Goal: Task Accomplishment & Management: Complete application form

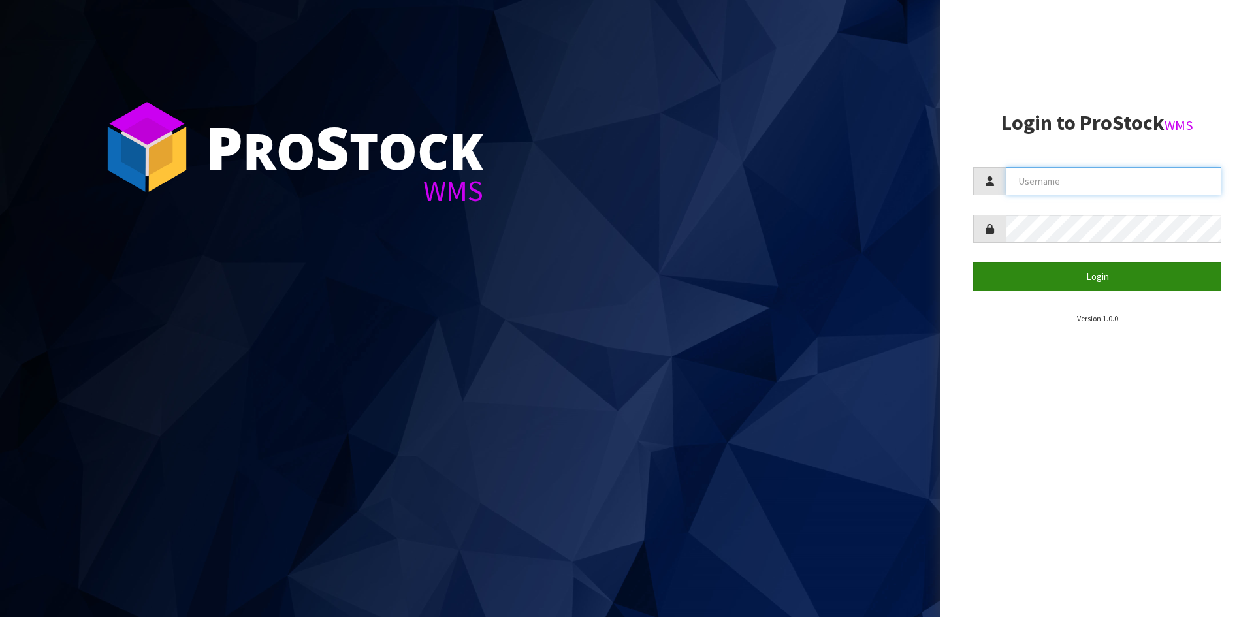
type input "YOURREFORMER"
click at [1000, 283] on button "Login" at bounding box center [1097, 277] width 248 height 28
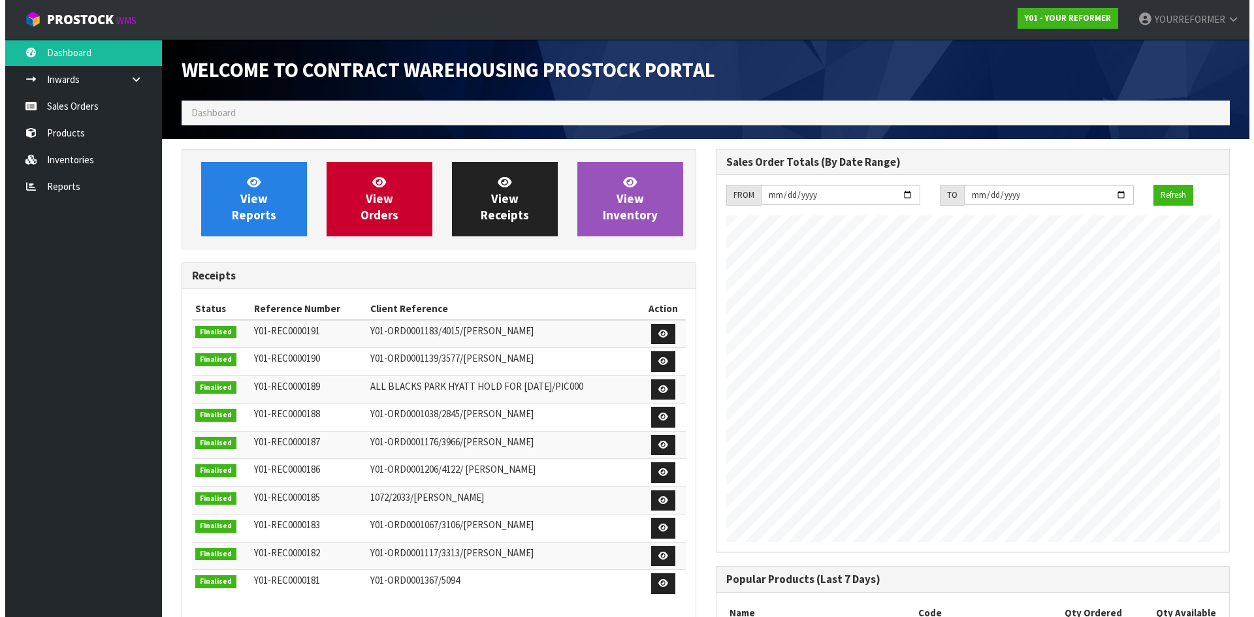
scroll to position [682, 534]
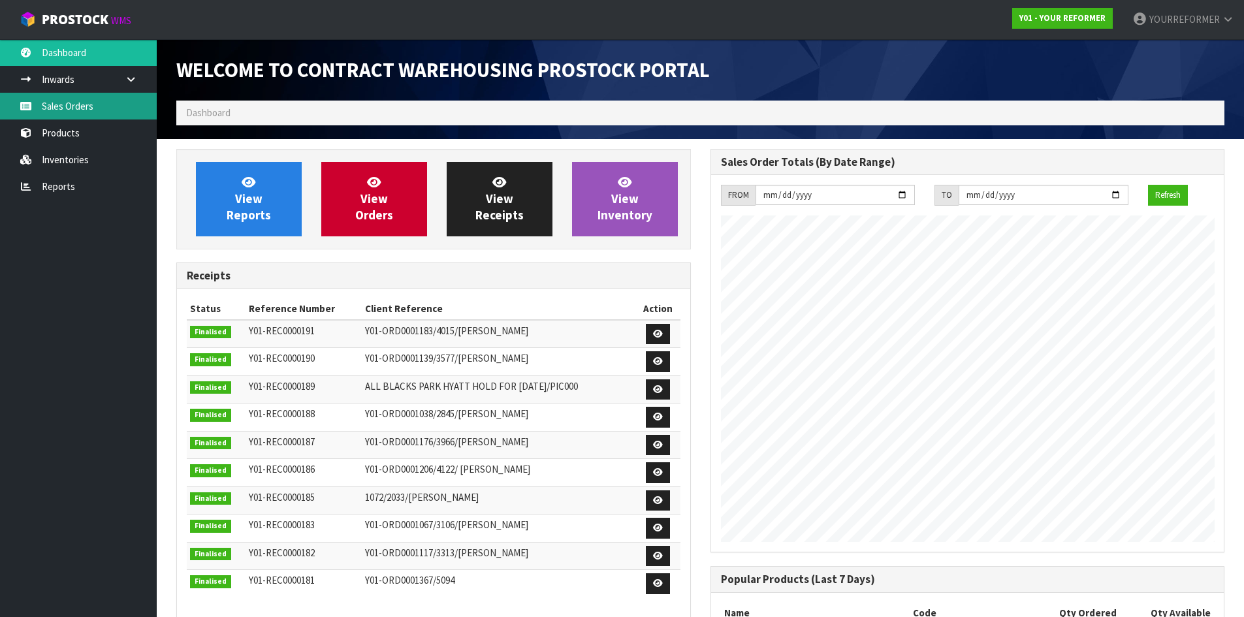
drag, startPoint x: 133, startPoint y: 110, endPoint x: 149, endPoint y: 99, distance: 19.4
click at [133, 109] on link "Sales Orders" at bounding box center [78, 106] width 157 height 27
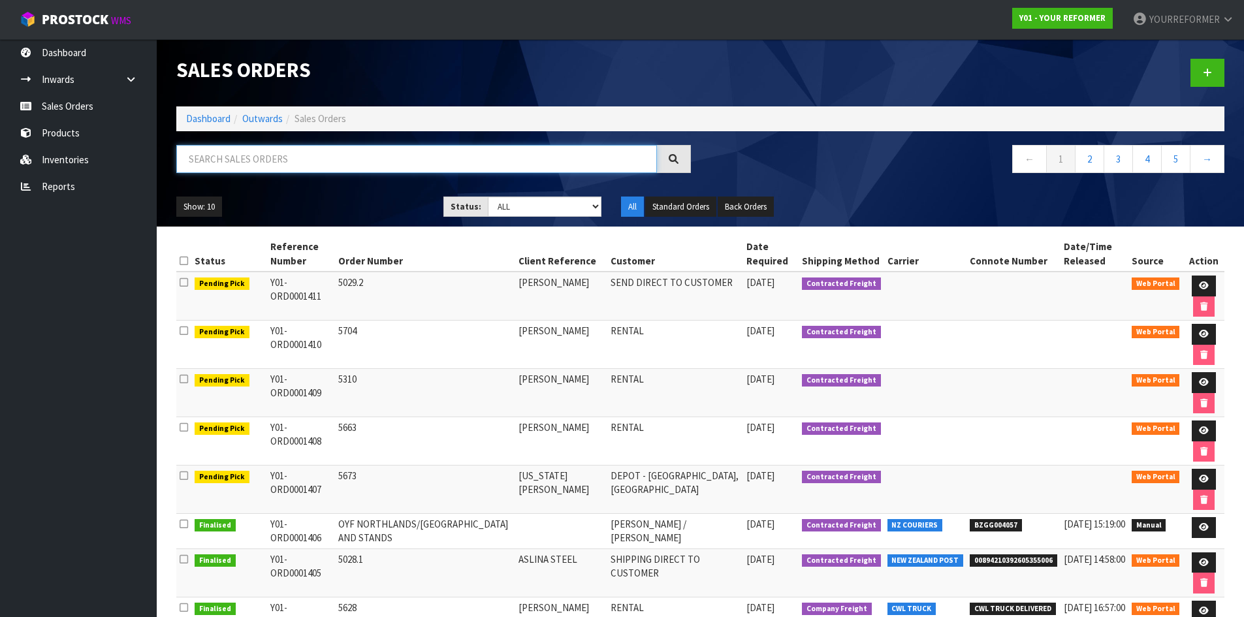
click at [264, 161] on input "text" at bounding box center [416, 159] width 481 height 28
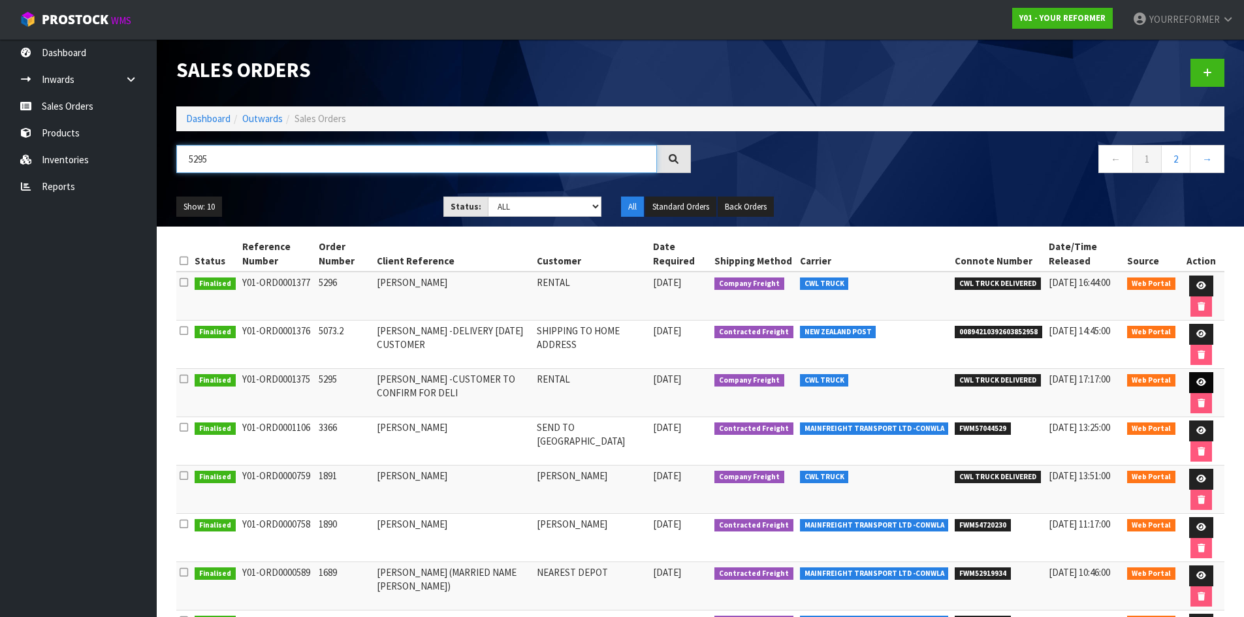
type input "5295"
click at [1198, 375] on link at bounding box center [1201, 382] width 24 height 21
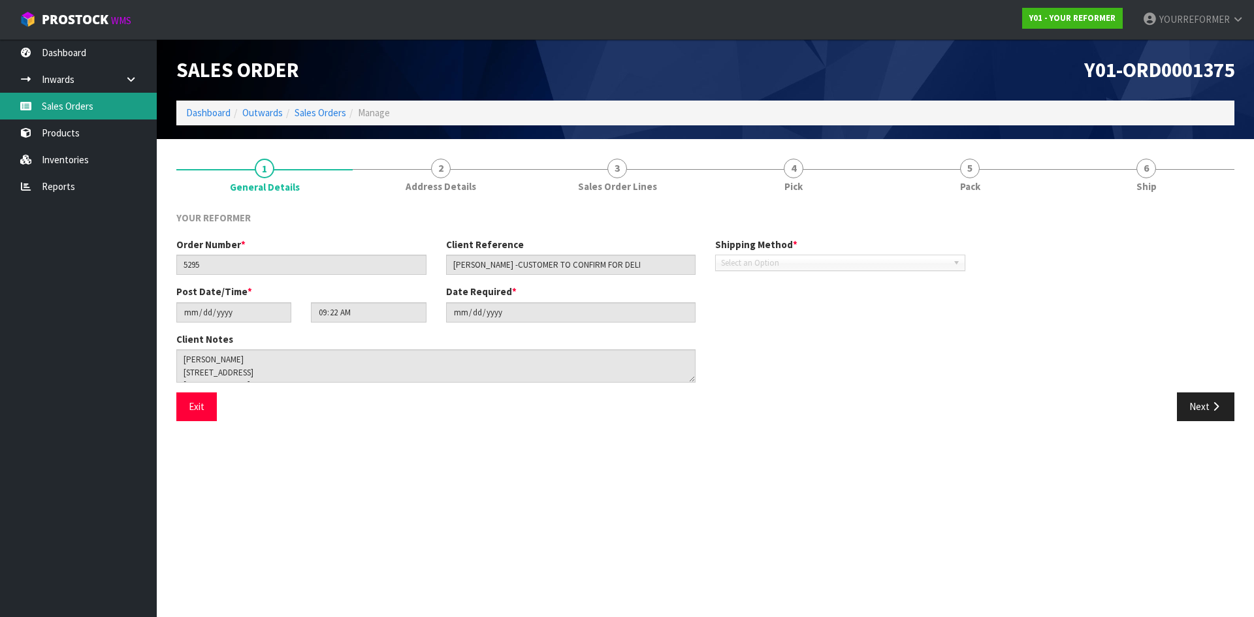
click at [130, 110] on link "Sales Orders" at bounding box center [78, 106] width 157 height 27
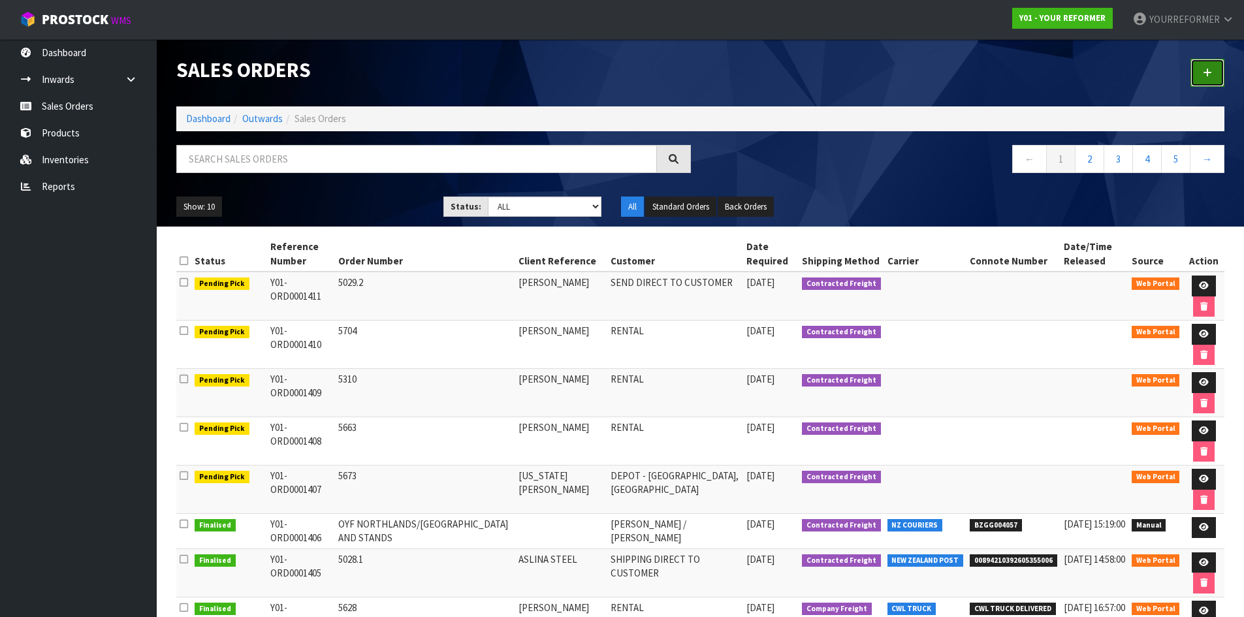
click at [1202, 69] on link at bounding box center [1207, 73] width 34 height 28
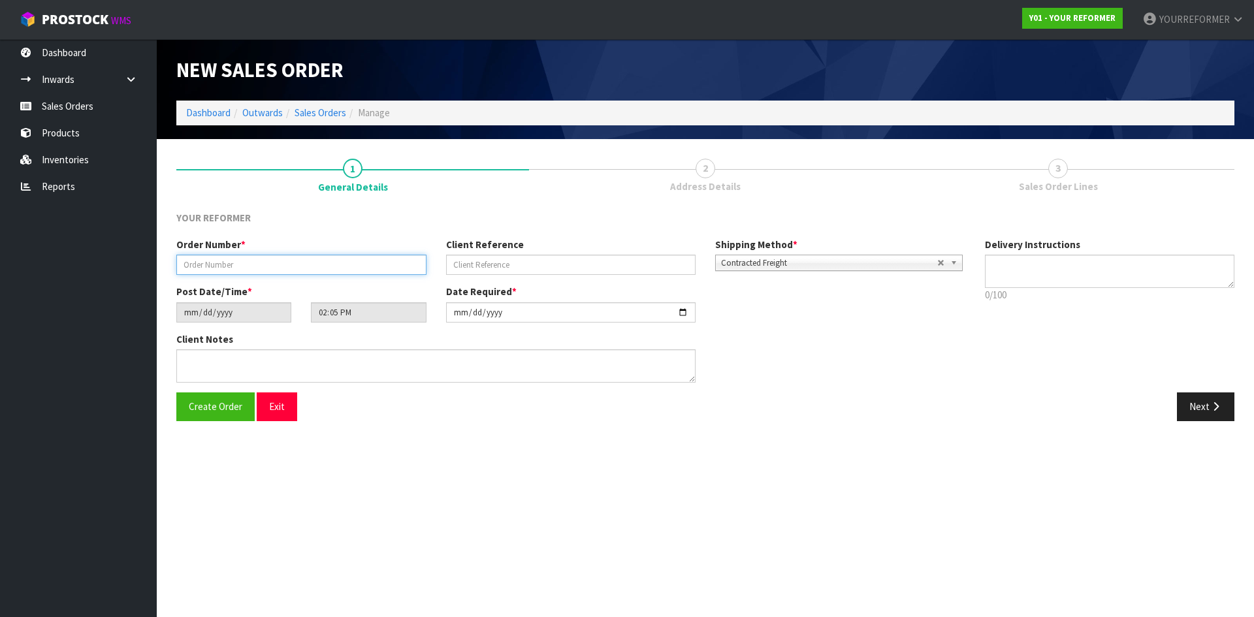
click at [234, 259] on input "text" at bounding box center [301, 265] width 250 height 20
paste input "5703"
type input "5703"
drag, startPoint x: 443, startPoint y: 257, endPoint x: 477, endPoint y: 259, distance: 33.4
click at [445, 257] on div "Client Reference" at bounding box center [571, 256] width 270 height 37
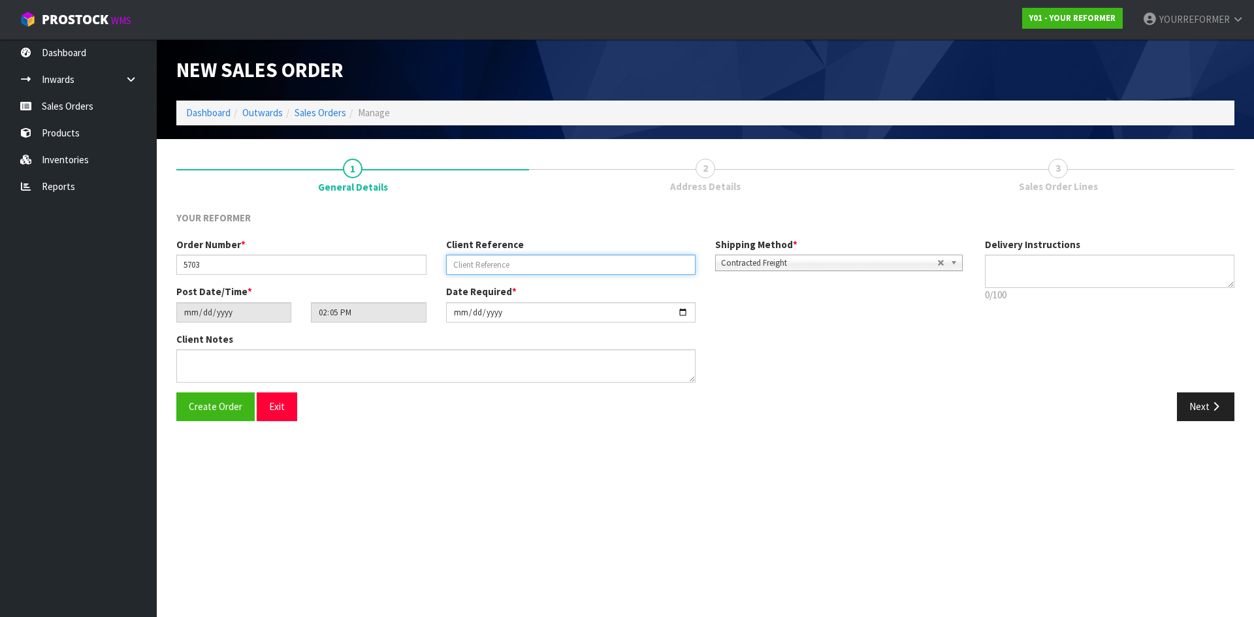
click at [479, 260] on input "text" at bounding box center [571, 265] width 250 height 20
paste input "[PERSON_NAME] [PERSON_NAME]"
type input "[PERSON_NAME] [PERSON_NAME]"
click at [1028, 253] on div "Delivery Instructions 0/100 Delivery instructions has exceeded maximum length!" at bounding box center [1110, 273] width 270 height 71
click at [1034, 270] on textarea at bounding box center [1110, 271] width 250 height 33
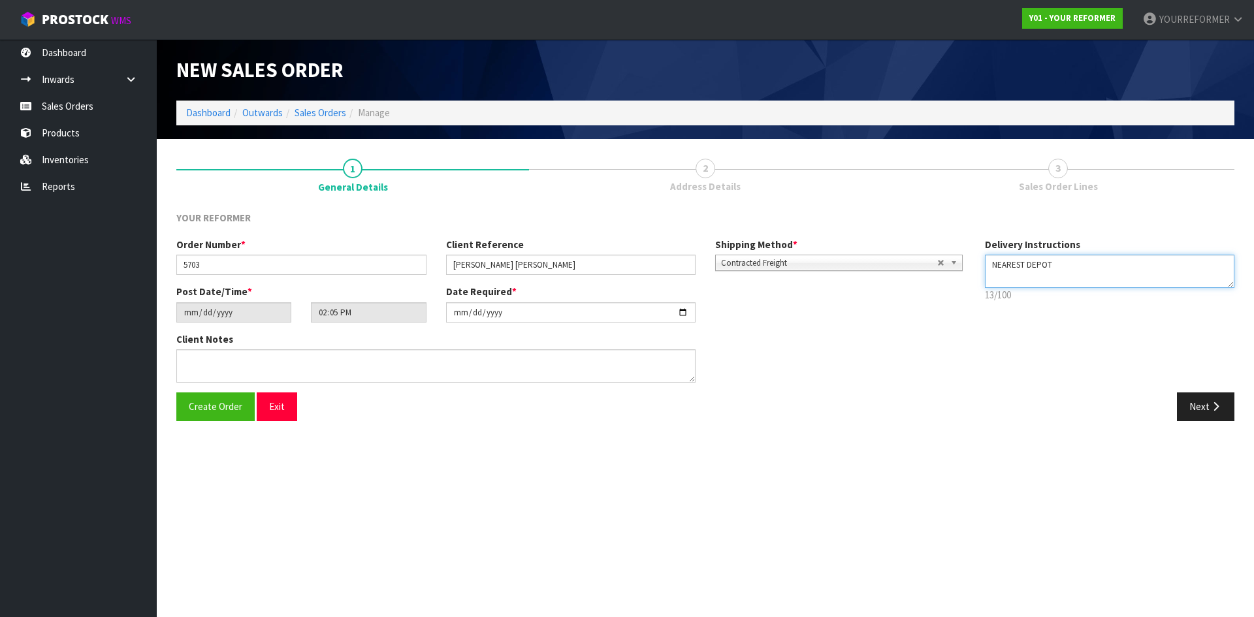
click at [1026, 283] on textarea at bounding box center [1110, 271] width 250 height 33
paste textarea "[PHONE_NUMBER]"
type textarea "NEAREST DEPOT [PHONE_NUMBER]"
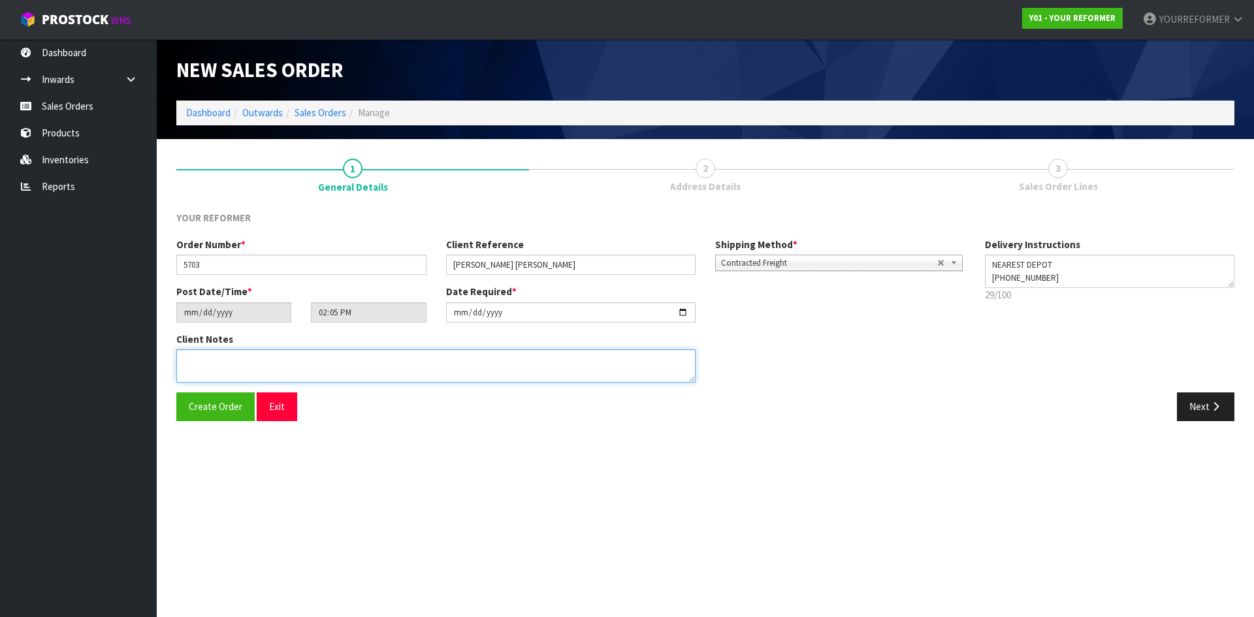
drag, startPoint x: 377, startPoint y: 363, endPoint x: 407, endPoint y: 362, distance: 30.7
click at [380, 363] on textarea at bounding box center [435, 365] width 519 height 33
paste textarea "[PERSON_NAME] [PERSON_NAME] [STREET_ADDRESS] [PHONE_NUMBER]"
type textarea "[PERSON_NAME] [PERSON_NAME] [STREET_ADDRESS] [PHONE_NUMBER]"
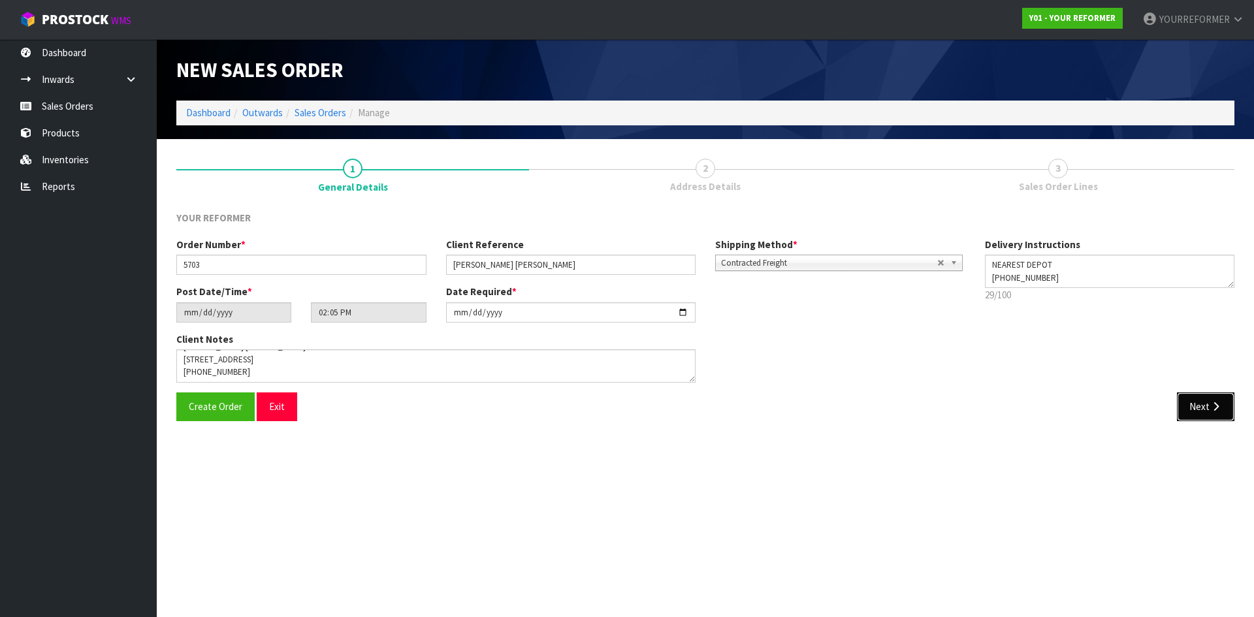
click at [1177, 418] on button "Next" at bounding box center [1205, 406] width 57 height 28
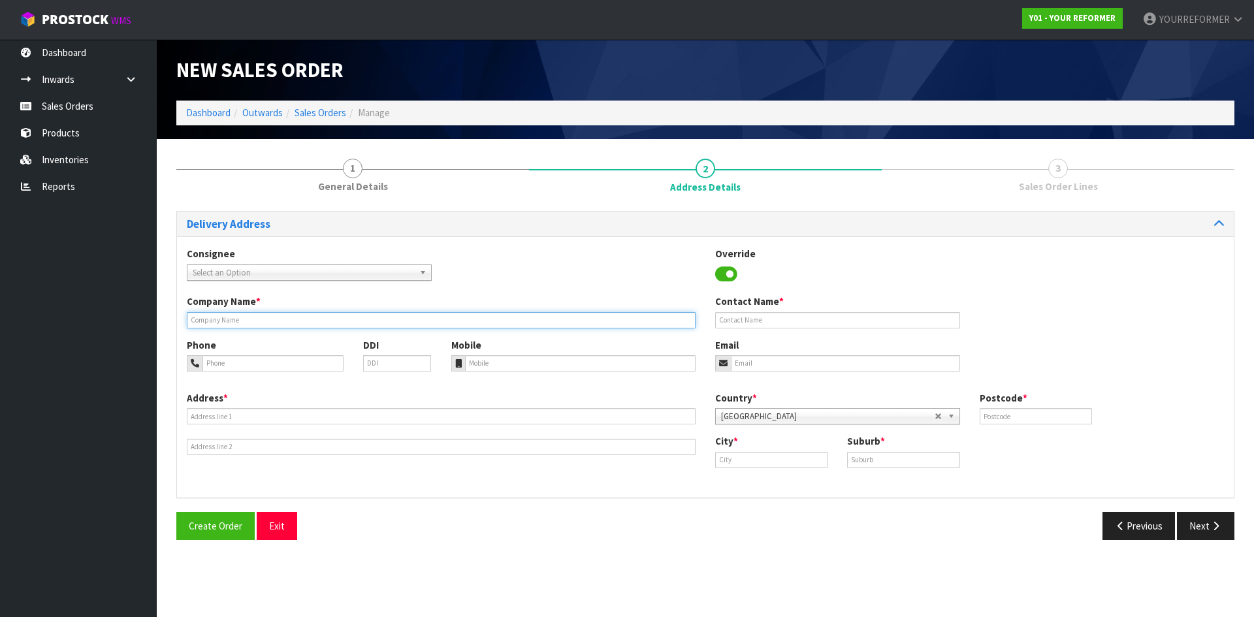
click at [243, 318] on input "text" at bounding box center [441, 320] width 509 height 16
type input "NEAREST DEPOT"
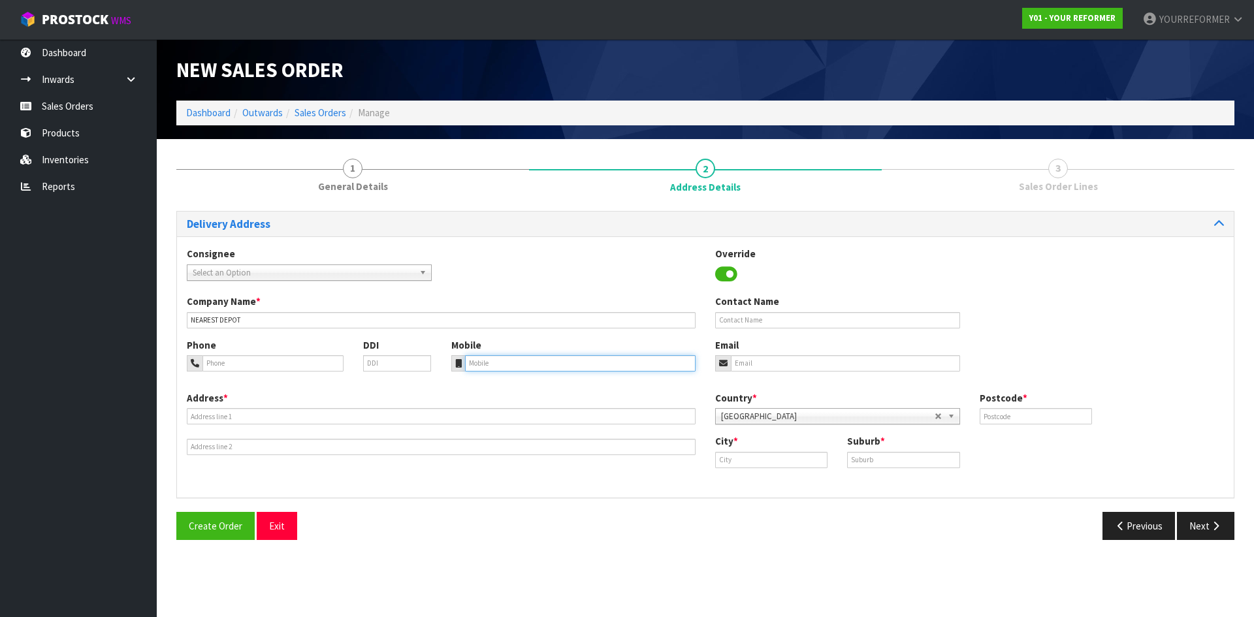
click at [496, 357] on input "tel" at bounding box center [580, 363] width 231 height 16
paste input "[PHONE_NUMBER]"
type input "[PHONE_NUMBER]"
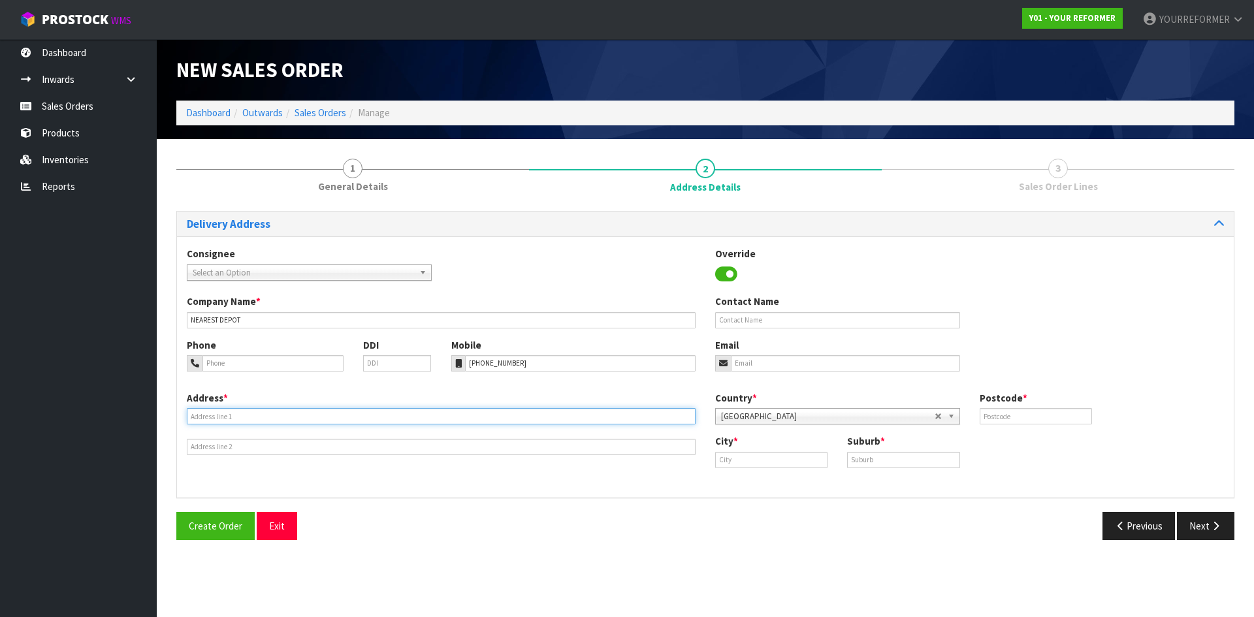
drag, startPoint x: 301, startPoint y: 413, endPoint x: 283, endPoint y: 417, distance: 18.7
click at [301, 413] on input "text" at bounding box center [441, 416] width 509 height 16
paste input "[STREET_ADDRESS]"
type input "[STREET_ADDRESS]"
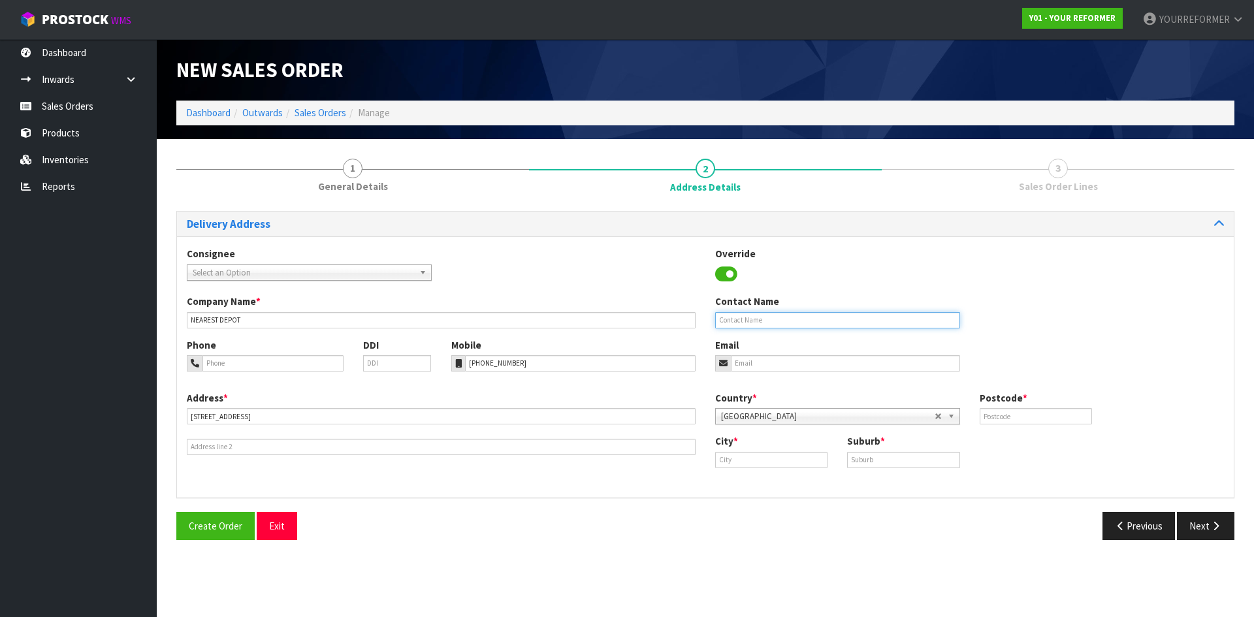
click at [748, 319] on input "text" at bounding box center [837, 320] width 245 height 16
paste input "[PERSON_NAME] [PERSON_NAME]"
type input "[PERSON_NAME] [PERSON_NAME]"
drag, startPoint x: 756, startPoint y: 364, endPoint x: 735, endPoint y: 368, distance: 20.6
click at [753, 365] on input "email" at bounding box center [845, 363] width 229 height 16
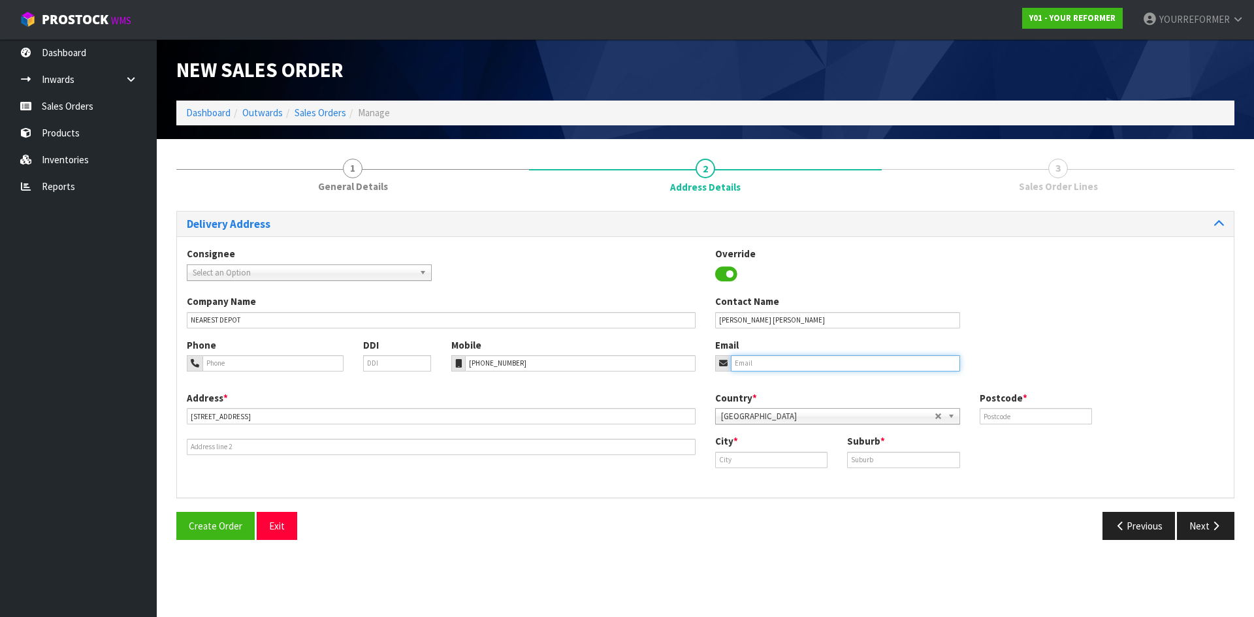
click at [786, 355] on input "email" at bounding box center [845, 363] width 229 height 16
paste input "[EMAIL_ADDRESS][DOMAIN_NAME]"
type input "[EMAIL_ADDRESS][DOMAIN_NAME]"
click at [1001, 410] on input "text" at bounding box center [1036, 416] width 112 height 16
type input "5024"
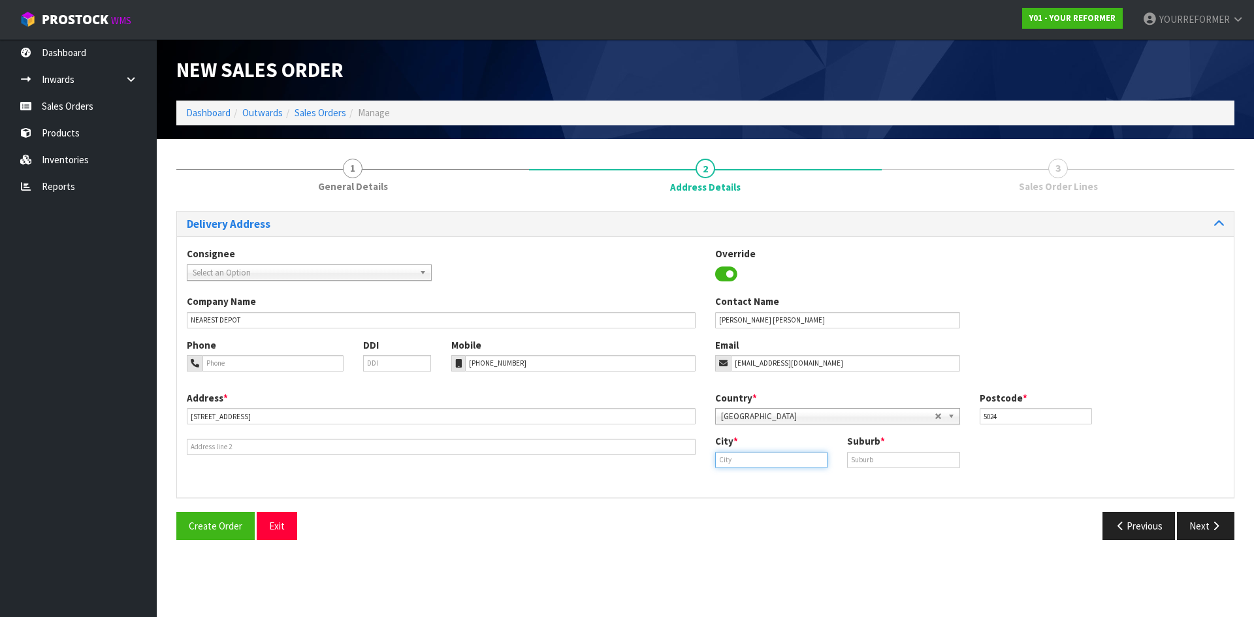
click at [772, 464] on input "text" at bounding box center [771, 460] width 112 height 16
paste input "Aotea"
type input "Aotea"
drag, startPoint x: 891, startPoint y: 466, endPoint x: 967, endPoint y: 474, distance: 76.2
click at [891, 466] on input "text" at bounding box center [903, 460] width 112 height 16
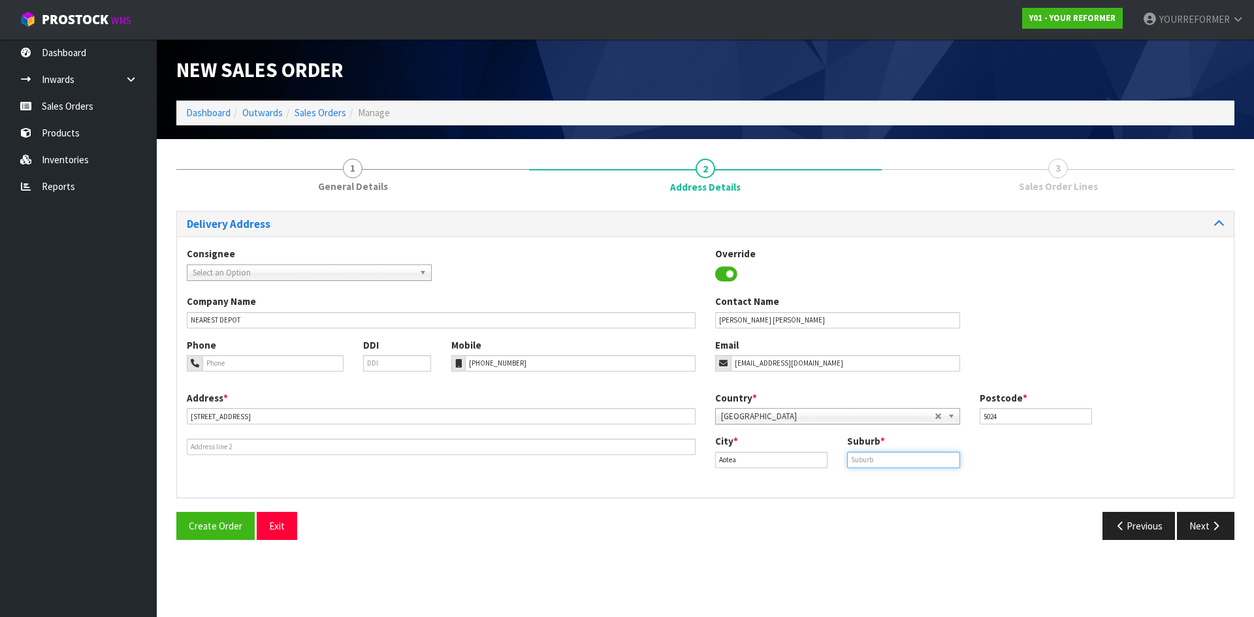
paste input "[GEOGRAPHIC_DATA]"
type input "[GEOGRAPHIC_DATA]"
click at [1203, 522] on button "Next" at bounding box center [1205, 526] width 57 height 28
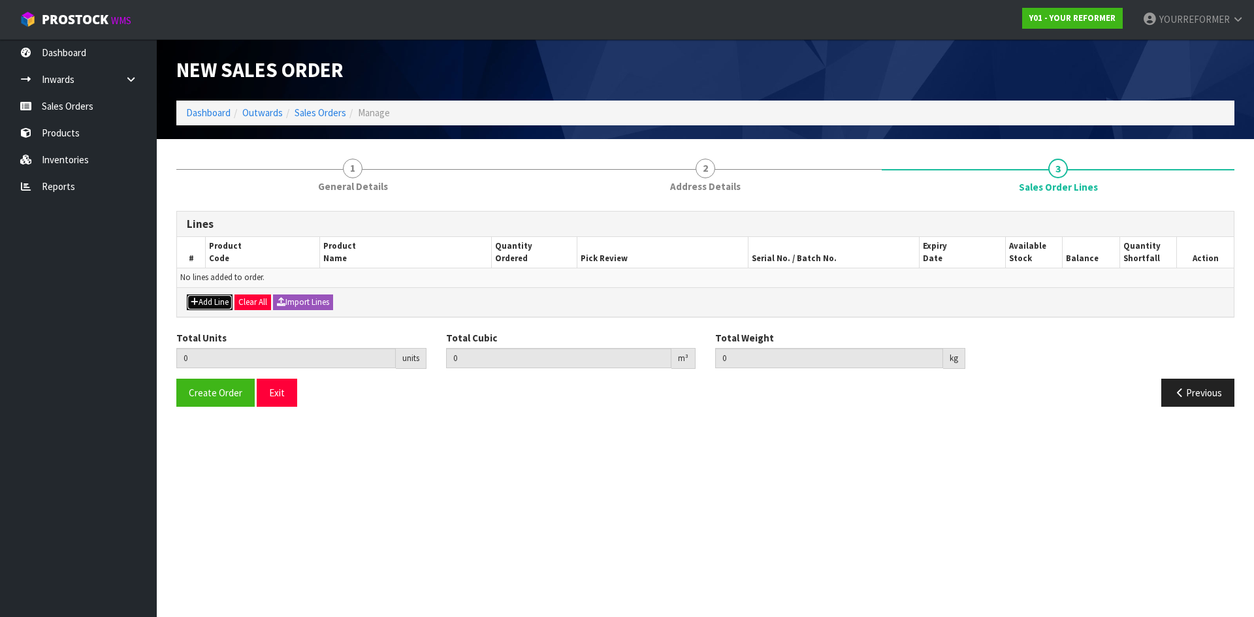
drag, startPoint x: 203, startPoint y: 300, endPoint x: 258, endPoint y: 300, distance: 54.9
click at [204, 300] on button "Add Line" at bounding box center [210, 303] width 46 height 16
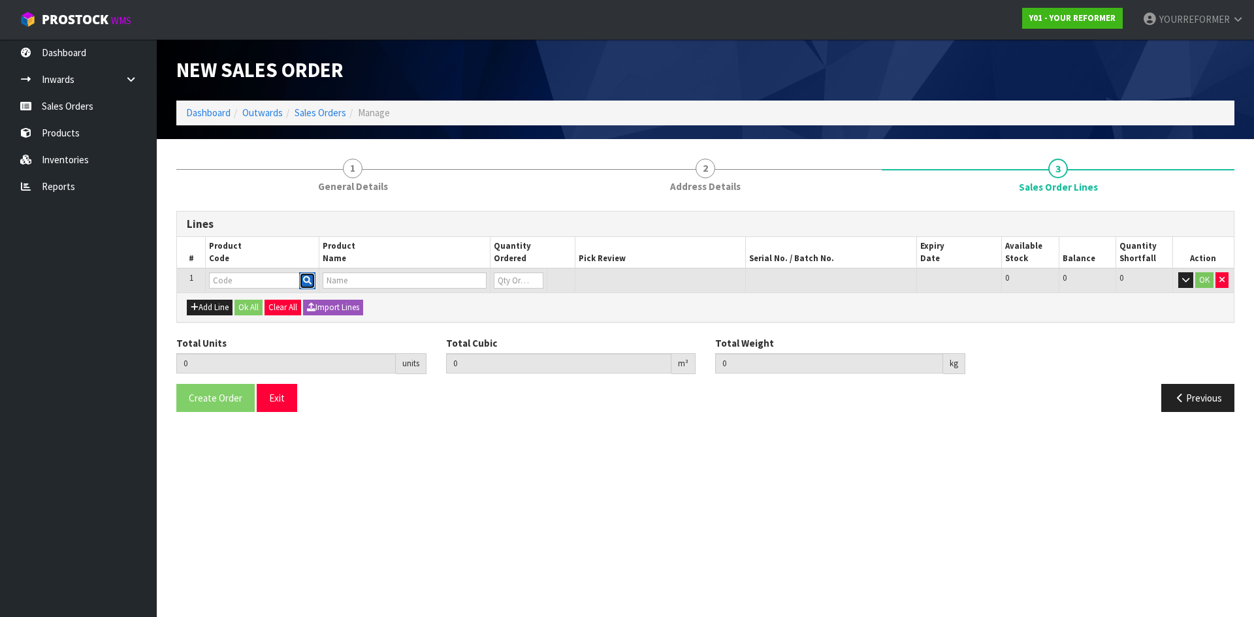
click at [315, 279] on button "button" at bounding box center [307, 280] width 16 height 17
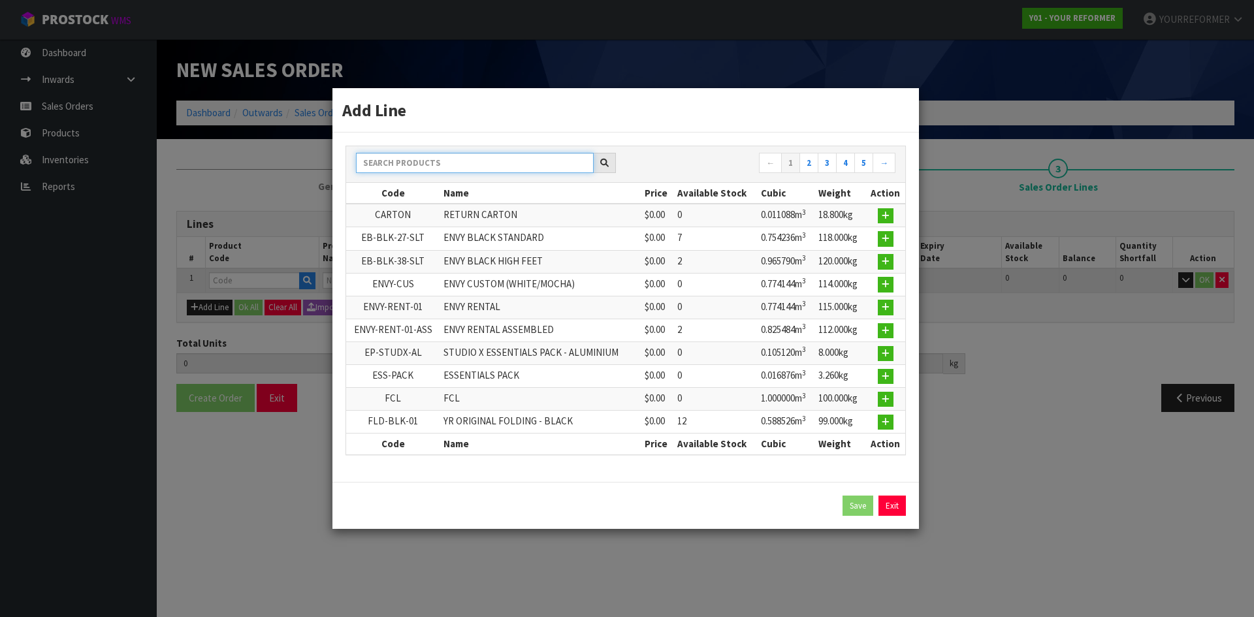
click at [432, 159] on input "text" at bounding box center [475, 163] width 238 height 20
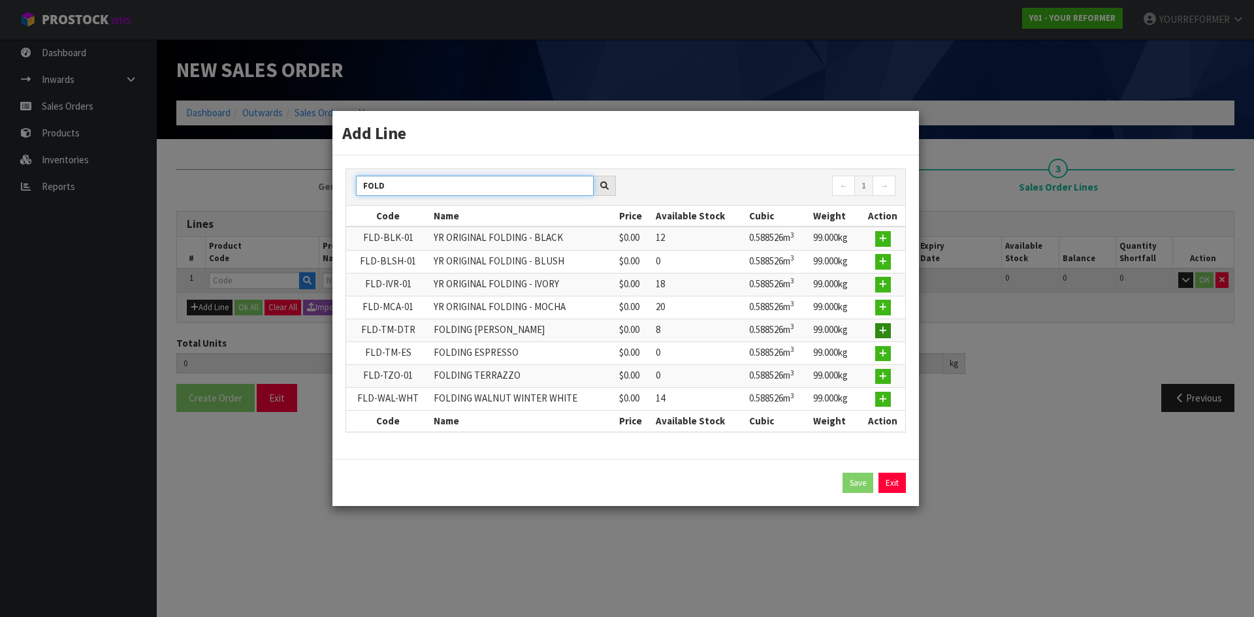
type input "FOLD"
click at [882, 336] on button "button" at bounding box center [883, 331] width 16 height 16
type input "0.000000"
type input "0.000"
type input "FLD-TM-DTR"
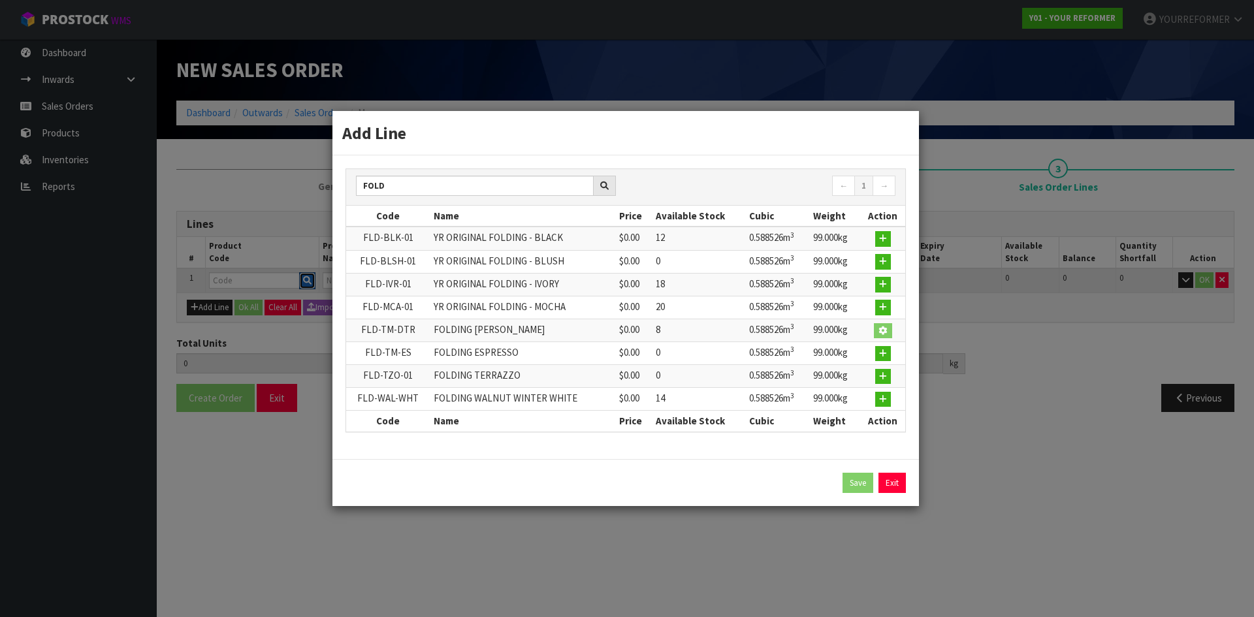
type input "FOLDING [PERSON_NAME]"
type input "0"
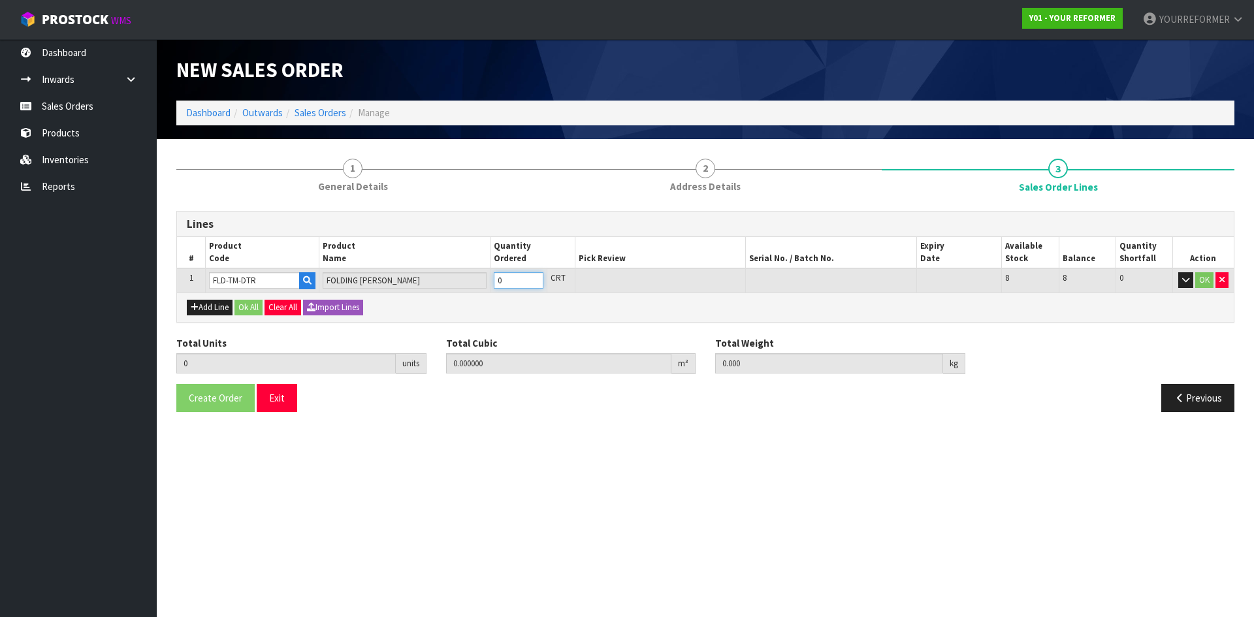
type input "1"
type input "0.588526"
type input "99"
type input "1"
click at [531, 277] on input "1" at bounding box center [519, 280] width 50 height 16
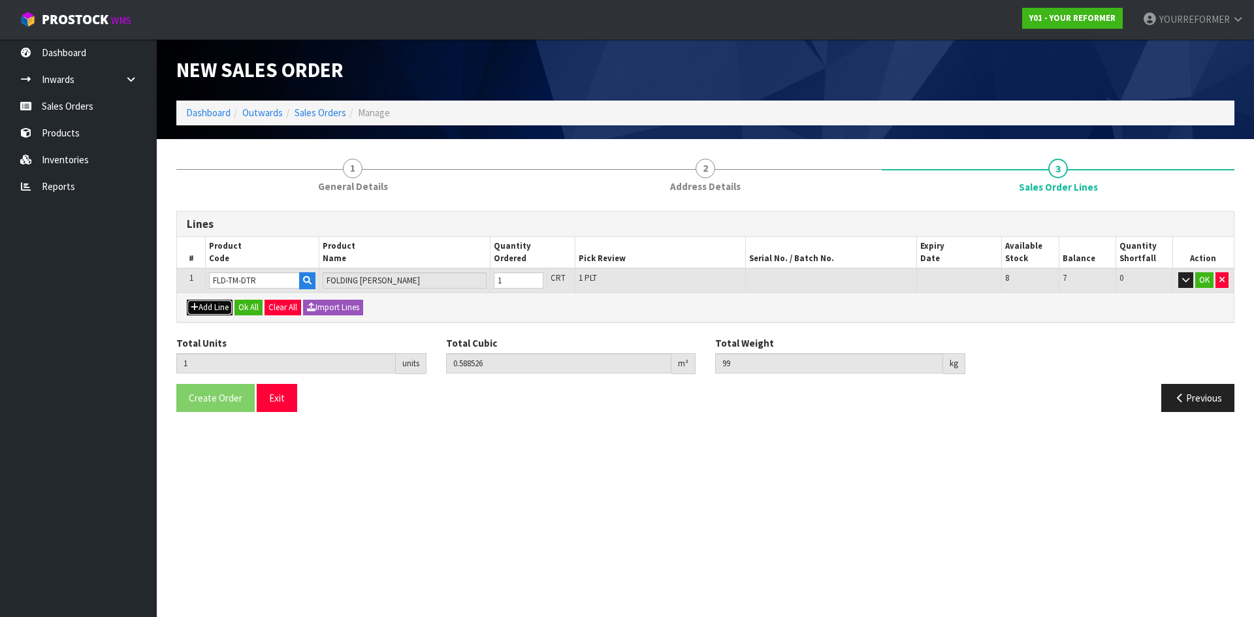
click at [213, 306] on button "Add Line" at bounding box center [210, 308] width 46 height 16
type input "0"
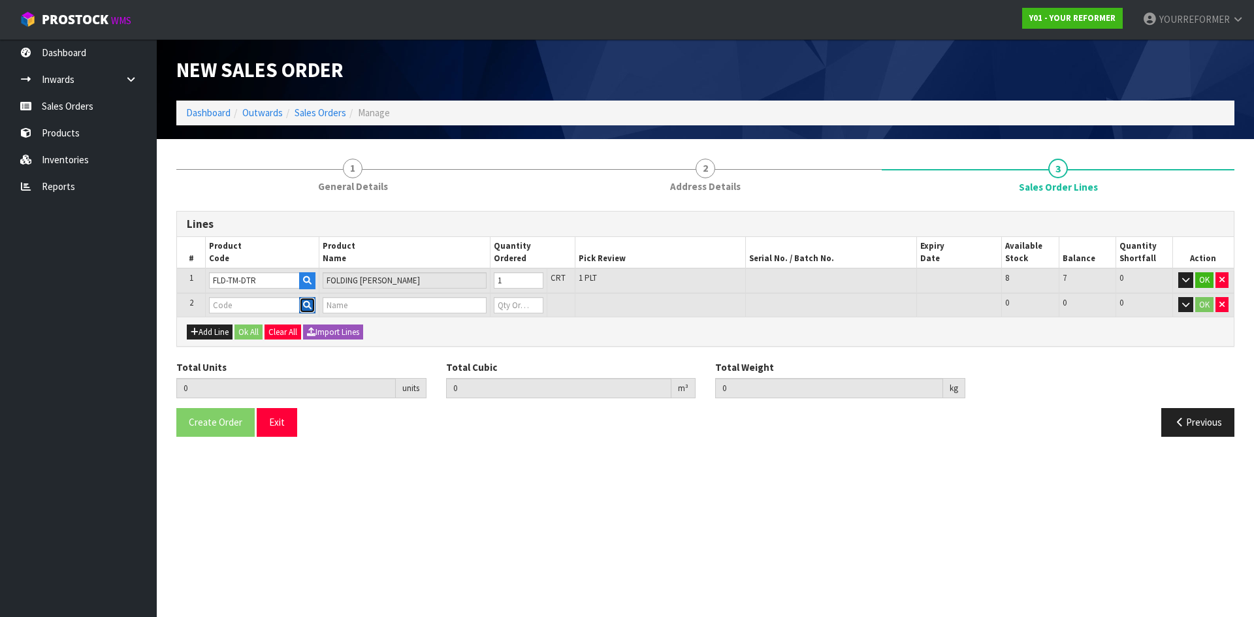
click at [311, 307] on icon "button" at bounding box center [307, 305] width 8 height 8
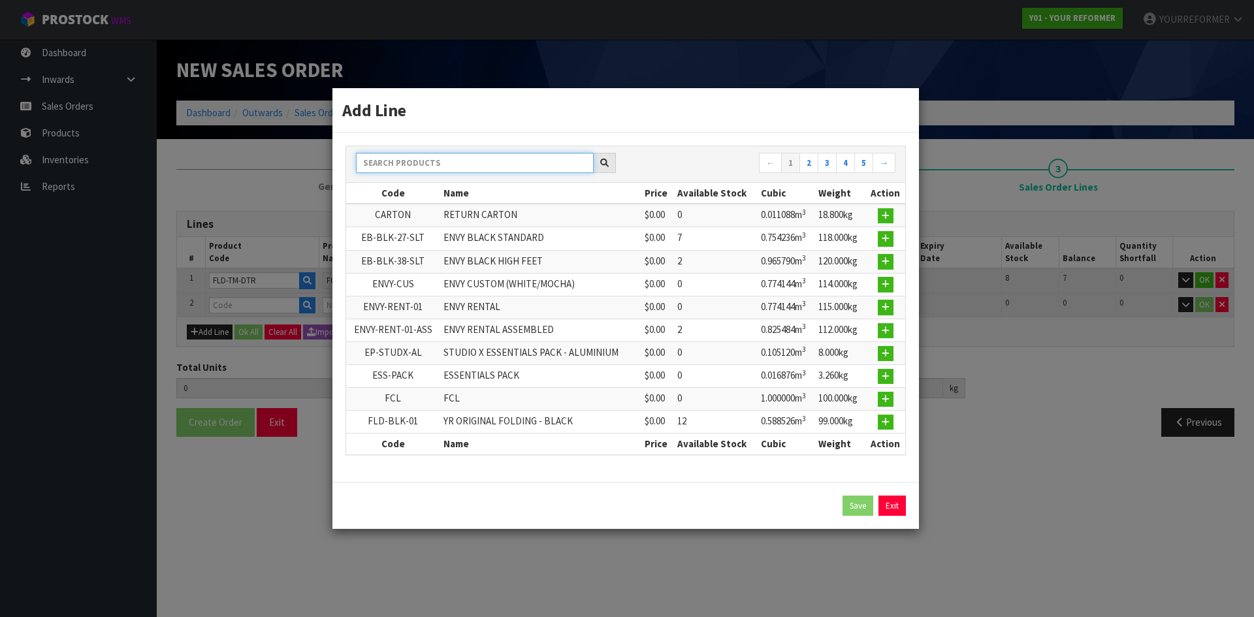
click at [417, 158] on input "text" at bounding box center [475, 163] width 238 height 20
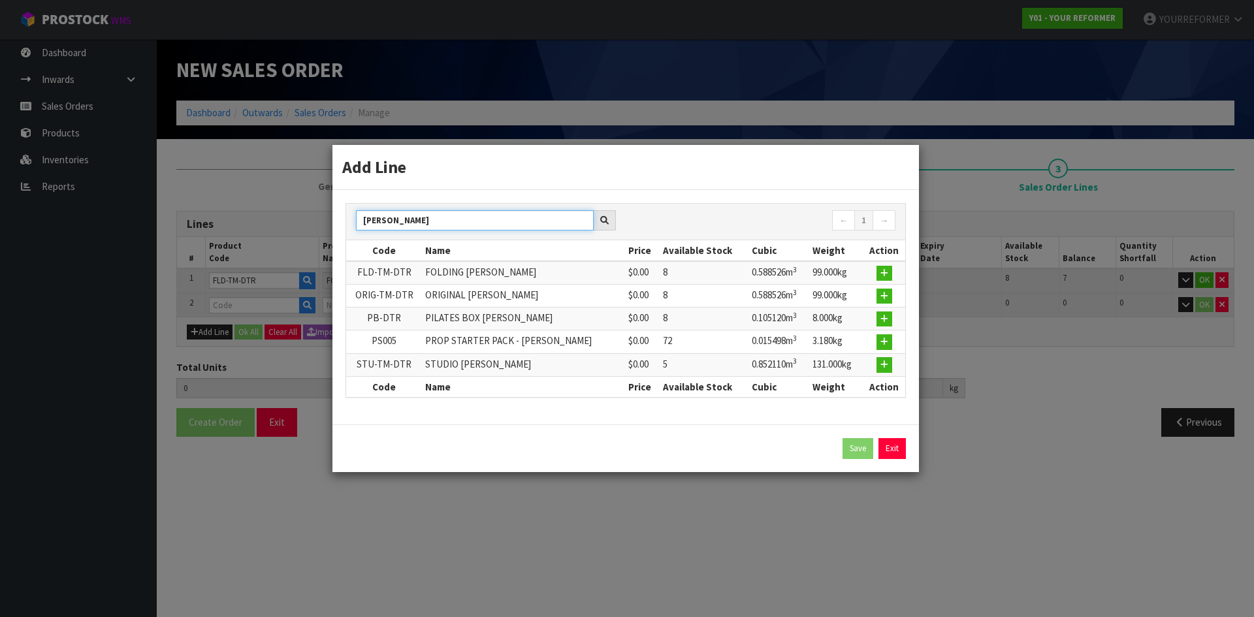
type input "[PERSON_NAME]"
click at [881, 316] on icon "button" at bounding box center [884, 319] width 8 height 8
type input "1"
type input "0.588526"
type input "99"
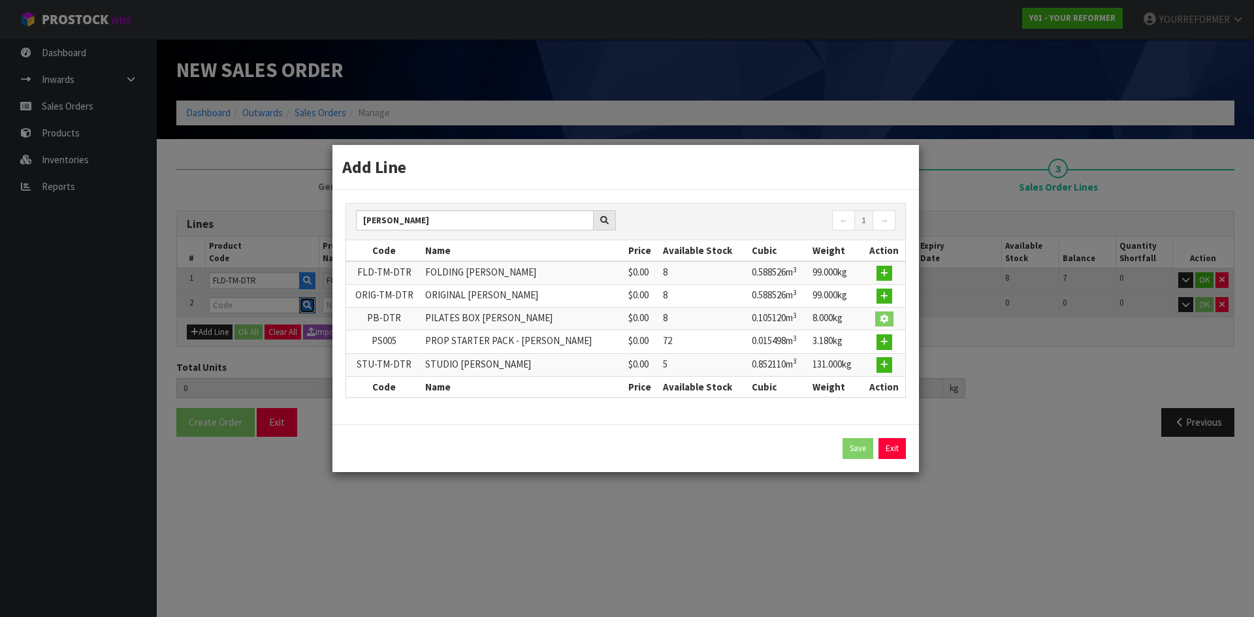
type input "PB-DTR"
type input "PILATES BOX [PERSON_NAME]"
type input "0"
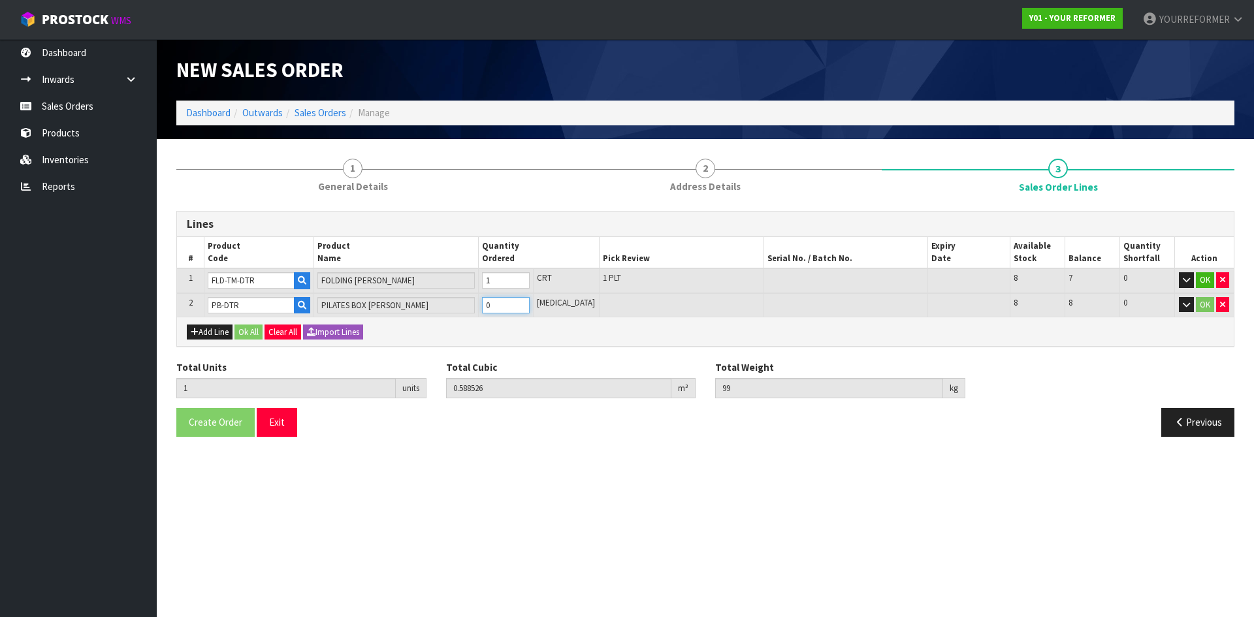
type input "2"
type input "0.693646"
type input "107"
type input "1"
click at [530, 303] on input "1" at bounding box center [506, 305] width 48 height 16
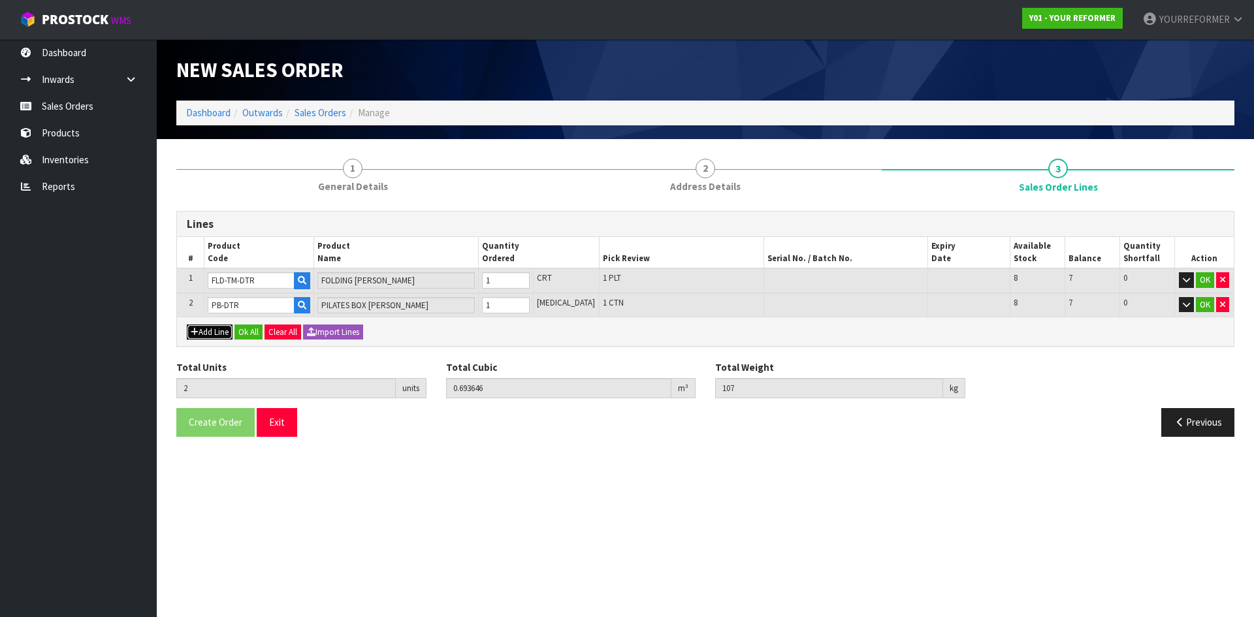
click at [210, 331] on button "Add Line" at bounding box center [210, 333] width 46 height 16
type input "0"
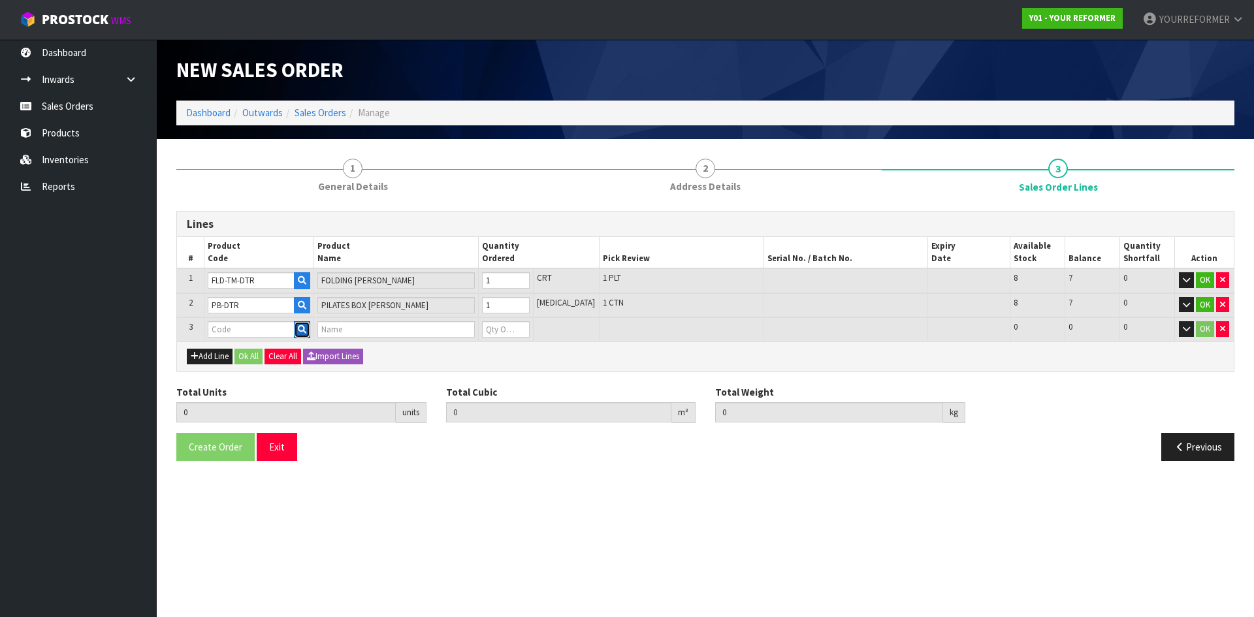
click at [306, 327] on icon "button" at bounding box center [302, 329] width 8 height 8
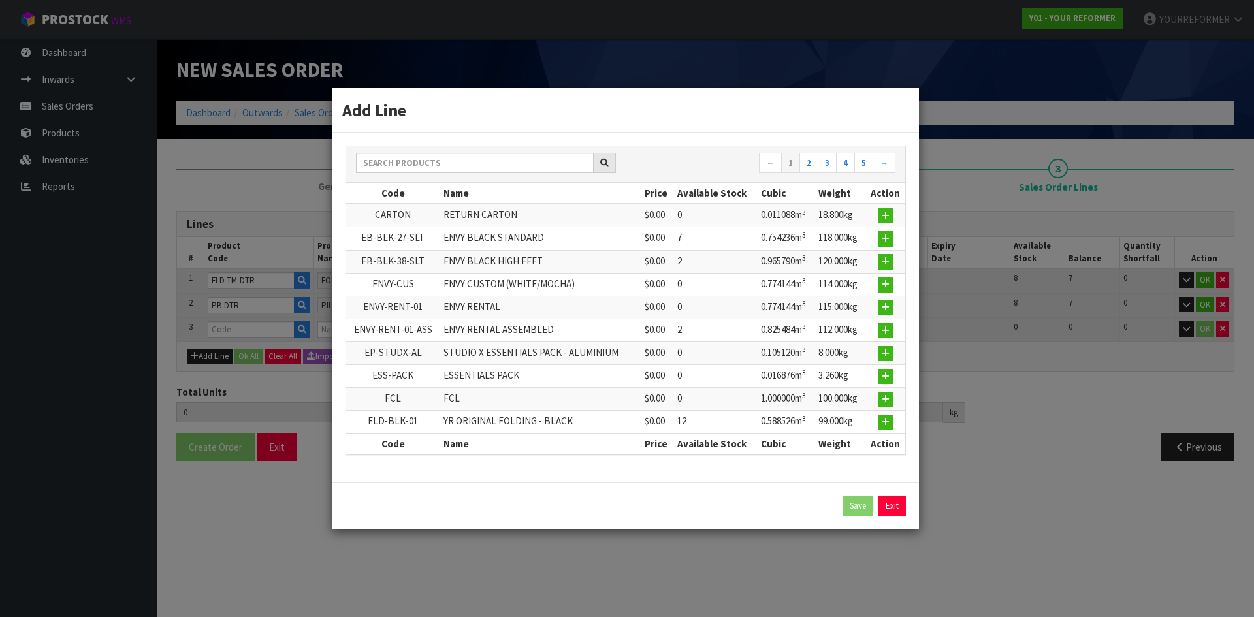
click at [417, 146] on div "← 1 2 3 4 5 → Code Name Price Available Stock Cubic Weight Action CARTON RETURN…" at bounding box center [625, 301] width 560 height 310
click at [411, 165] on input "text" at bounding box center [475, 163] width 238 height 20
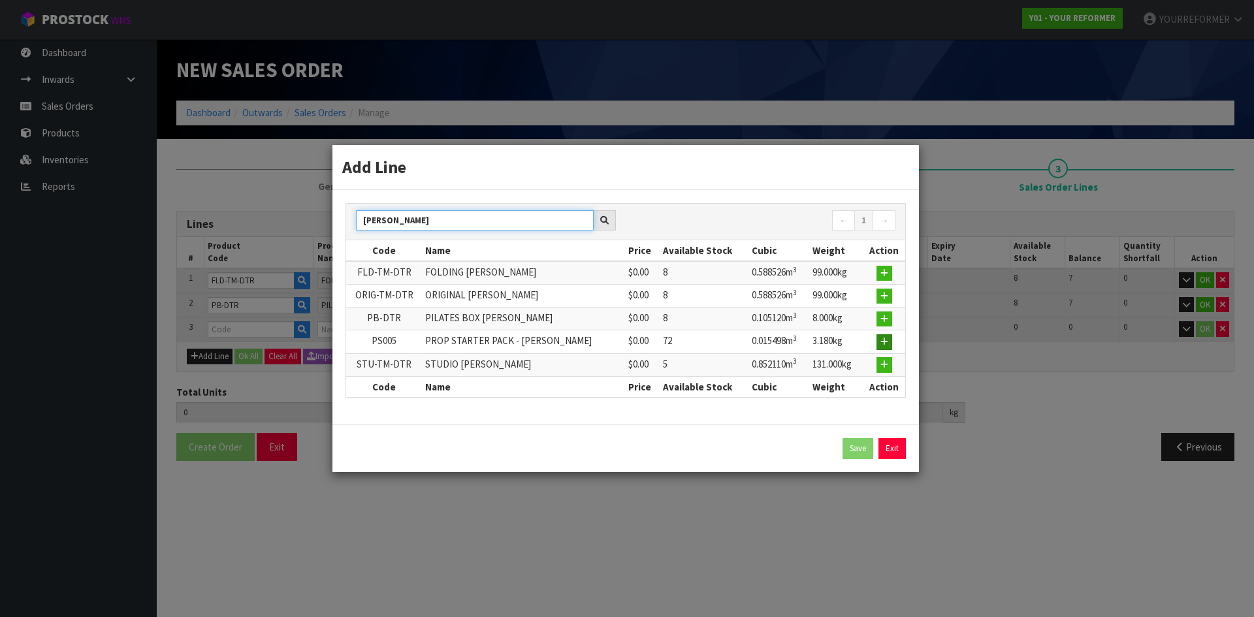
type input "[PERSON_NAME]"
drag, startPoint x: 880, startPoint y: 339, endPoint x: 616, endPoint y: 436, distance: 280.6
click at [879, 339] on button "button" at bounding box center [884, 342] width 16 height 16
type input "2"
type input "0.693646"
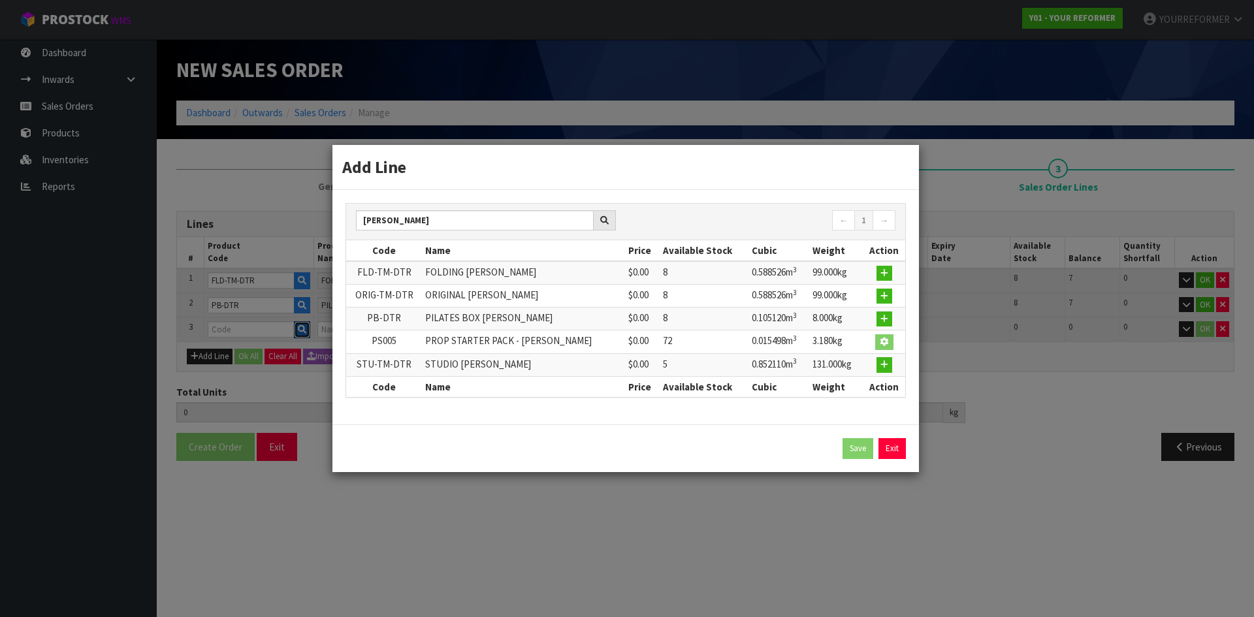
type input "107"
type input "PS005"
type input "PROP STARTER PACK - [PERSON_NAME]"
type input "0"
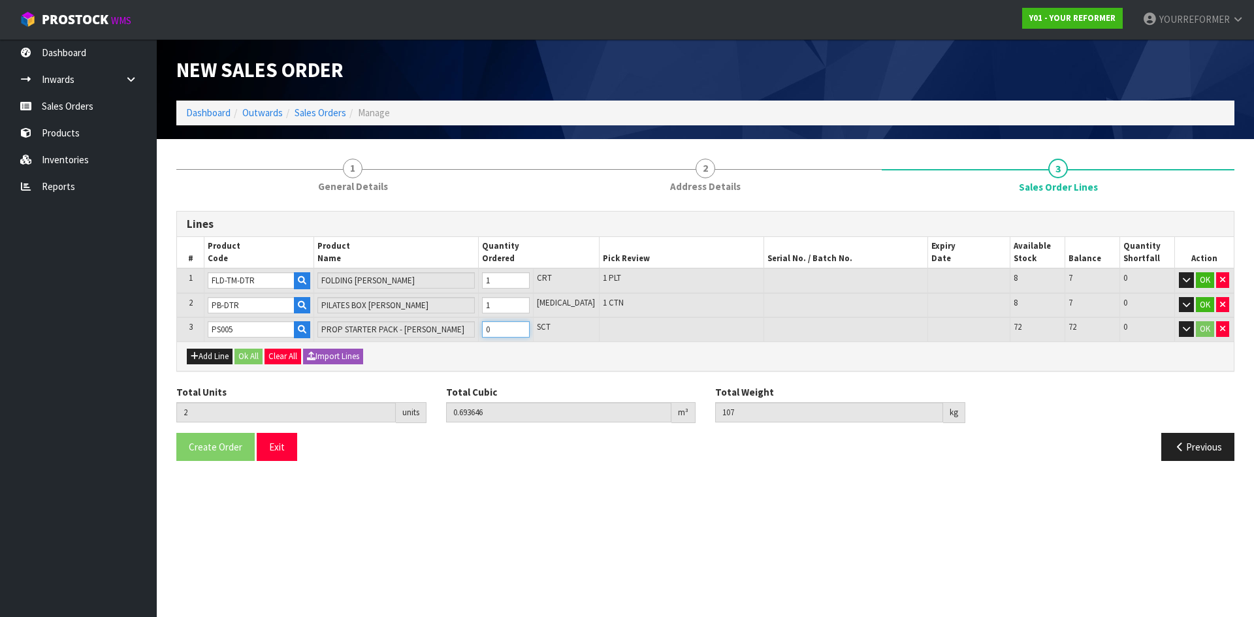
type input "3"
type input "0.709144"
type input "110.18"
type input "1"
click at [530, 327] on input "1" at bounding box center [506, 329] width 48 height 16
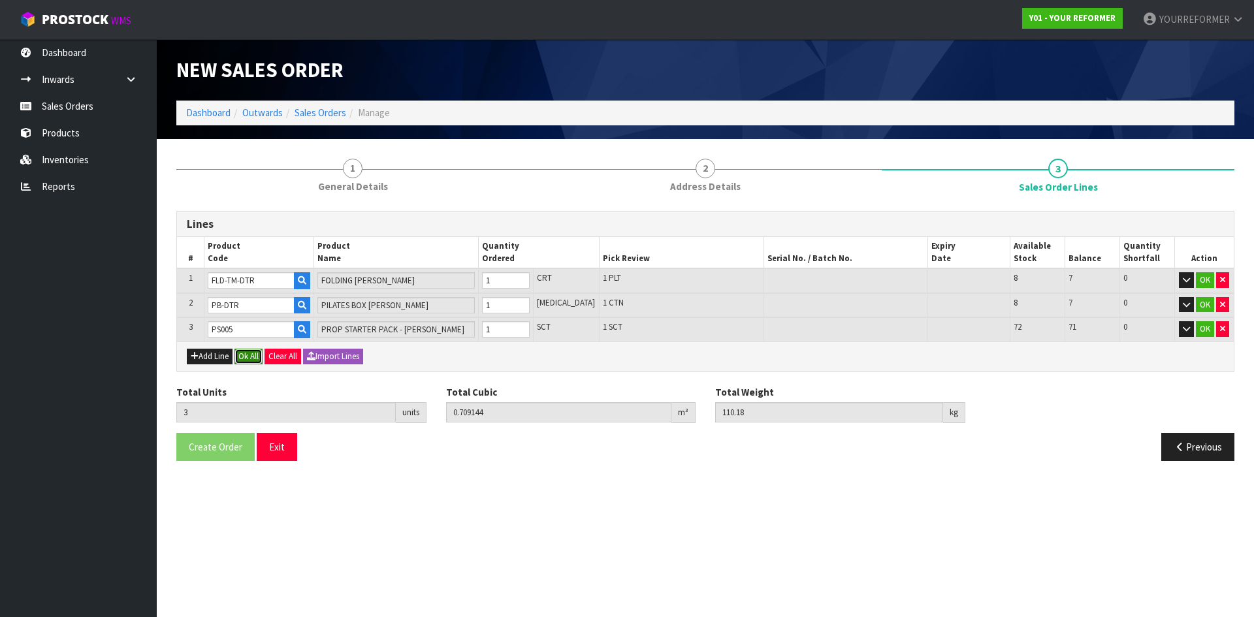
click at [242, 352] on button "Ok All" at bounding box center [248, 357] width 28 height 16
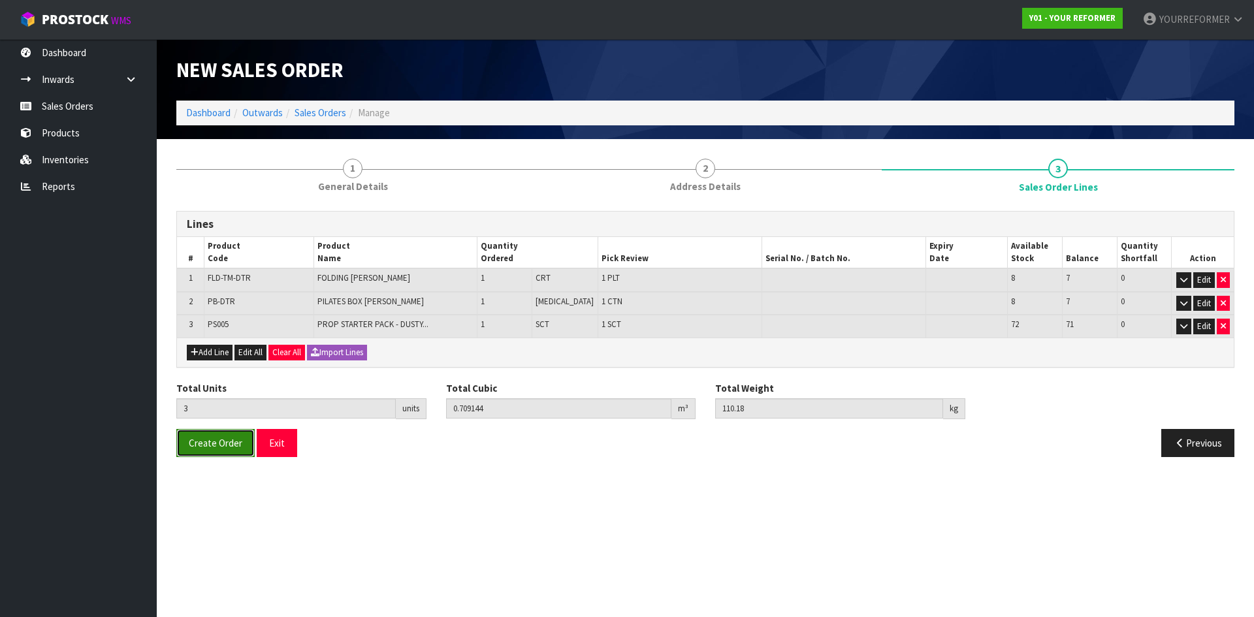
click at [224, 441] on span "Create Order" at bounding box center [216, 443] width 54 height 12
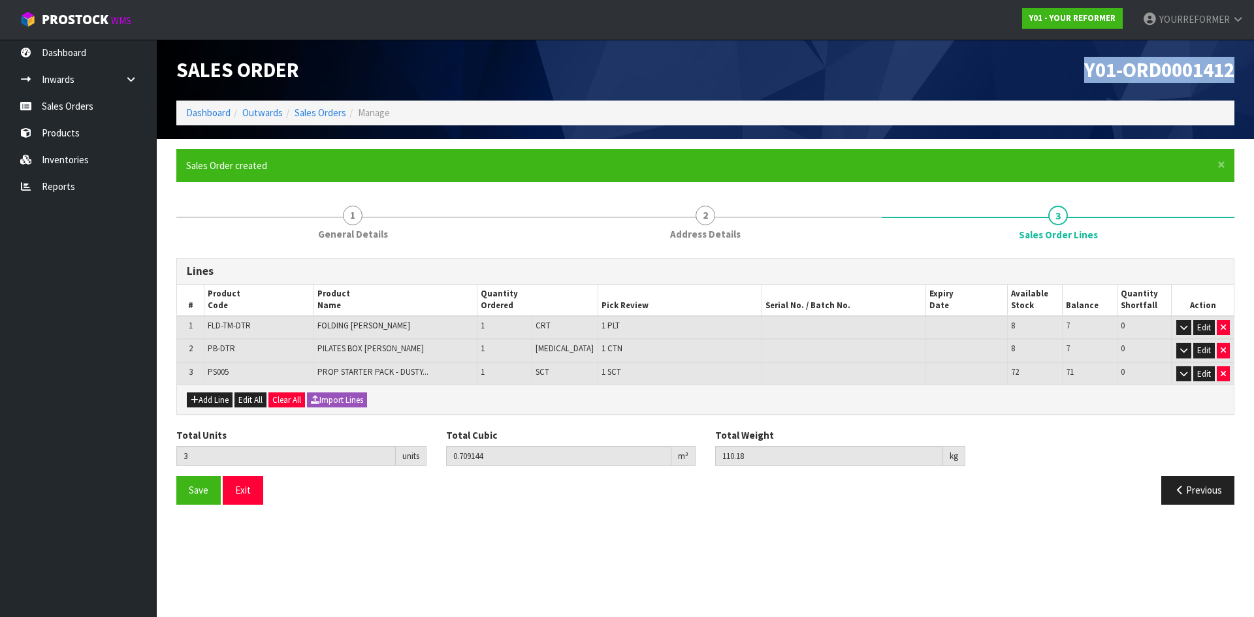
drag, startPoint x: 1233, startPoint y: 69, endPoint x: 987, endPoint y: 77, distance: 246.3
click at [1005, 73] on h1 "Y01-ORD0001412" at bounding box center [974, 70] width 519 height 22
copy span "Y01-ORD0001412"
click at [88, 101] on link "Sales Orders" at bounding box center [78, 106] width 157 height 27
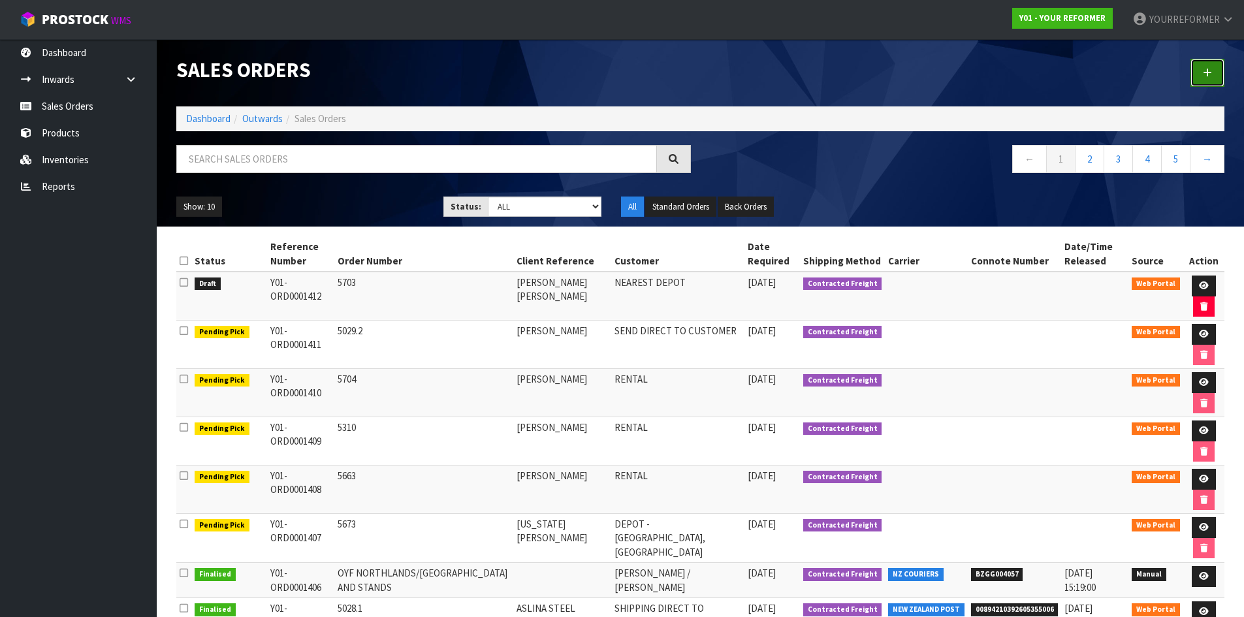
click at [1215, 73] on link at bounding box center [1207, 73] width 34 height 28
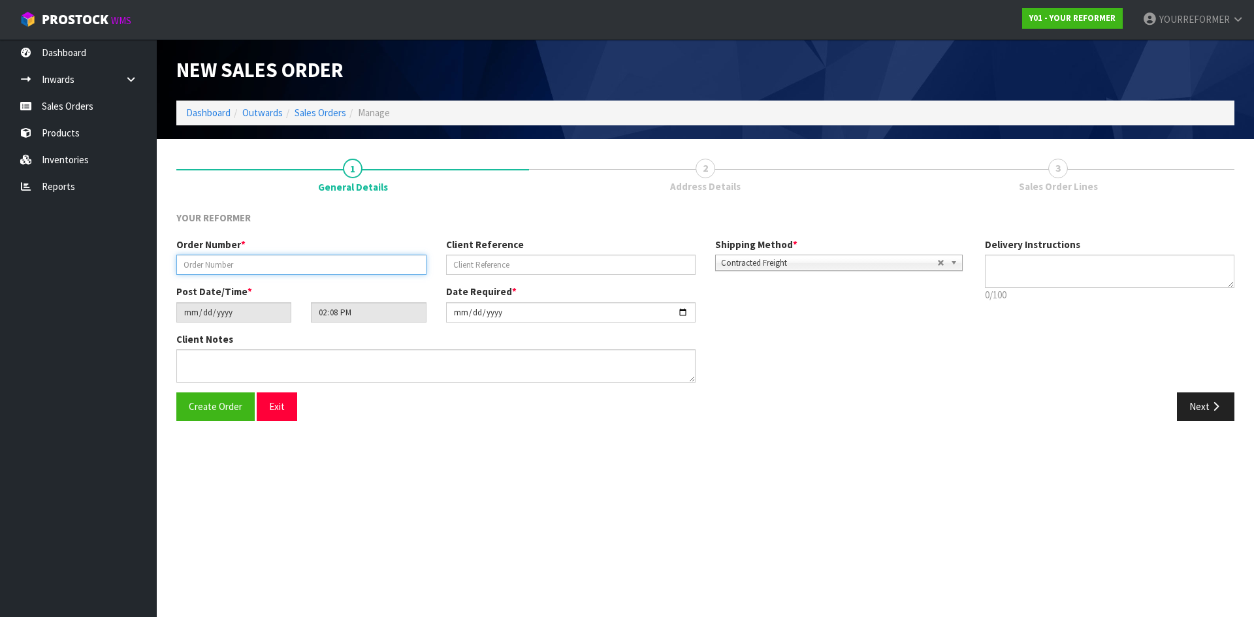
drag, startPoint x: 282, startPoint y: 268, endPoint x: 347, endPoint y: 268, distance: 64.6
click at [282, 268] on input "text" at bounding box center [301, 265] width 250 height 20
paste input "5713"
type input "5713"
drag, startPoint x: 474, startPoint y: 272, endPoint x: 501, endPoint y: 271, distance: 26.8
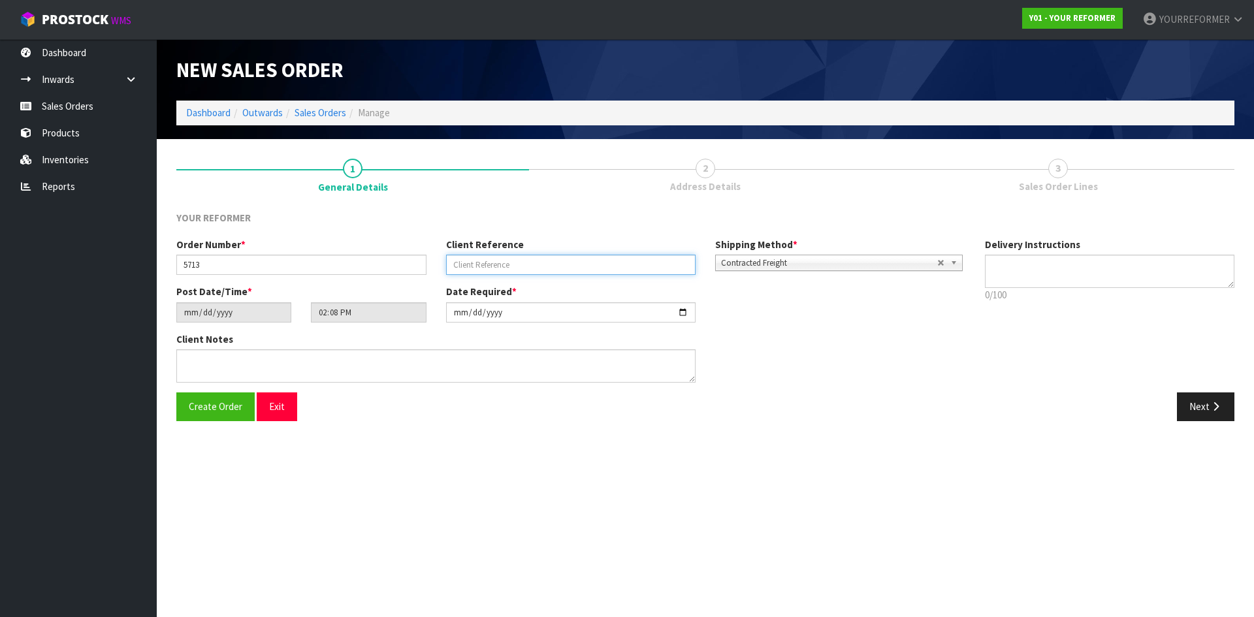
click at [474, 271] on input "text" at bounding box center [571, 265] width 250 height 20
paste input "[PERSON_NAME]"
type input "[PERSON_NAME]"
click at [1037, 281] on textarea at bounding box center [1110, 271] width 250 height 33
click at [1010, 280] on textarea at bounding box center [1110, 271] width 250 height 33
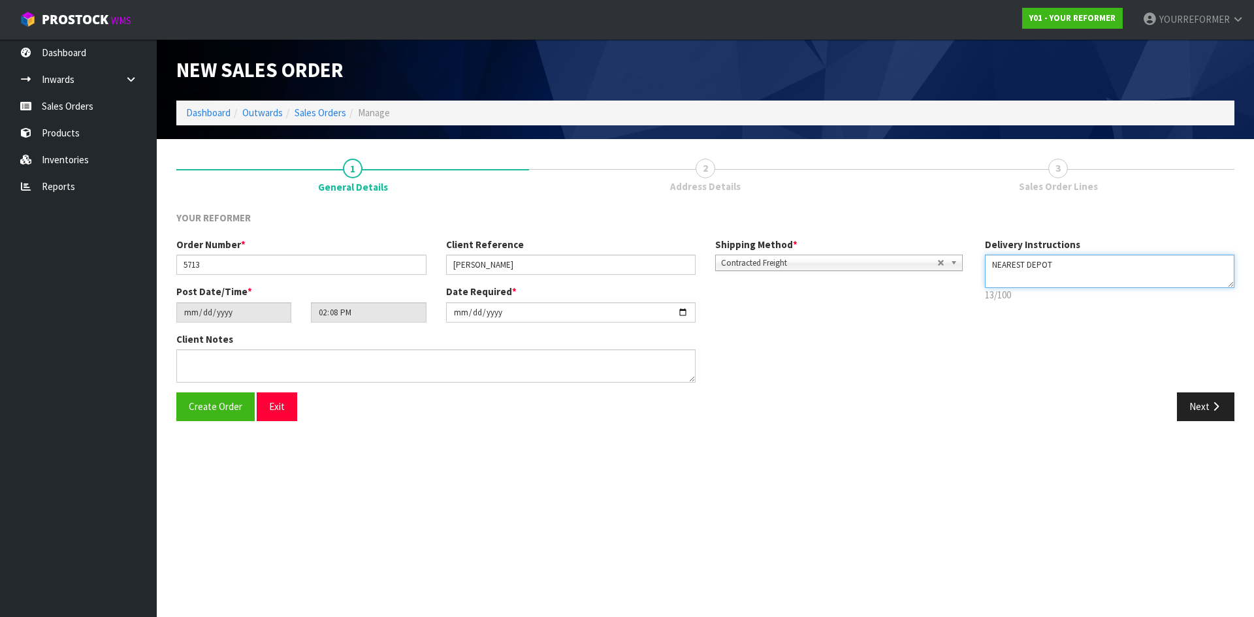
paste textarea "[PHONE_NUMBER]"
type textarea "NEAREST DEPOT [PHONE_NUMBER]"
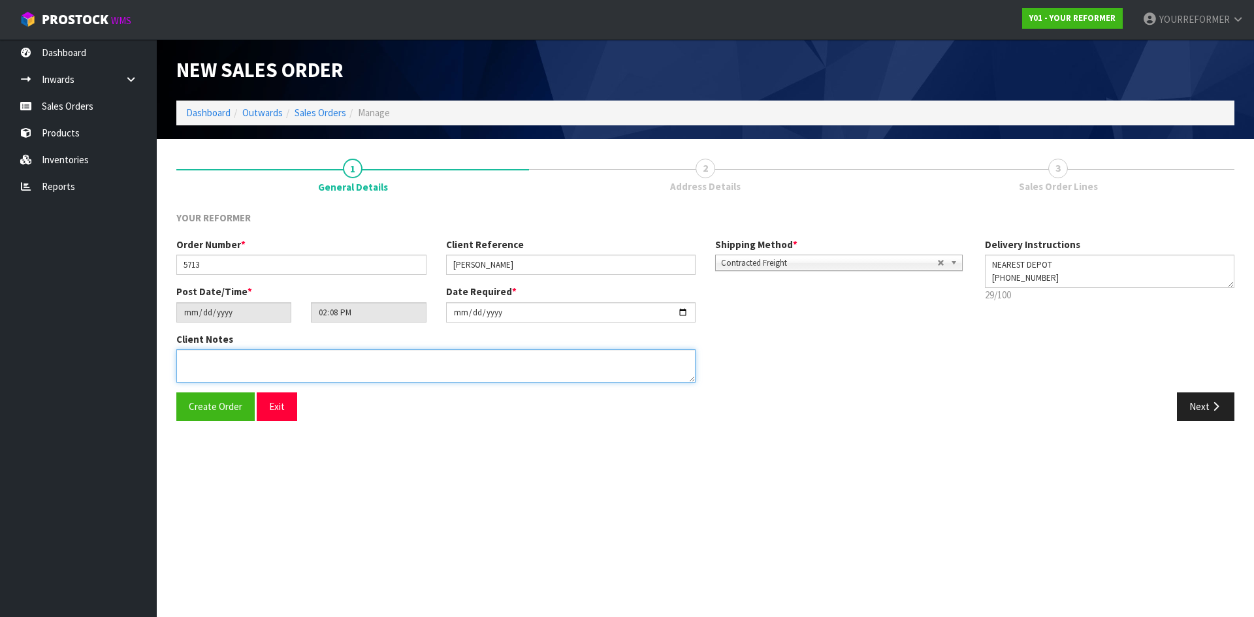
click at [389, 362] on textarea at bounding box center [435, 365] width 519 height 33
paste textarea "[PERSON_NAME] [STREET_ADDRESS][PERSON_NAME] [PHONE_NUMBER]"
type textarea "[PERSON_NAME] [STREET_ADDRESS][PERSON_NAME] [PHONE_NUMBER]"
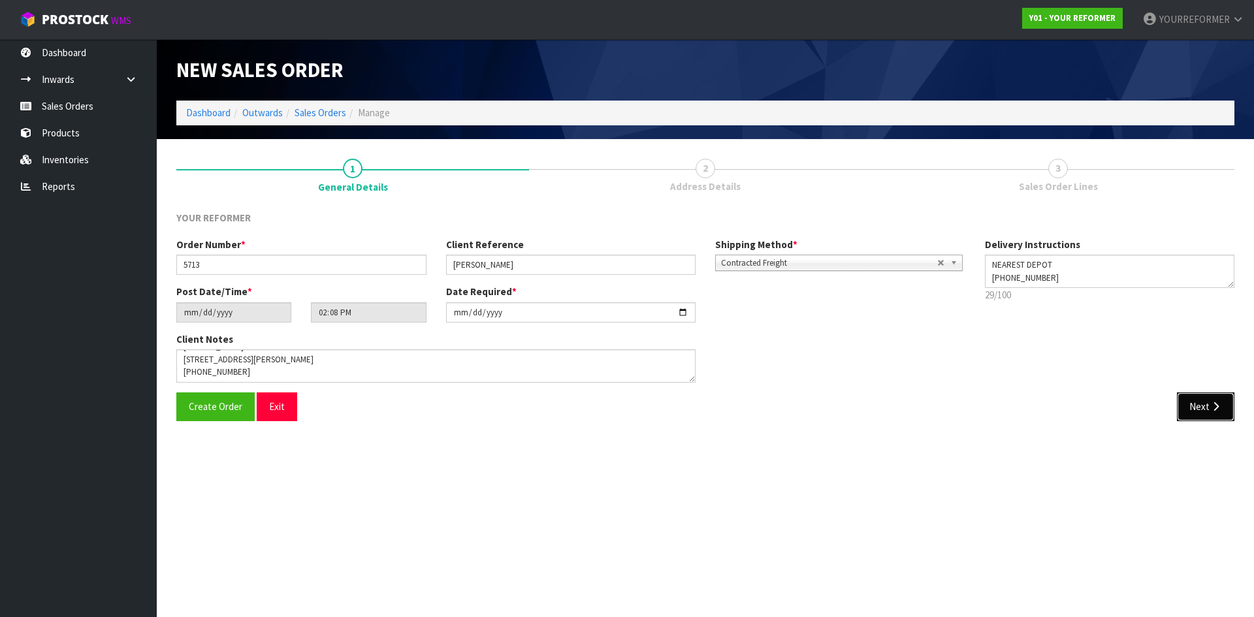
drag, startPoint x: 1209, startPoint y: 398, endPoint x: 416, endPoint y: 374, distance: 793.1
click at [1207, 398] on button "Next" at bounding box center [1205, 406] width 57 height 28
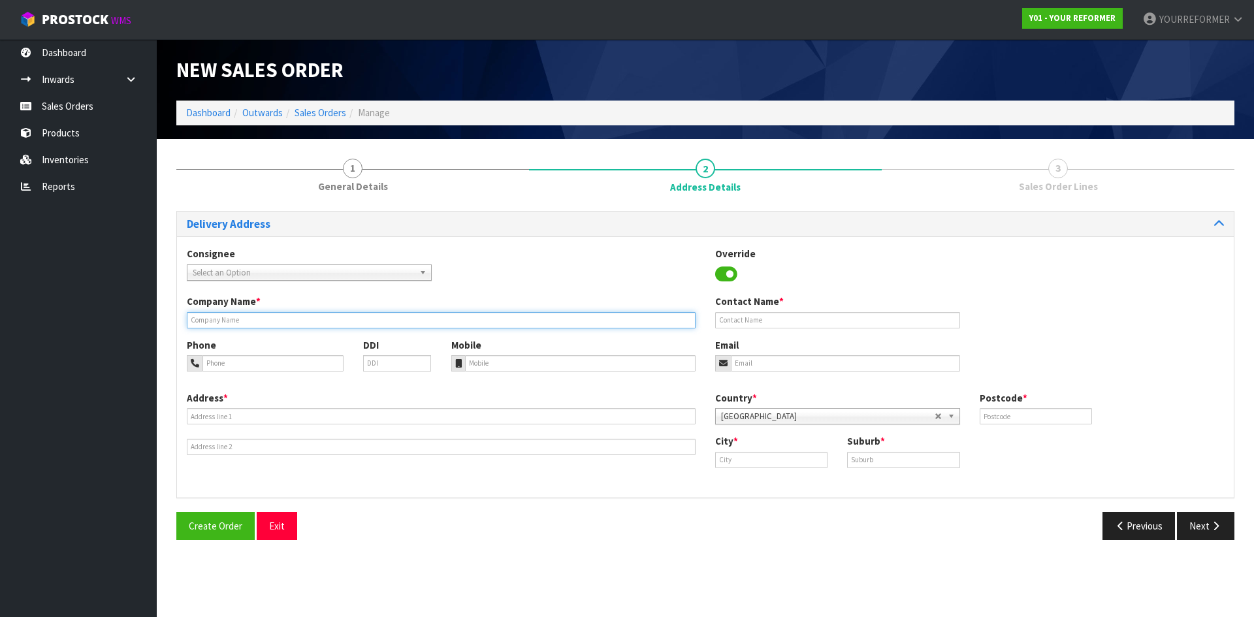
click at [236, 320] on input "text" at bounding box center [441, 320] width 509 height 16
type input "NEAREST DEPOT"
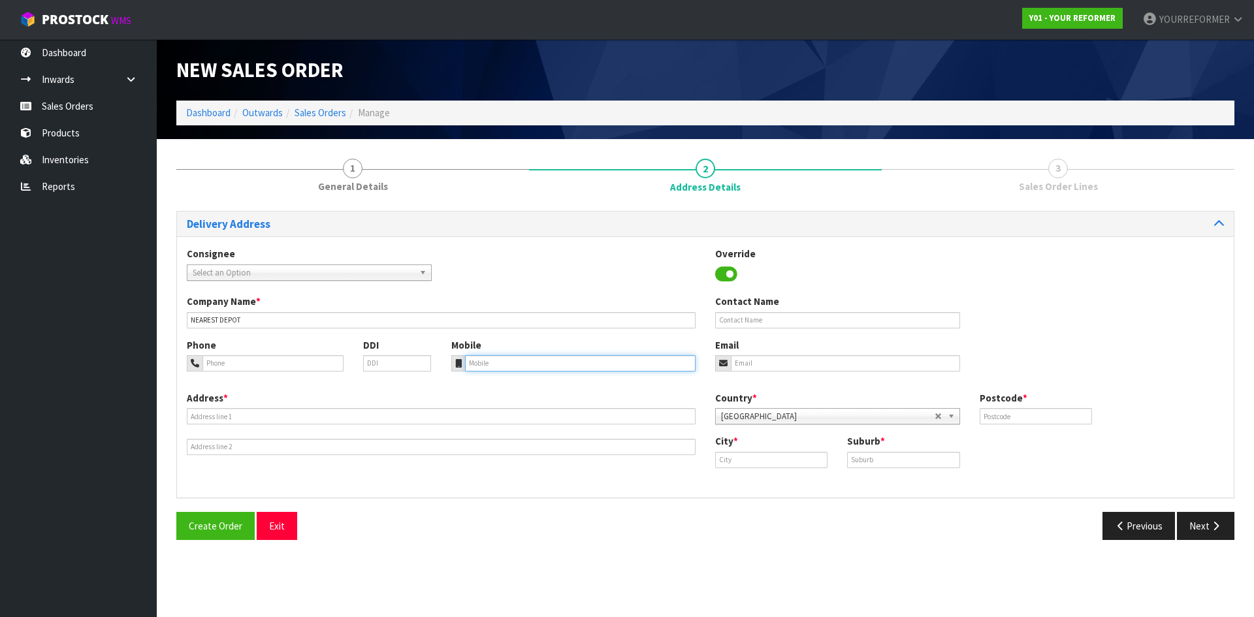
drag, startPoint x: 560, startPoint y: 366, endPoint x: 177, endPoint y: 370, distance: 383.3
click at [560, 366] on input "tel" at bounding box center [580, 363] width 231 height 16
paste input "[PHONE_NUMBER]"
type input "[PHONE_NUMBER]"
click at [271, 407] on div "Address *" at bounding box center [441, 423] width 528 height 64
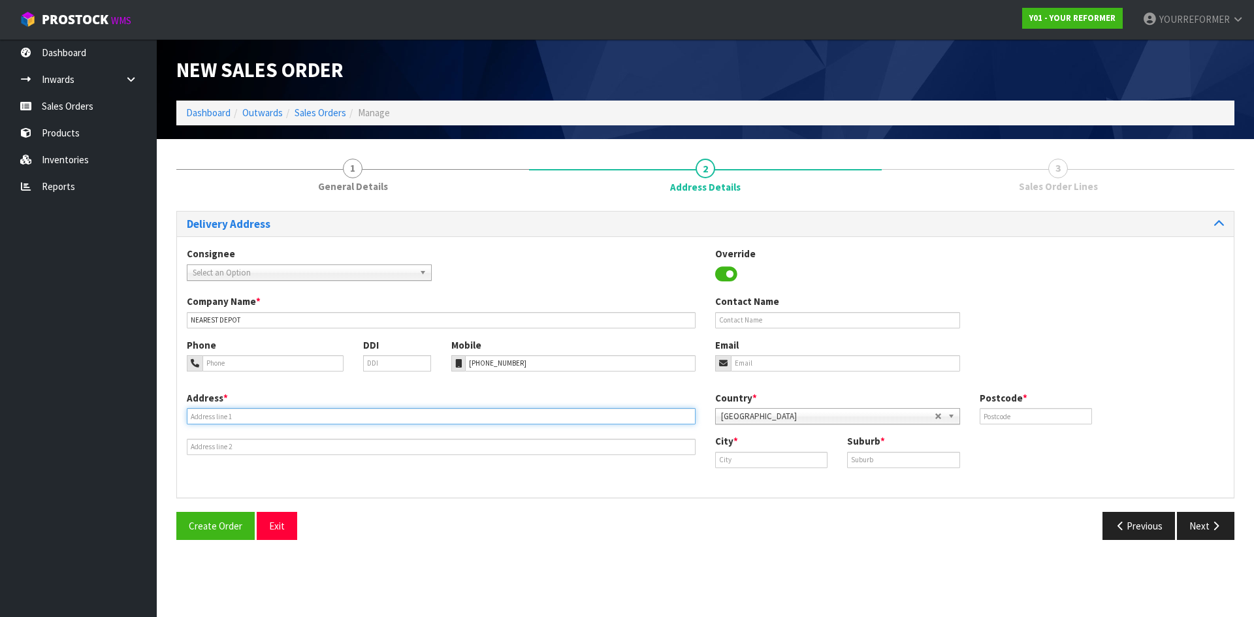
click at [290, 416] on input "text" at bounding box center [441, 416] width 509 height 16
paste input "[STREET_ADDRESS][PERSON_NAME]"
type input "[STREET_ADDRESS][PERSON_NAME]"
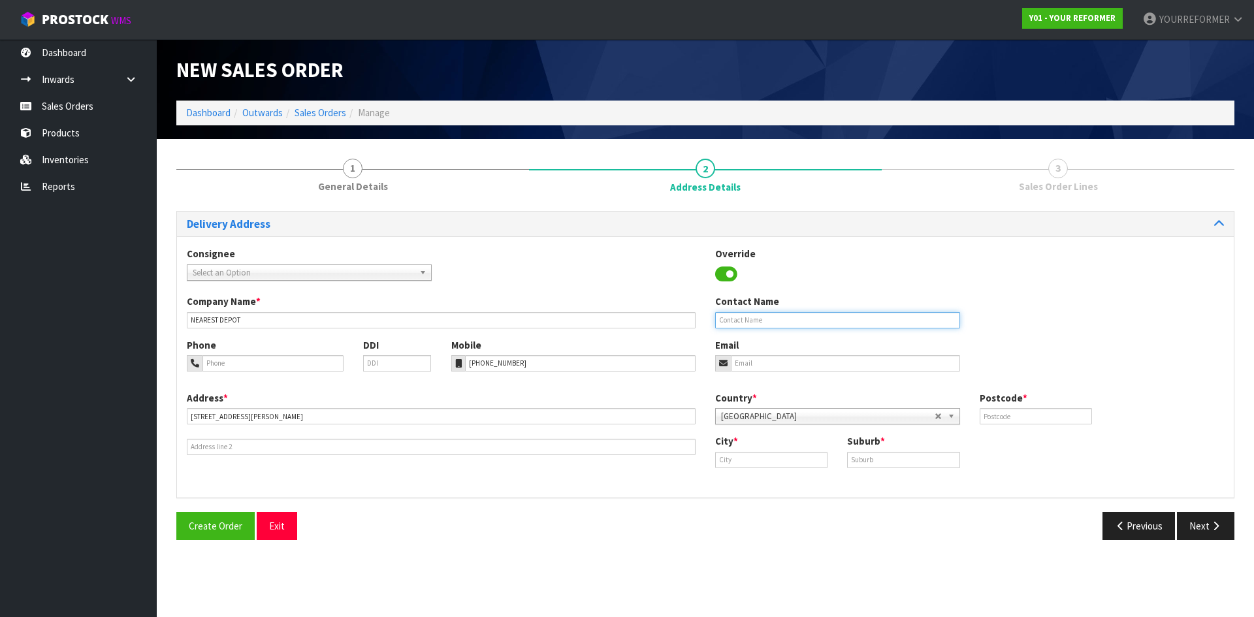
click at [739, 315] on input "text" at bounding box center [837, 320] width 245 height 16
paste input "[PERSON_NAME]"
type input "[PERSON_NAME]"
drag, startPoint x: 763, startPoint y: 360, endPoint x: 786, endPoint y: 364, distance: 23.1
click at [763, 360] on input "email" at bounding box center [845, 363] width 229 height 16
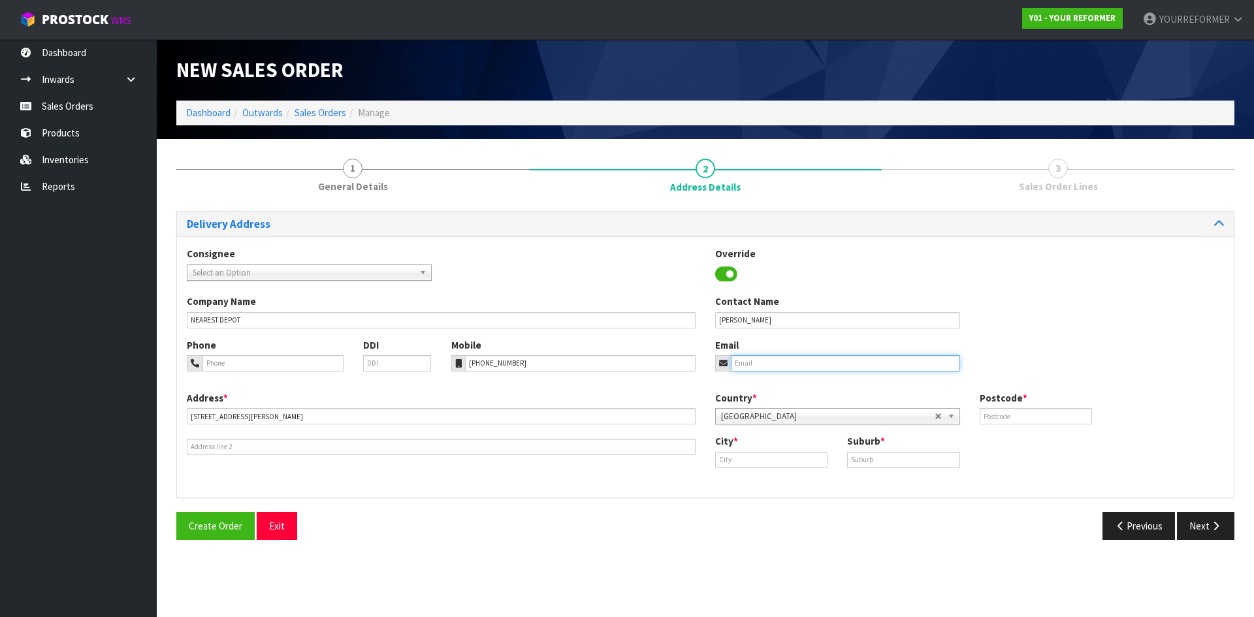
paste input "[EMAIL_ADDRESS][DOMAIN_NAME]"
type input "[EMAIL_ADDRESS][DOMAIN_NAME]"
drag, startPoint x: 1047, startPoint y: 417, endPoint x: 1040, endPoint y: 417, distance: 7.9
click at [1047, 417] on input "text" at bounding box center [1036, 416] width 112 height 16
type input "7022"
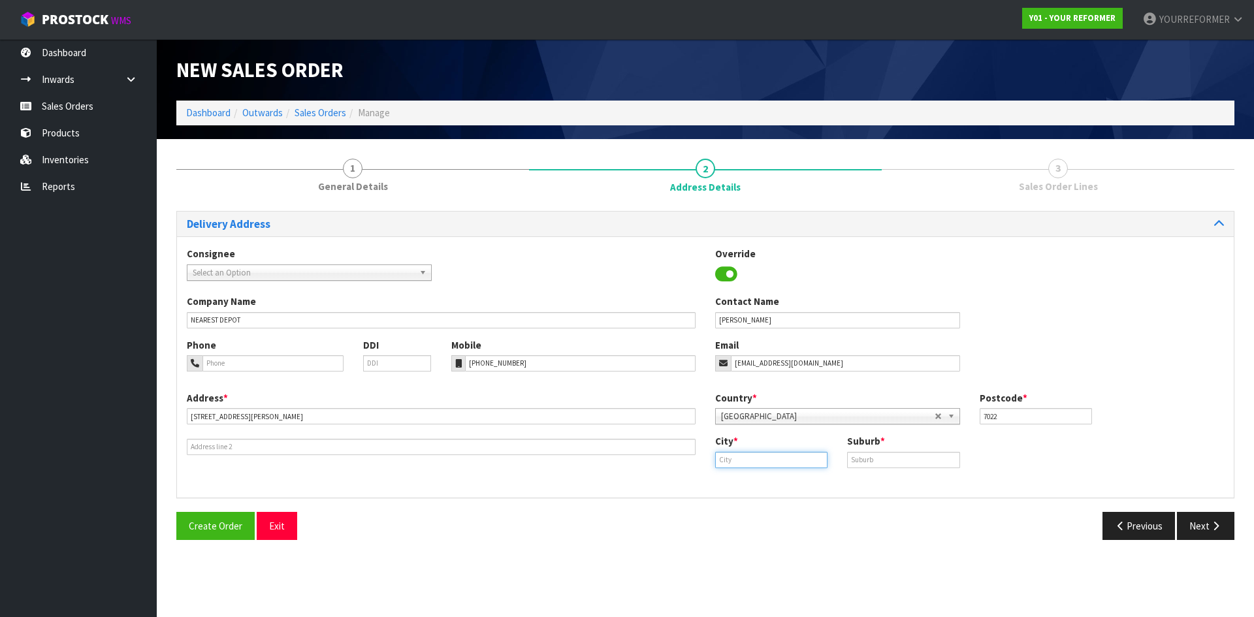
drag, startPoint x: 740, startPoint y: 459, endPoint x: 787, endPoint y: 456, distance: 47.1
click at [743, 458] on input "text" at bounding box center [771, 460] width 112 height 16
paste input "Brightwater"
type input "Brightwater"
click at [882, 461] on input "text" at bounding box center [903, 460] width 112 height 16
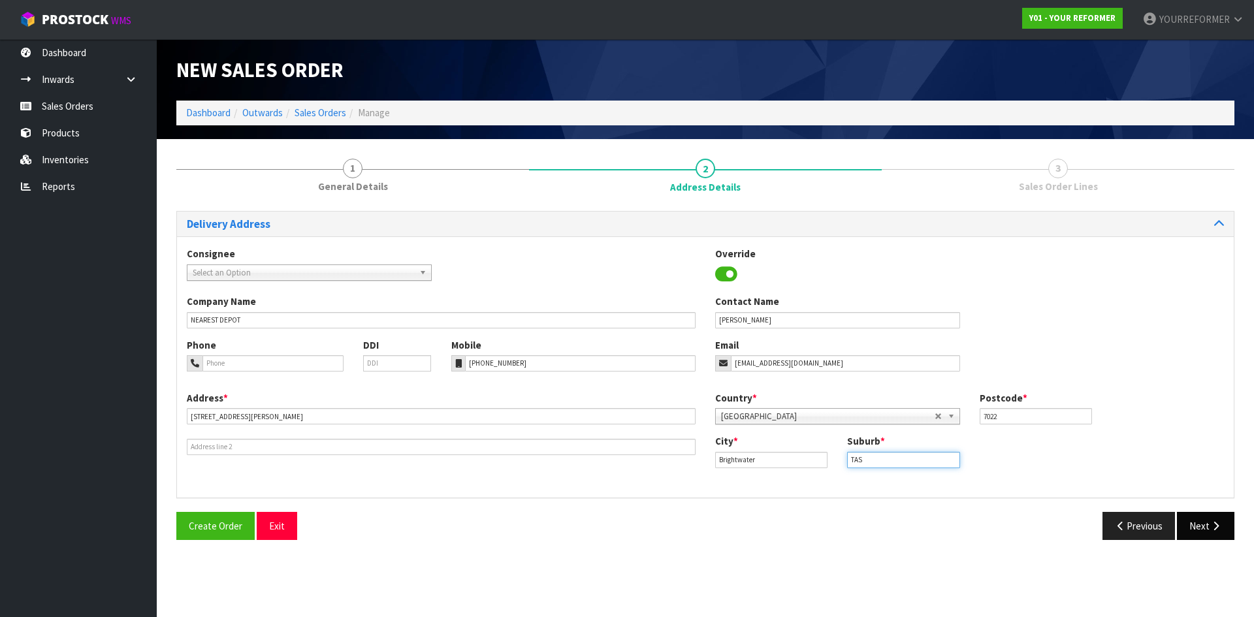
type input "TAS"
drag, startPoint x: 1217, startPoint y: 530, endPoint x: 1147, endPoint y: 524, distance: 69.5
click at [1216, 530] on icon "button" at bounding box center [1215, 526] width 12 height 10
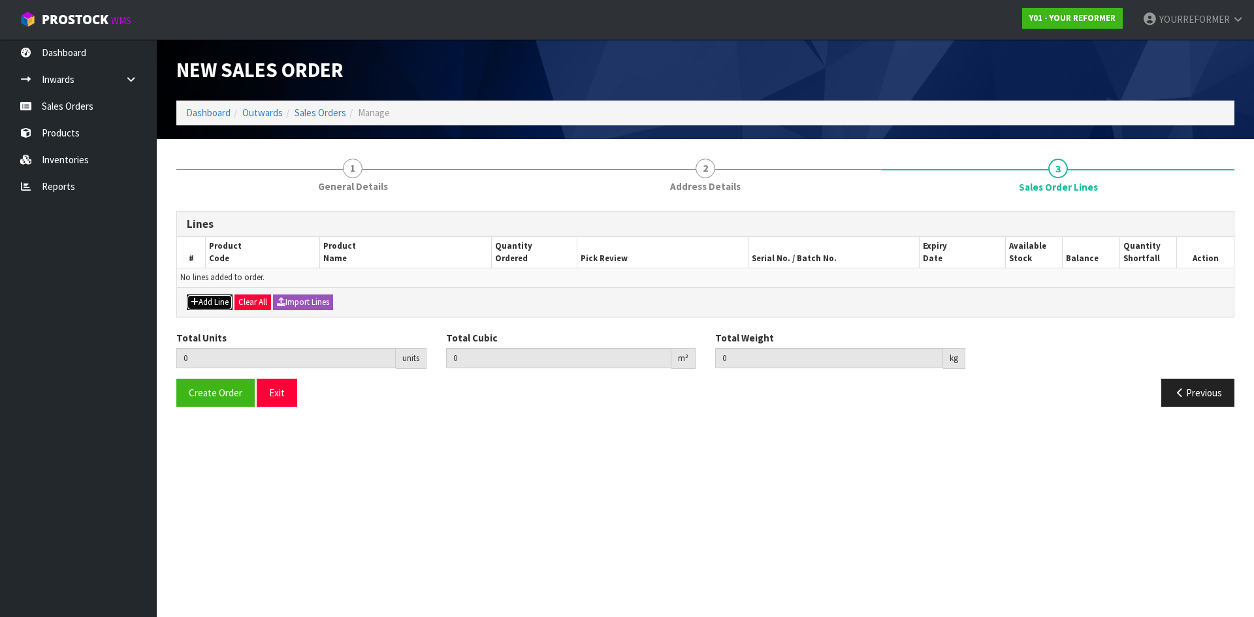
click at [216, 308] on button "Add Line" at bounding box center [210, 303] width 46 height 16
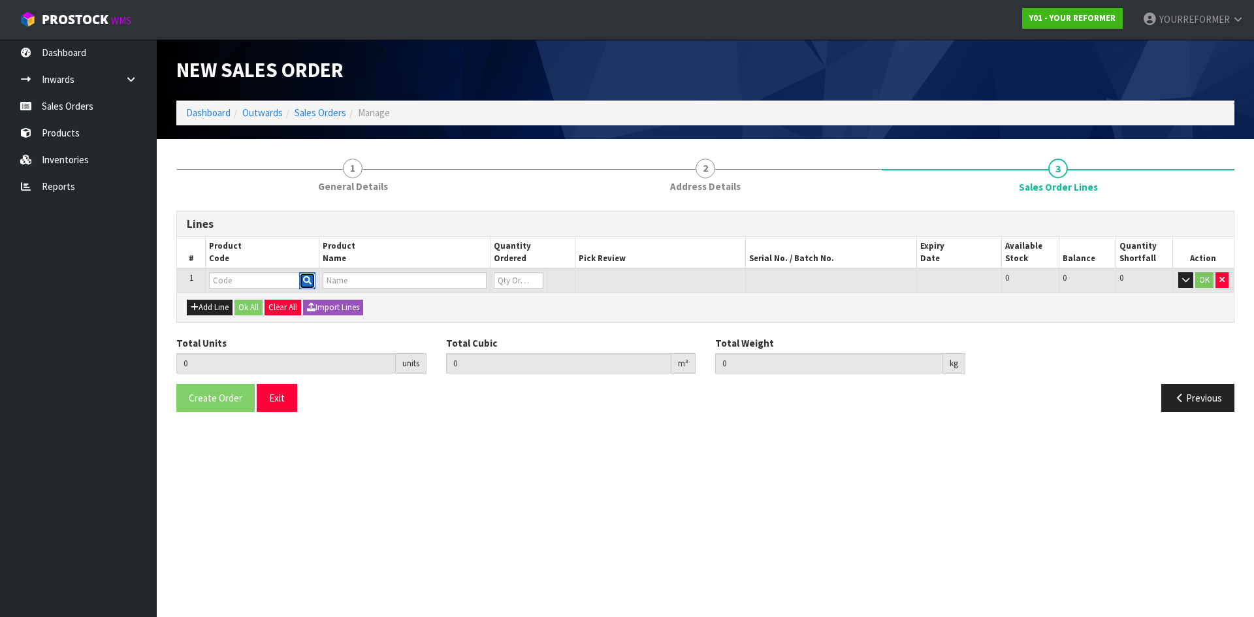
click at [311, 274] on button "button" at bounding box center [307, 280] width 16 height 17
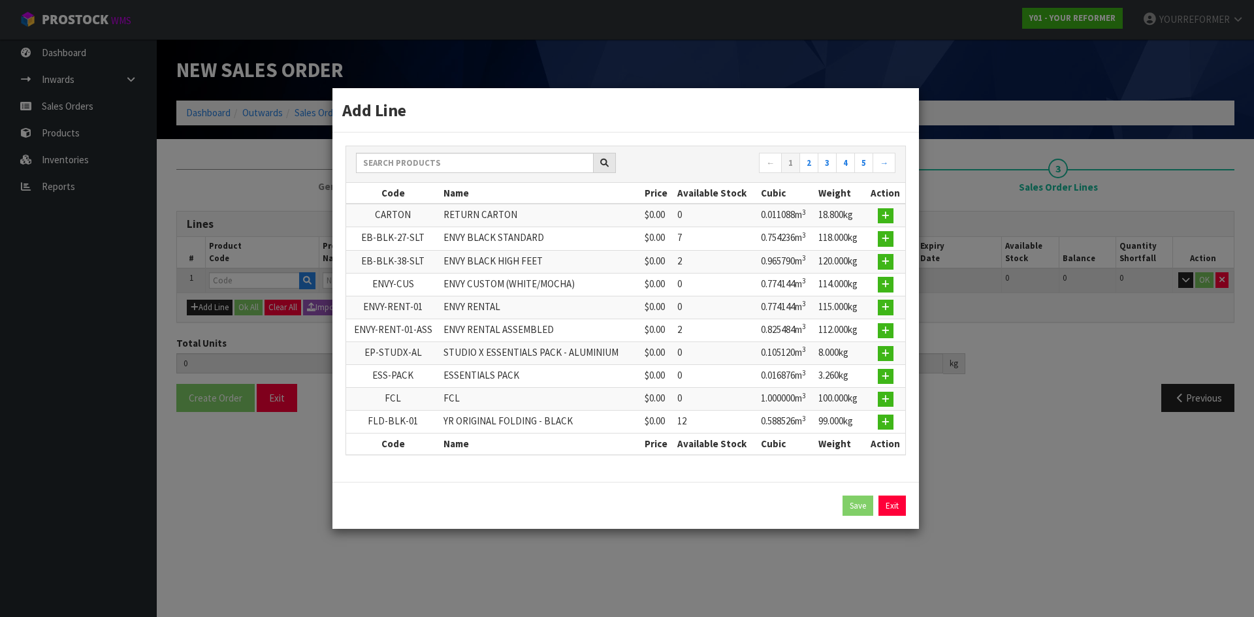
click at [446, 150] on div "← 1 2 3 4 5 →" at bounding box center [625, 164] width 559 height 37
click at [436, 159] on input "text" at bounding box center [475, 163] width 238 height 20
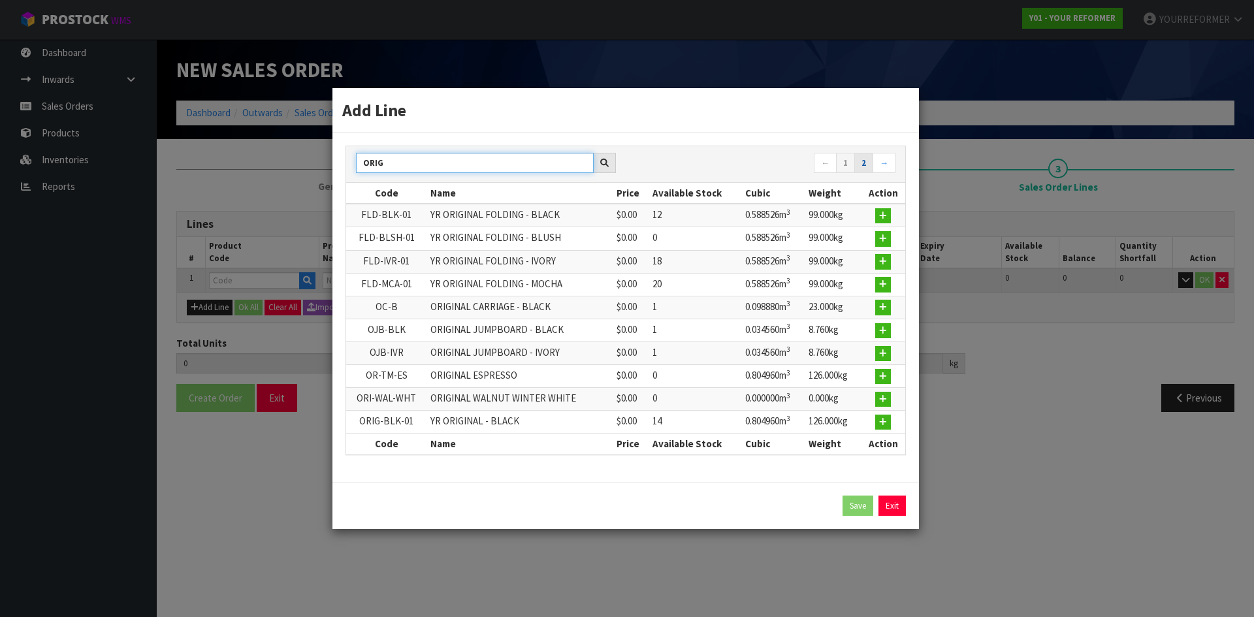
type input "ORIG"
drag, startPoint x: 867, startPoint y: 159, endPoint x: 751, endPoint y: 260, distance: 153.6
click at [867, 159] on link "2" at bounding box center [863, 163] width 19 height 21
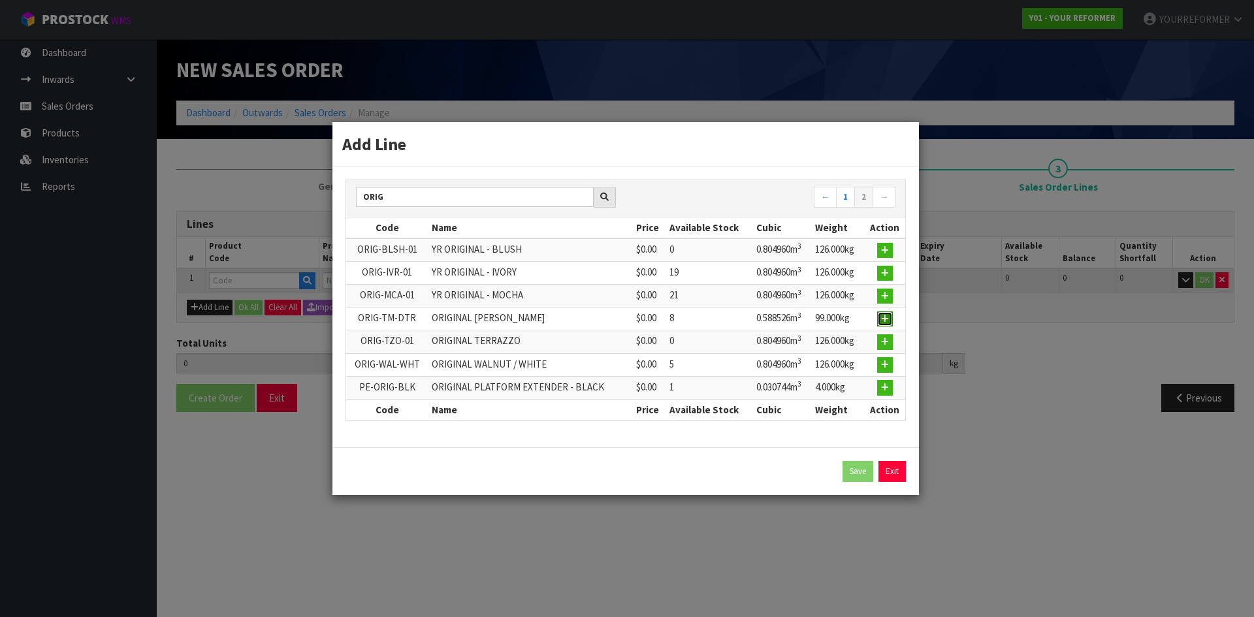
click at [892, 313] on button "button" at bounding box center [885, 319] width 16 height 16
type input "0.000000"
type input "0.000"
type input "ORIG-TM-DTR"
type input "ORIGINAL [PERSON_NAME]"
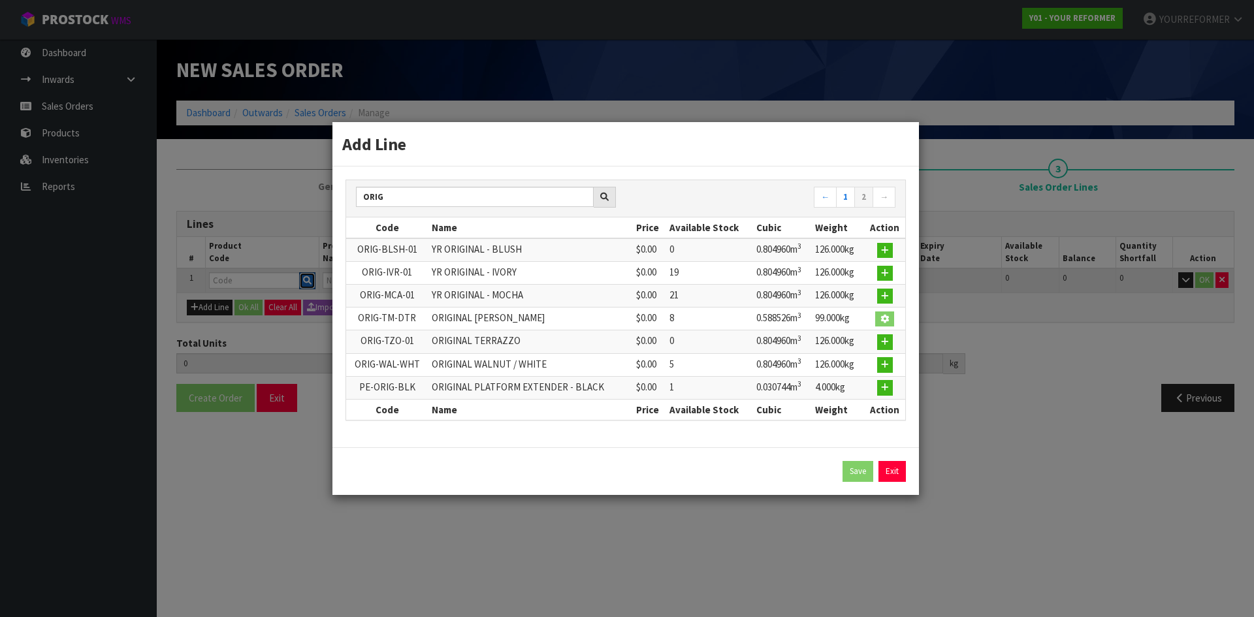
type input "0"
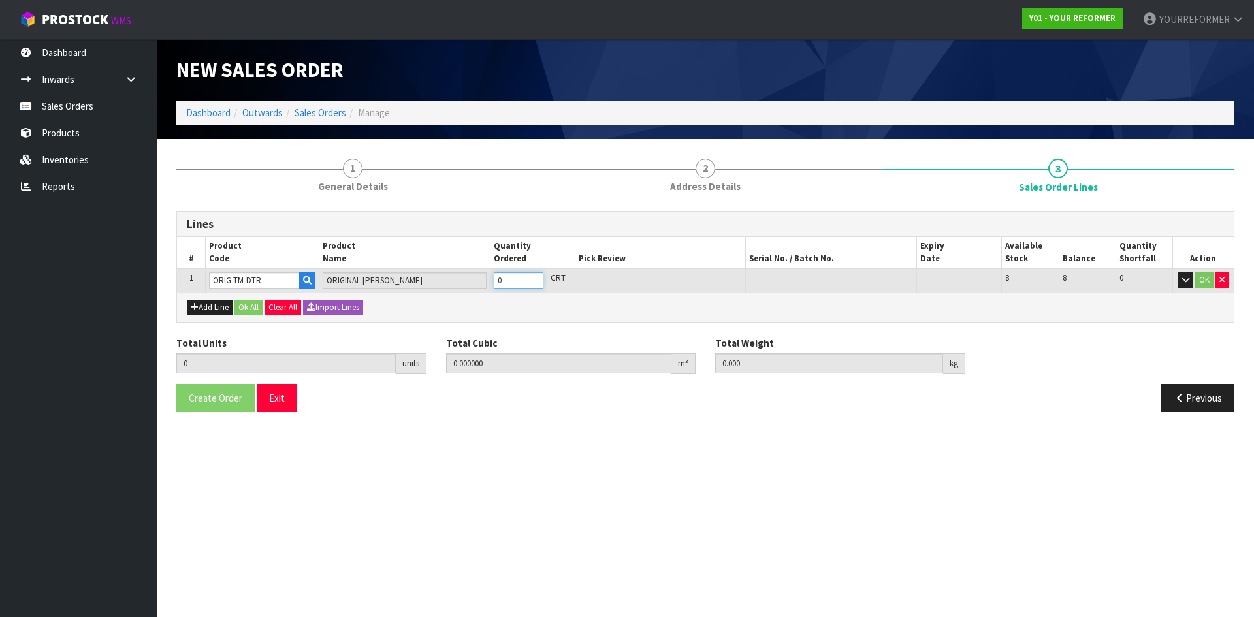
type input "1"
type input "0.588526"
type input "99"
type input "1"
click at [537, 276] on input "1" at bounding box center [519, 280] width 50 height 16
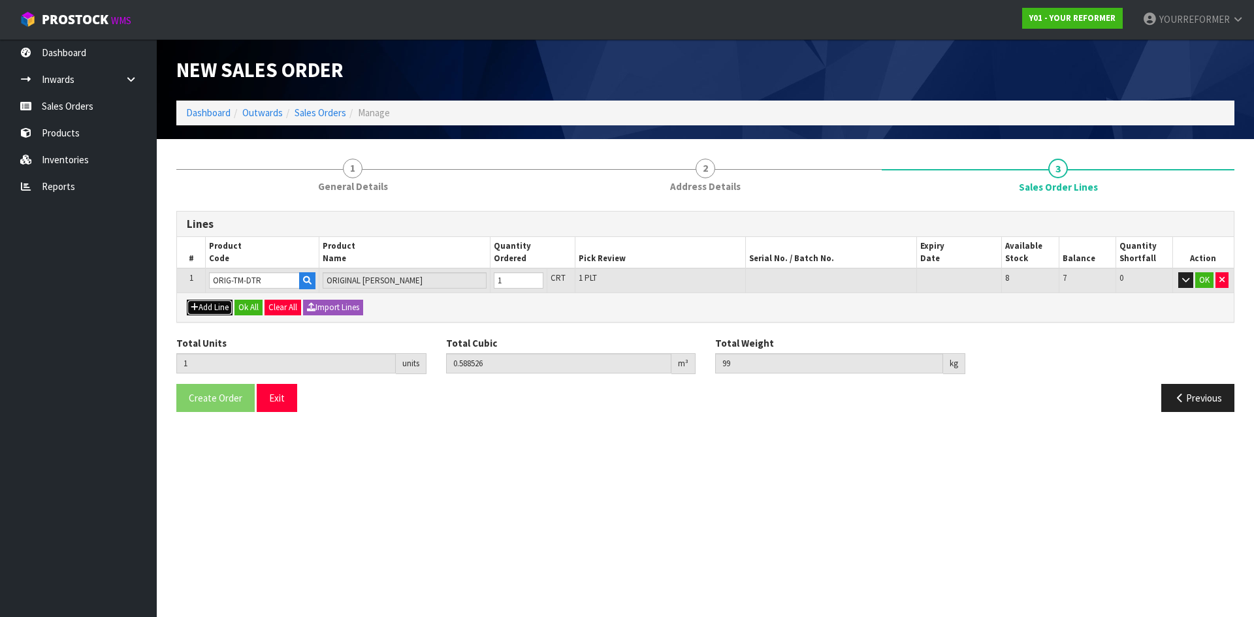
click at [207, 302] on button "Add Line" at bounding box center [210, 308] width 46 height 16
type input "0"
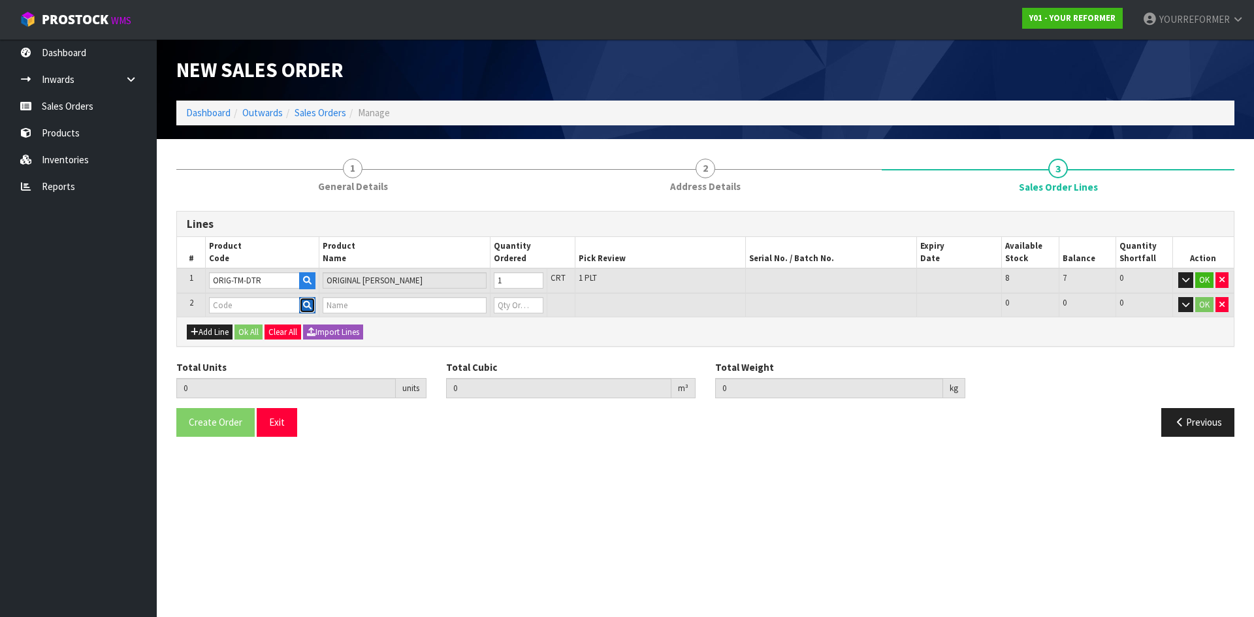
click at [308, 304] on icon "button" at bounding box center [307, 305] width 8 height 8
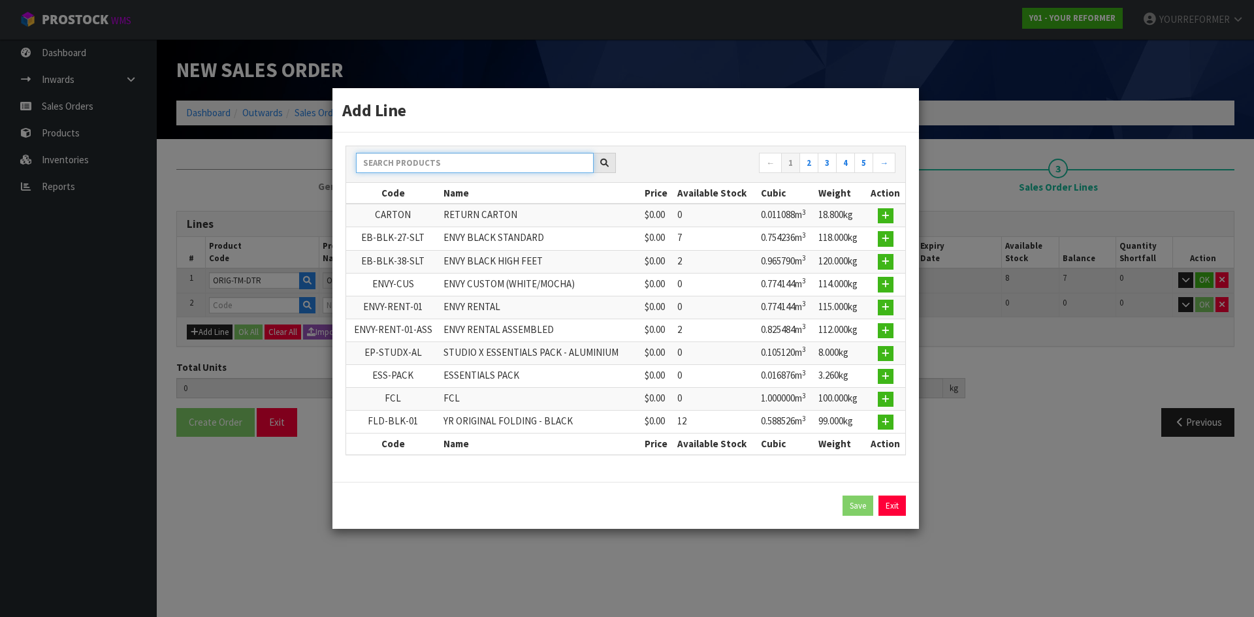
click at [426, 162] on input "text" at bounding box center [475, 163] width 238 height 20
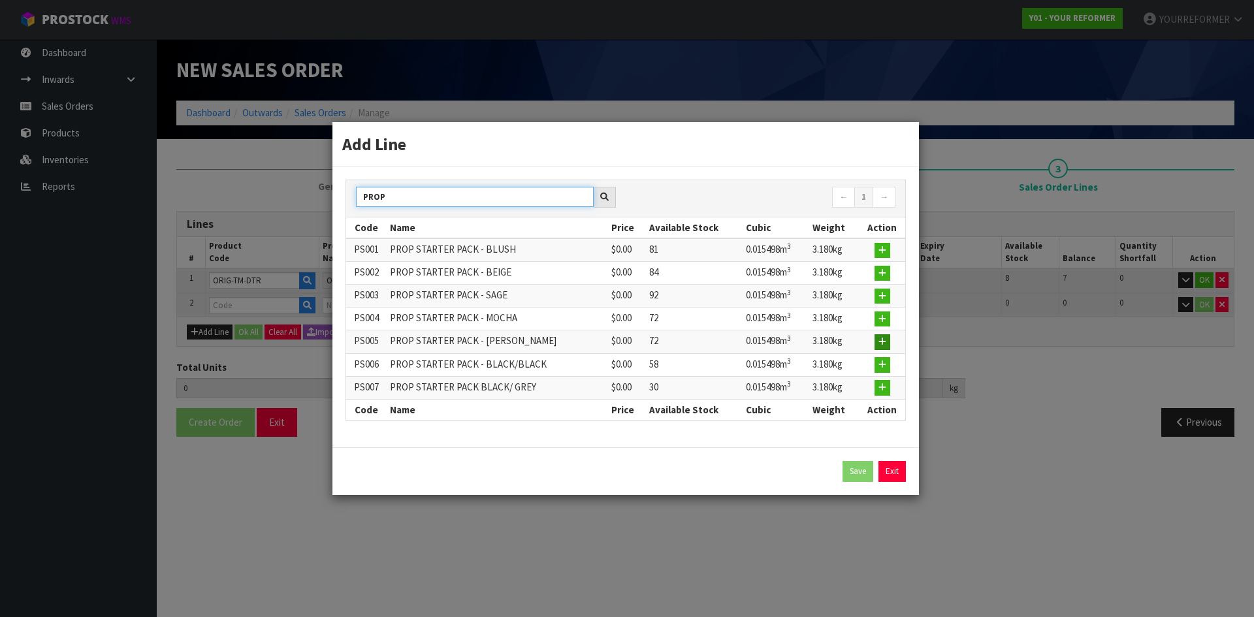
type input "PROP"
click at [889, 347] on button "button" at bounding box center [882, 342] width 16 height 16
type input "1"
type input "0.588526"
type input "99"
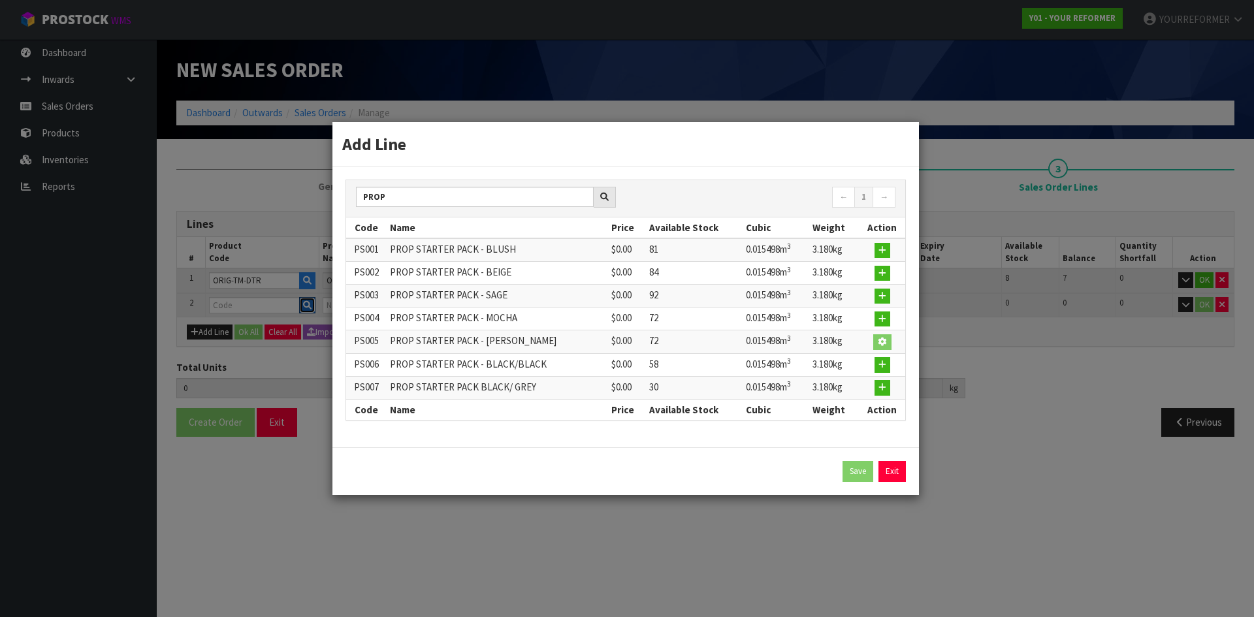
type input "PS005"
type input "PROP STARTER PACK - [PERSON_NAME]"
type input "0"
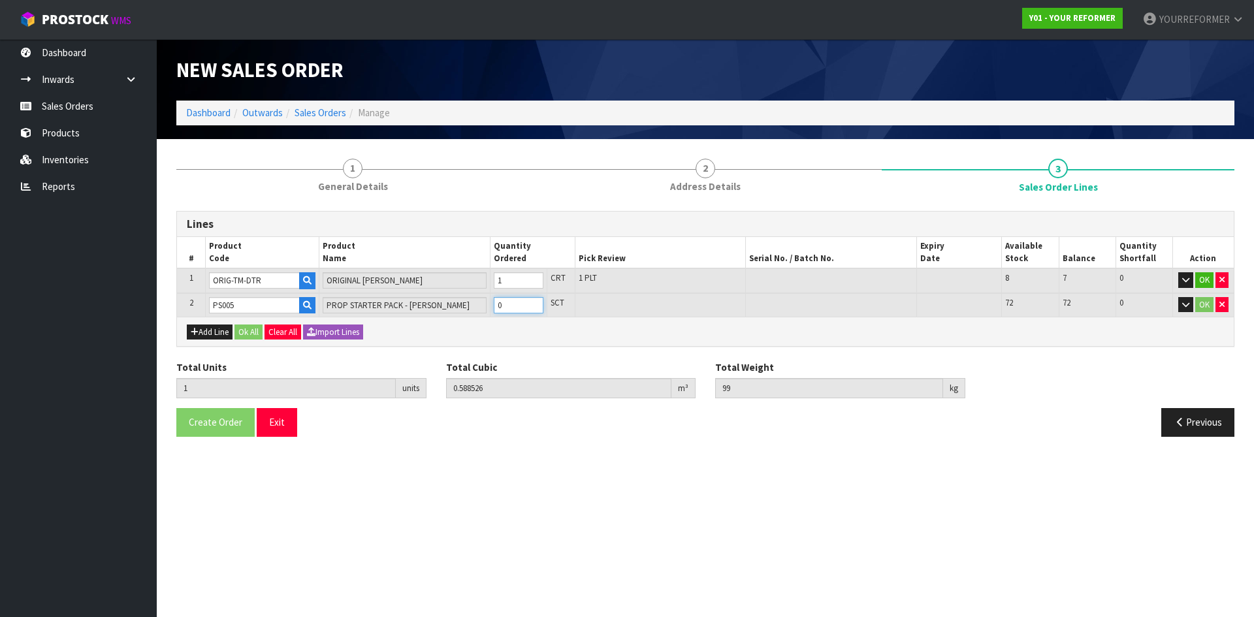
type input "2"
type input "0.604024"
type input "102.18"
type input "1"
click at [534, 300] on input "1" at bounding box center [519, 305] width 50 height 16
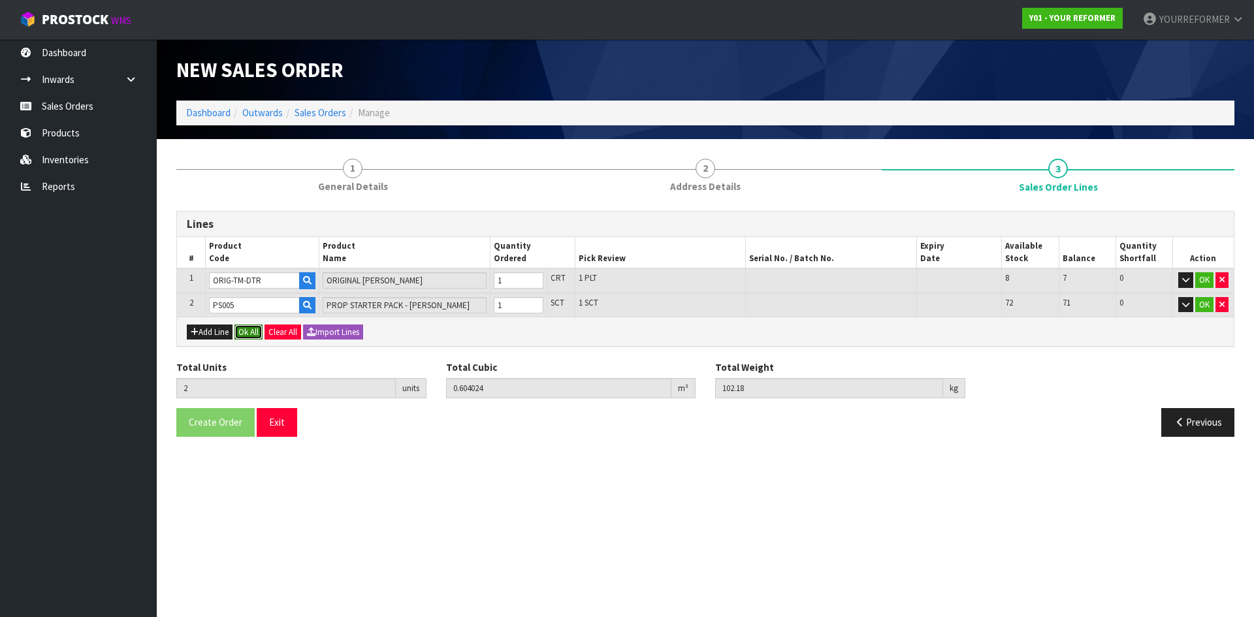
click at [251, 332] on button "Ok All" at bounding box center [248, 333] width 28 height 16
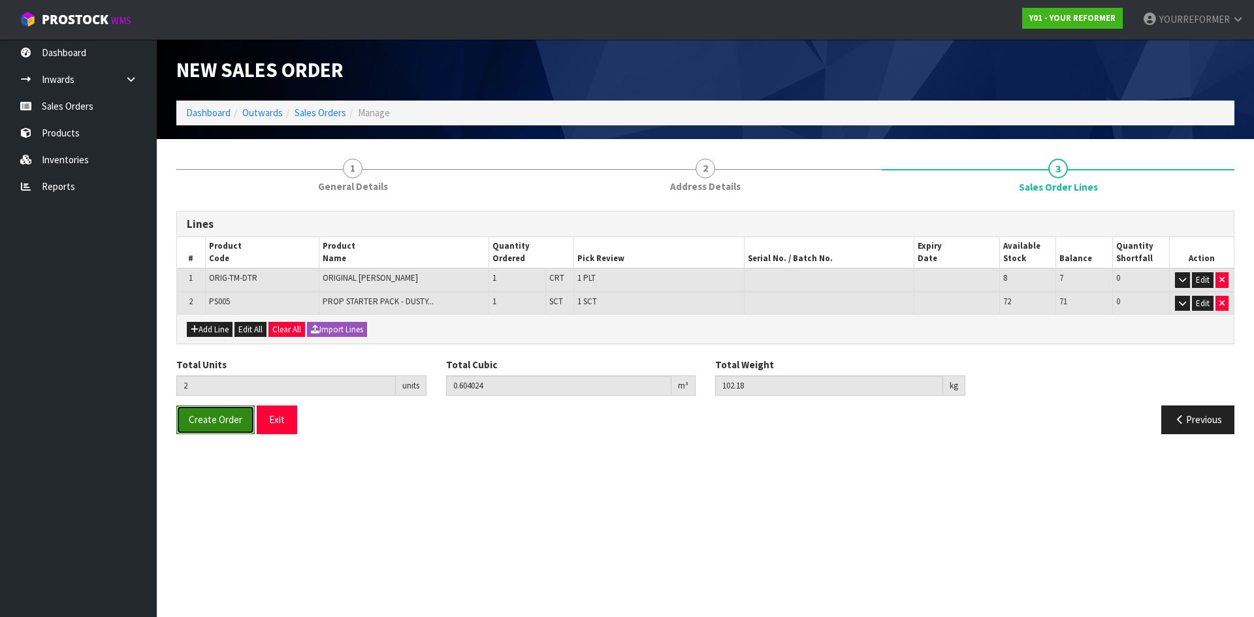
click at [208, 416] on span "Create Order" at bounding box center [216, 419] width 54 height 12
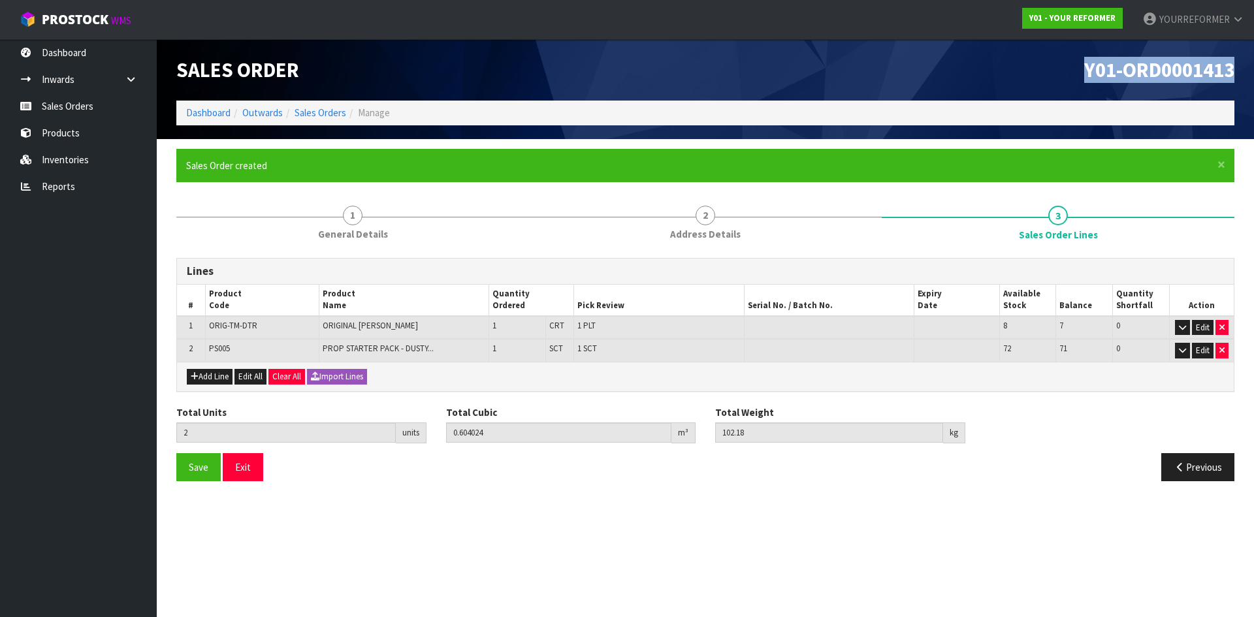
drag, startPoint x: 1211, startPoint y: 77, endPoint x: 458, endPoint y: 162, distance: 757.0
click at [843, 86] on div "Y01-ORD0001413" at bounding box center [974, 69] width 539 height 61
copy span "Y01-ORD0001413"
click at [78, 101] on link "Sales Orders" at bounding box center [78, 106] width 157 height 27
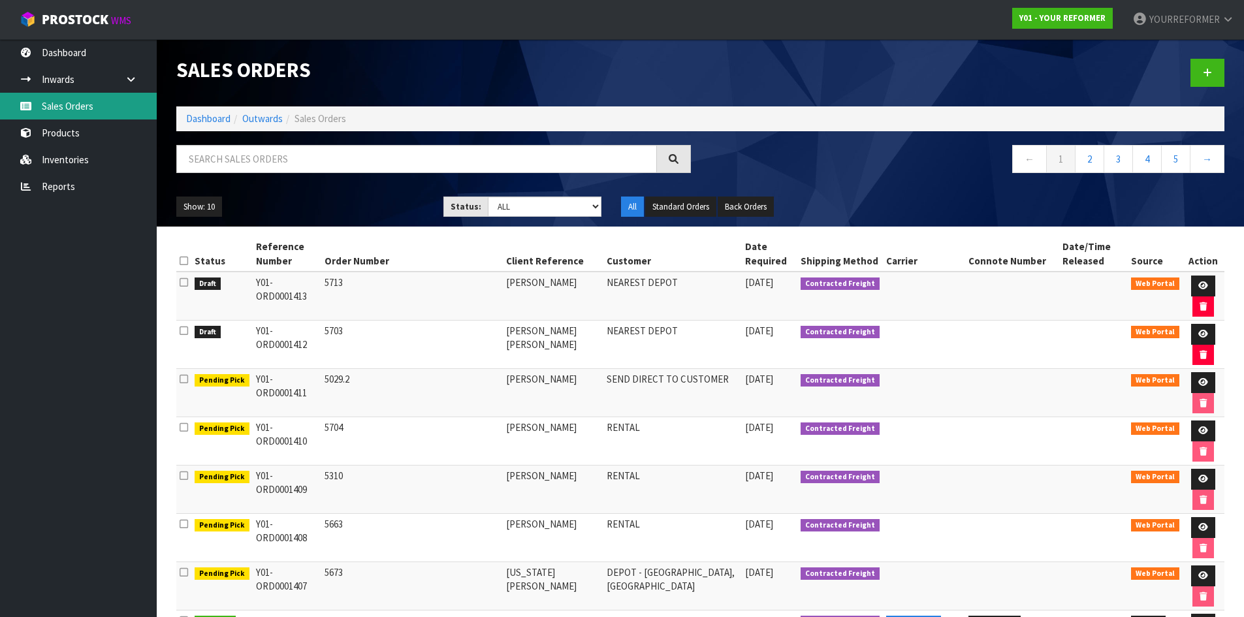
drag, startPoint x: 99, startPoint y: 106, endPoint x: 295, endPoint y: 103, distance: 195.3
click at [99, 106] on link "Sales Orders" at bounding box center [78, 106] width 157 height 27
click at [1200, 62] on link at bounding box center [1207, 73] width 34 height 28
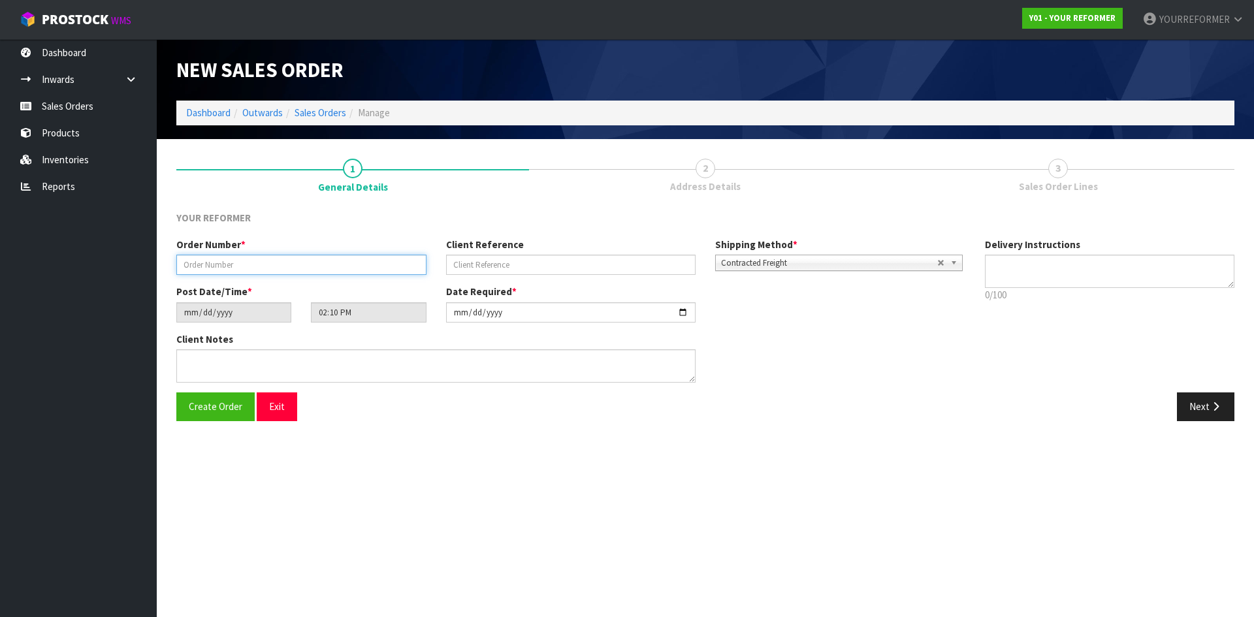
click at [271, 265] on input "text" at bounding box center [301, 265] width 250 height 20
paste input "5718"
type input "5718"
click at [454, 265] on input "text" at bounding box center [571, 265] width 250 height 20
paste input "[PERSON_NAME]"
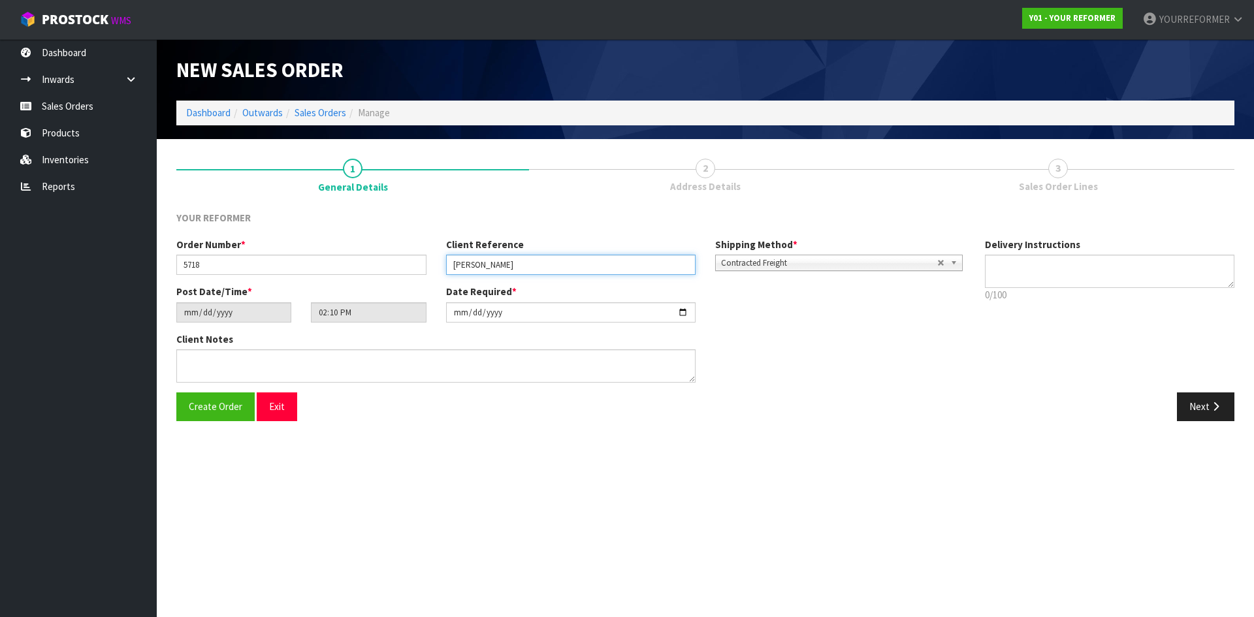
type input "[PERSON_NAME]"
click at [1057, 267] on textarea at bounding box center [1110, 271] width 250 height 33
click at [1044, 285] on textarea at bounding box center [1110, 271] width 250 height 33
paste textarea "[PHONE_NUMBER]"
type textarea "NEAREST DEPOT [PHONE_NUMBER]"
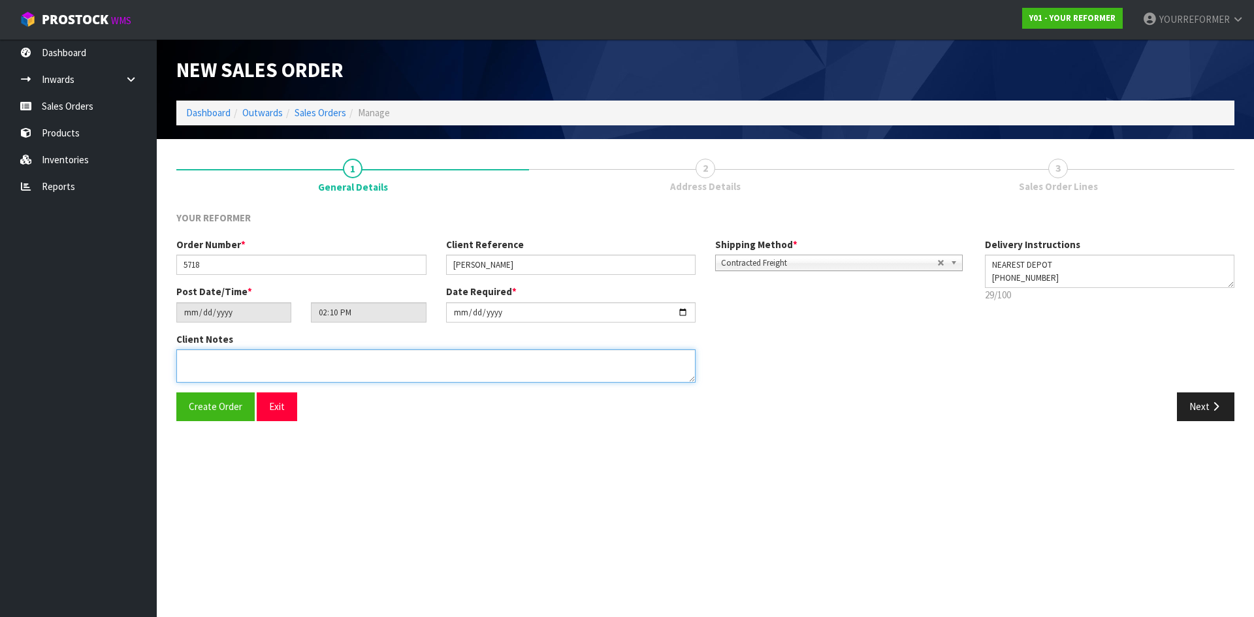
drag, startPoint x: 356, startPoint y: 364, endPoint x: 609, endPoint y: 407, distance: 256.9
click at [357, 367] on textarea at bounding box center [435, 365] width 519 height 33
paste textarea "[PERSON_NAME] [STREET_ADDRESS] [PHONE_NUMBER]"
type textarea "[PERSON_NAME] [STREET_ADDRESS] [PHONE_NUMBER]"
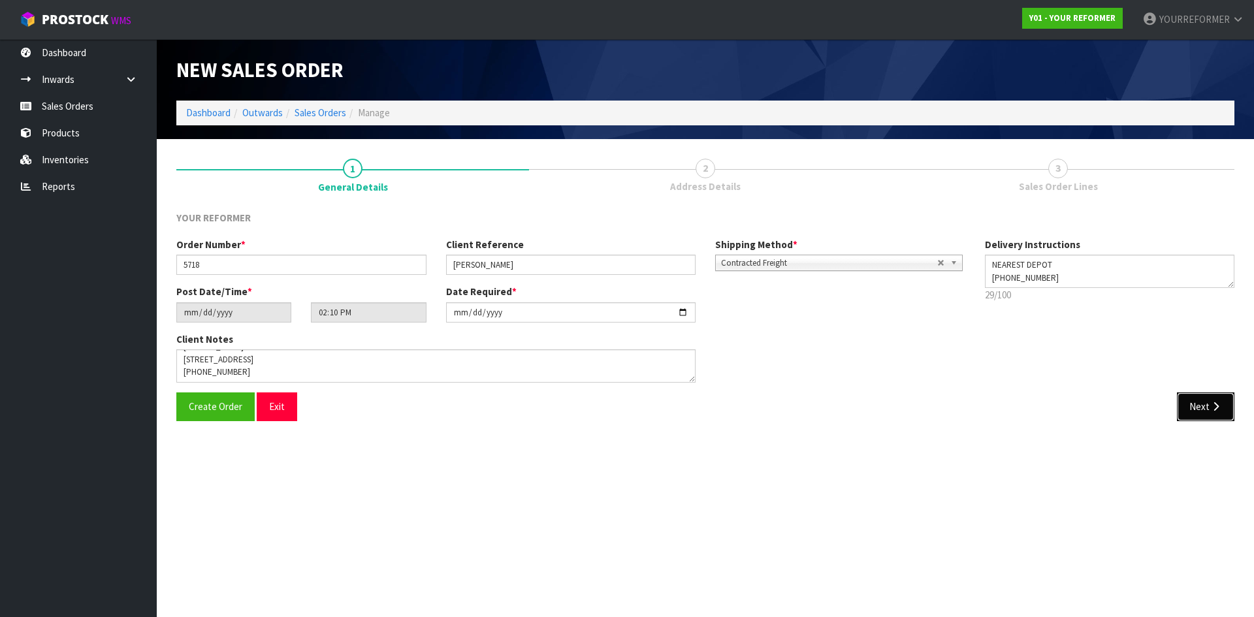
click at [1211, 403] on icon "button" at bounding box center [1215, 407] width 12 height 10
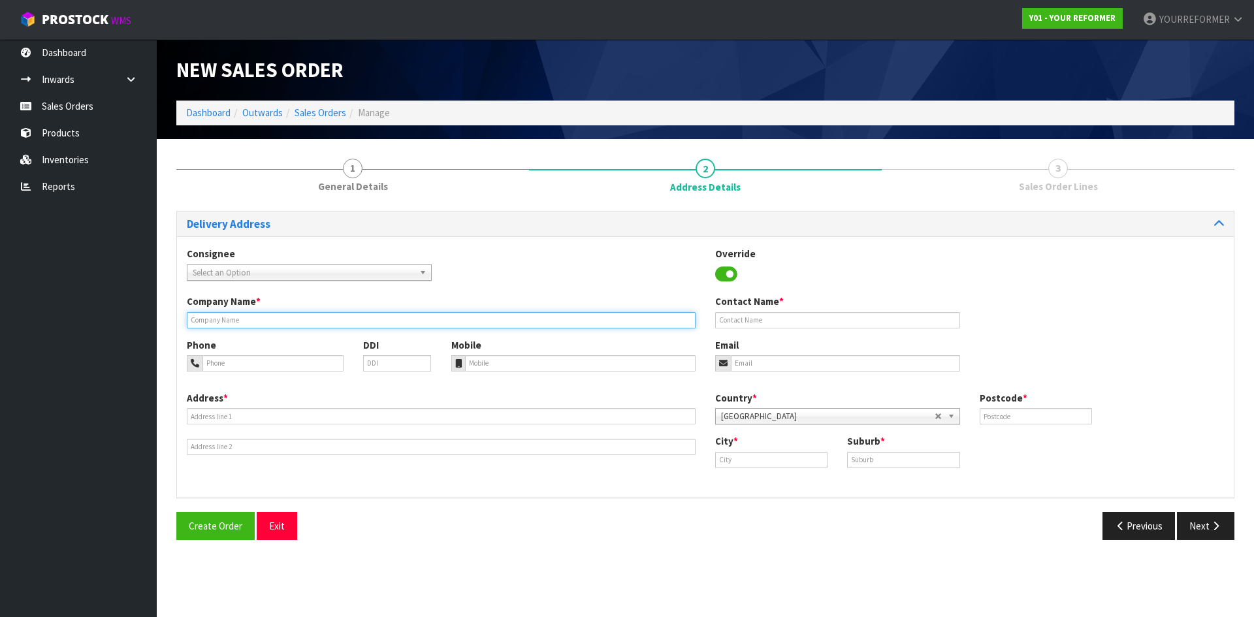
drag, startPoint x: 241, startPoint y: 322, endPoint x: 246, endPoint y: 330, distance: 10.0
click at [241, 322] on input "text" at bounding box center [441, 320] width 509 height 16
type input "NEAREST DEPOT"
click at [541, 354] on div "Mobile" at bounding box center [573, 354] width 264 height 33
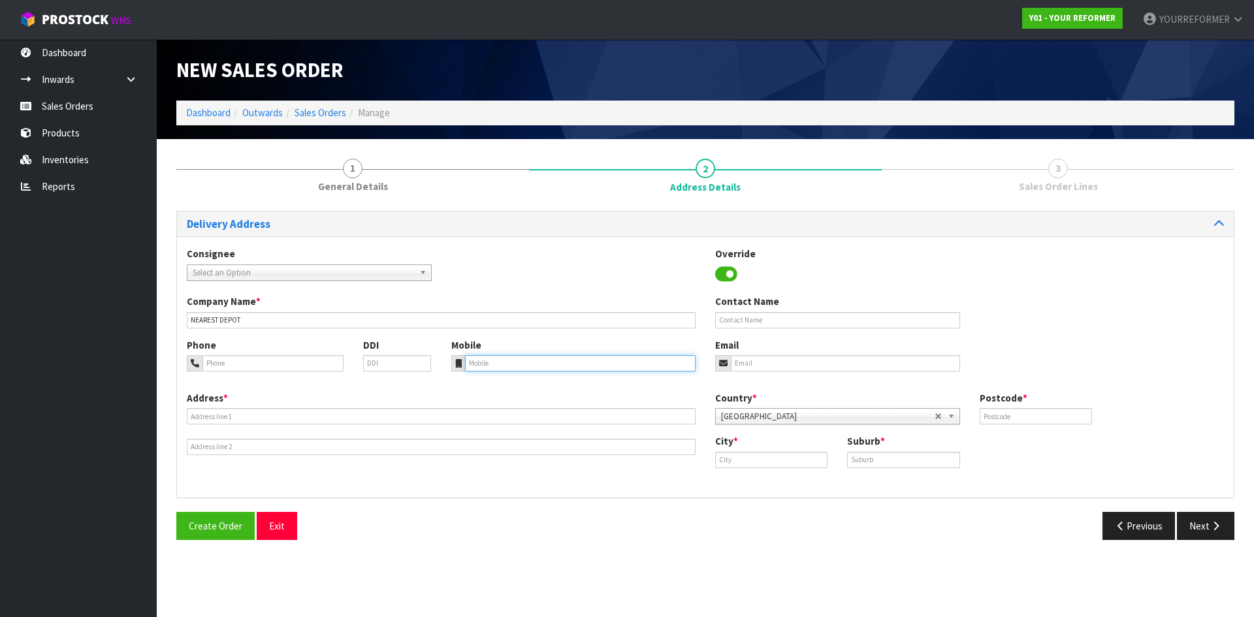
drag, startPoint x: 516, startPoint y: 357, endPoint x: 245, endPoint y: 387, distance: 272.6
click at [515, 358] on input "tel" at bounding box center [580, 363] width 231 height 16
paste input "[PHONE_NUMBER]"
type input "[PHONE_NUMBER]"
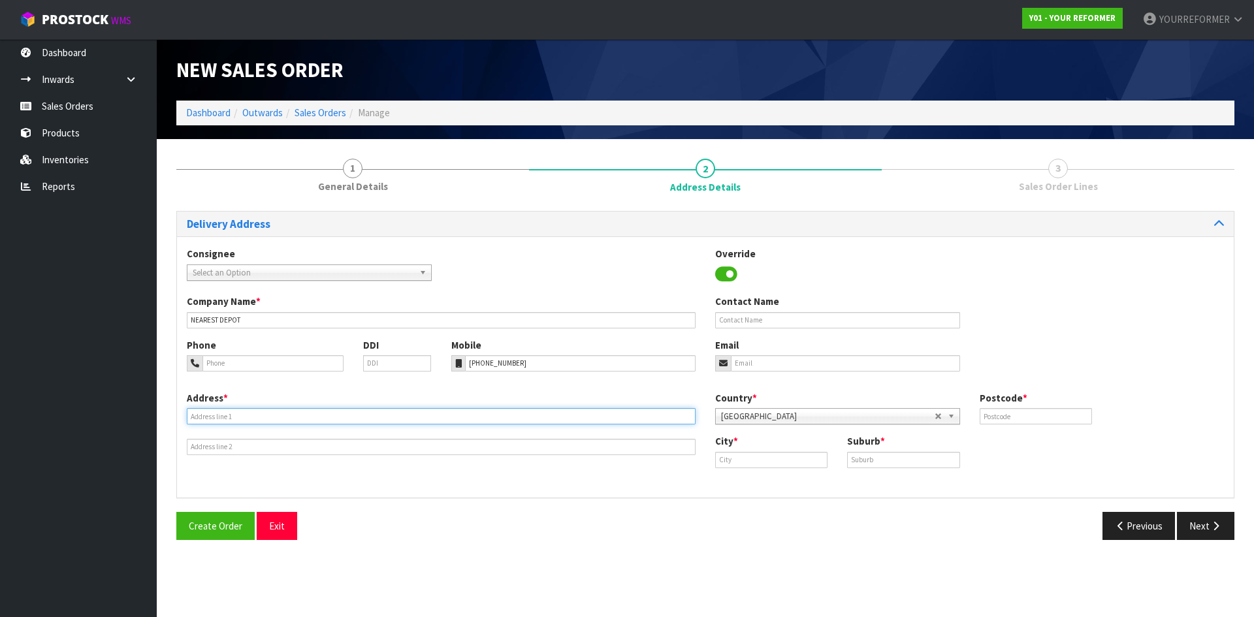
click at [220, 420] on input "text" at bounding box center [441, 416] width 509 height 16
paste input "[STREET_ADDRESS]"
type input "[STREET_ADDRESS]"
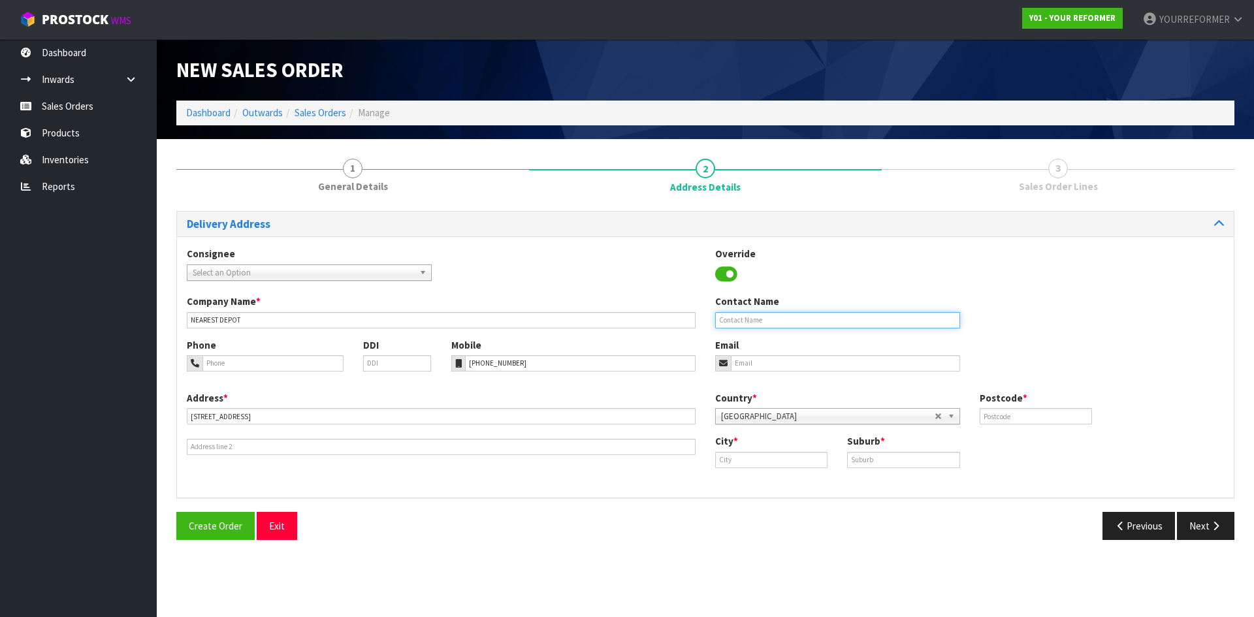
click at [774, 315] on input "text" at bounding box center [837, 320] width 245 height 16
paste input "[PERSON_NAME]"
type input "[PERSON_NAME]"
click at [924, 369] on input "email" at bounding box center [845, 363] width 229 height 16
paste input "[EMAIL_ADDRESS][DOMAIN_NAME]"
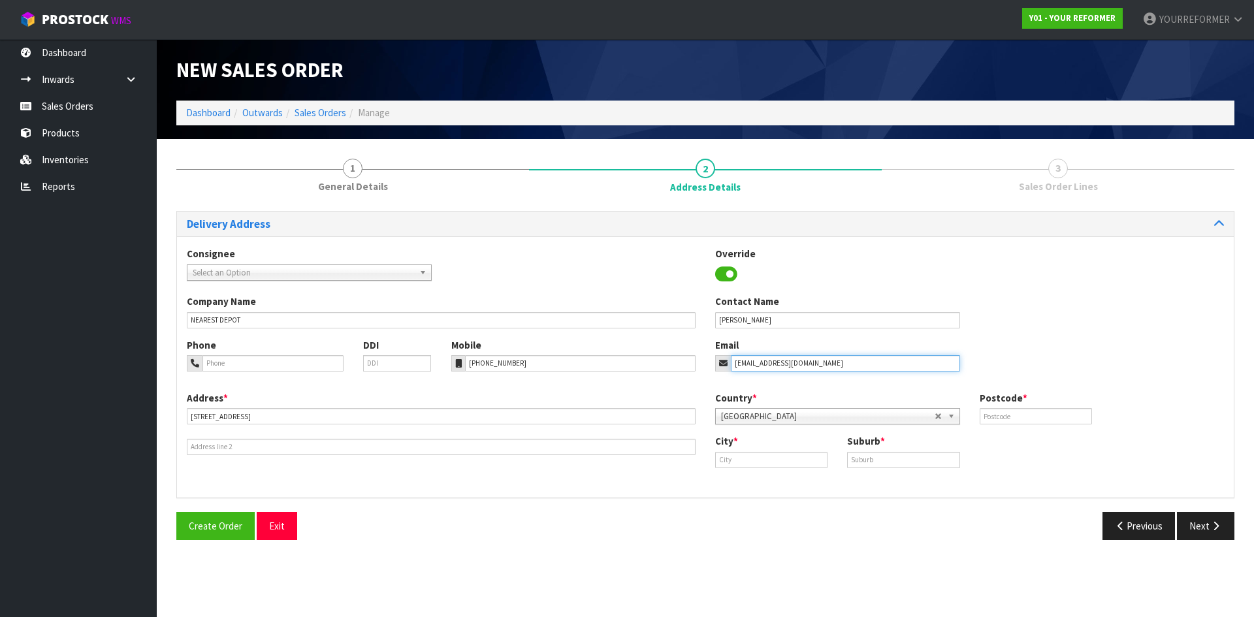
type input "[EMAIL_ADDRESS][DOMAIN_NAME]"
click at [1059, 420] on input "text" at bounding box center [1036, 416] width 112 height 16
type input "9371"
click at [807, 462] on input "text" at bounding box center [771, 460] width 112 height 16
paste input "[GEOGRAPHIC_DATA]"
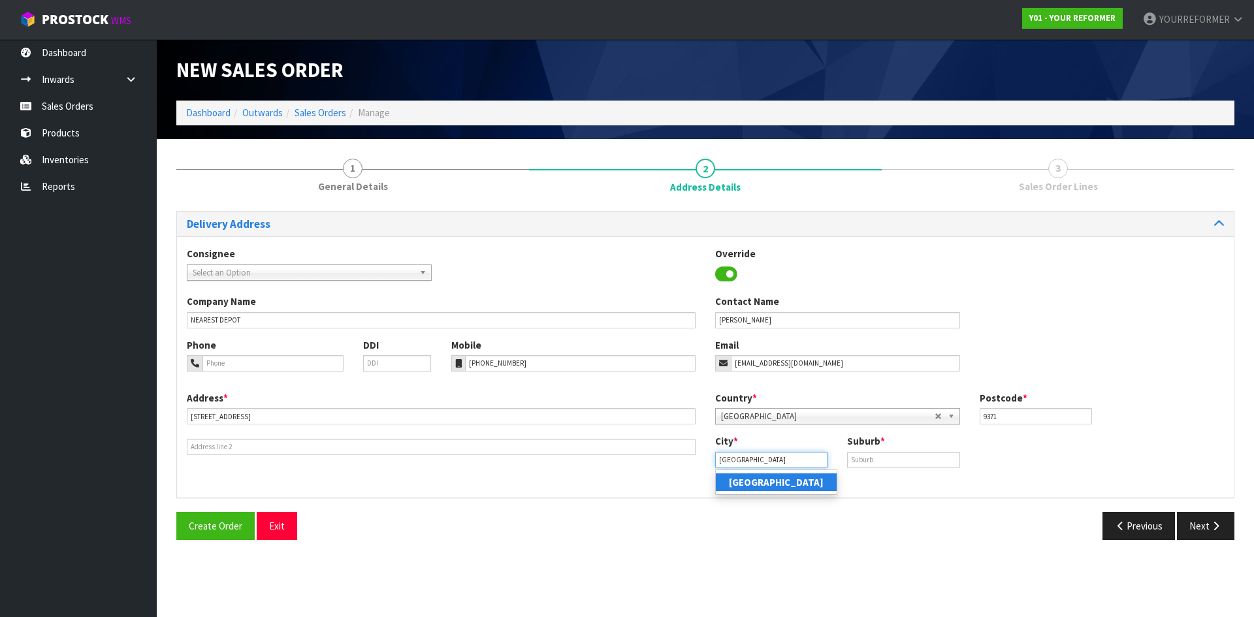
type input "[GEOGRAPHIC_DATA]"
click at [814, 475] on link "[GEOGRAPHIC_DATA]" at bounding box center [776, 482] width 121 height 18
click at [869, 466] on input "text" at bounding box center [903, 460] width 112 height 16
click at [904, 459] on input "OTA" at bounding box center [903, 460] width 112 height 16
type input "OTA"
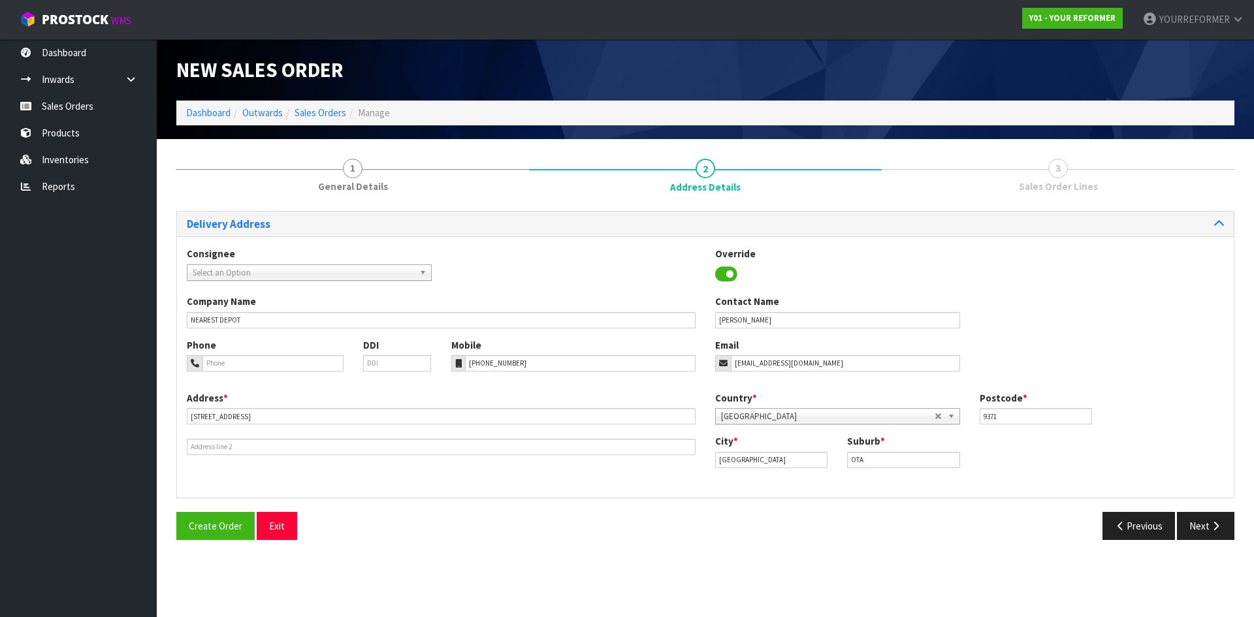
click at [828, 500] on div "Delivery Address Consignee 000001.BAY MECHANICS - BAY MECHANICS 000001A - BRAKE…" at bounding box center [705, 381] width 1058 height 340
click at [1209, 510] on div "Delivery Address Consignee 000001.BAY MECHANICS - BAY MECHANICS 000001A - BRAKE…" at bounding box center [705, 381] width 1058 height 340
click at [1212, 519] on button "Next" at bounding box center [1205, 526] width 57 height 28
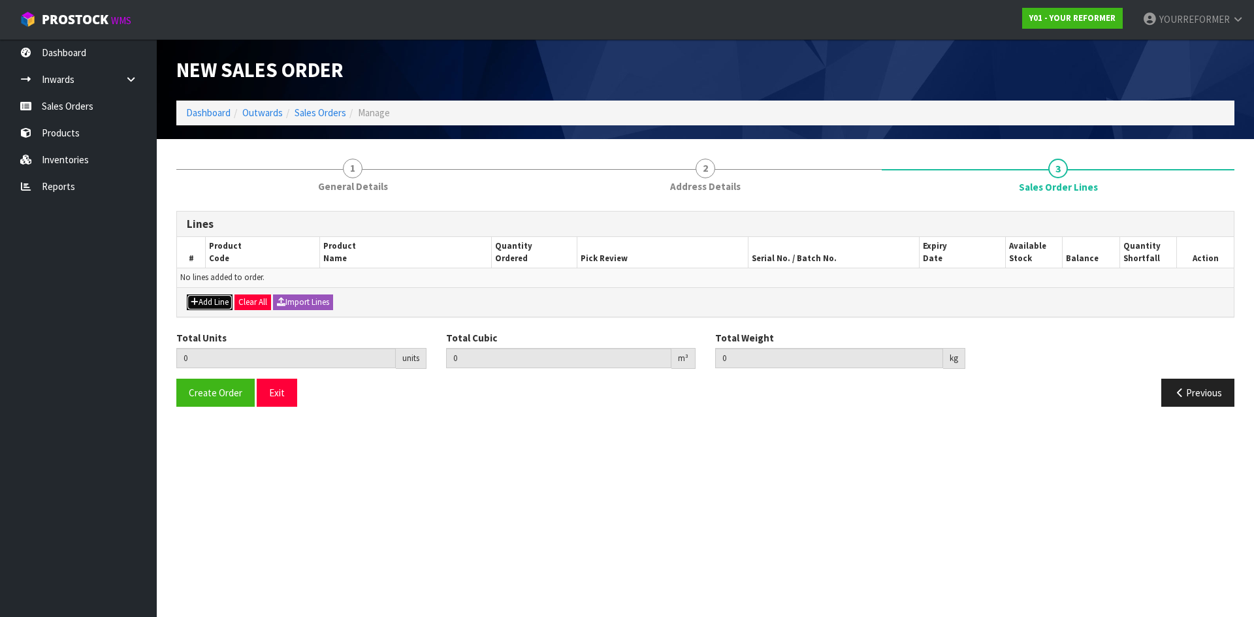
click at [198, 303] on button "Add Line" at bounding box center [210, 303] width 46 height 16
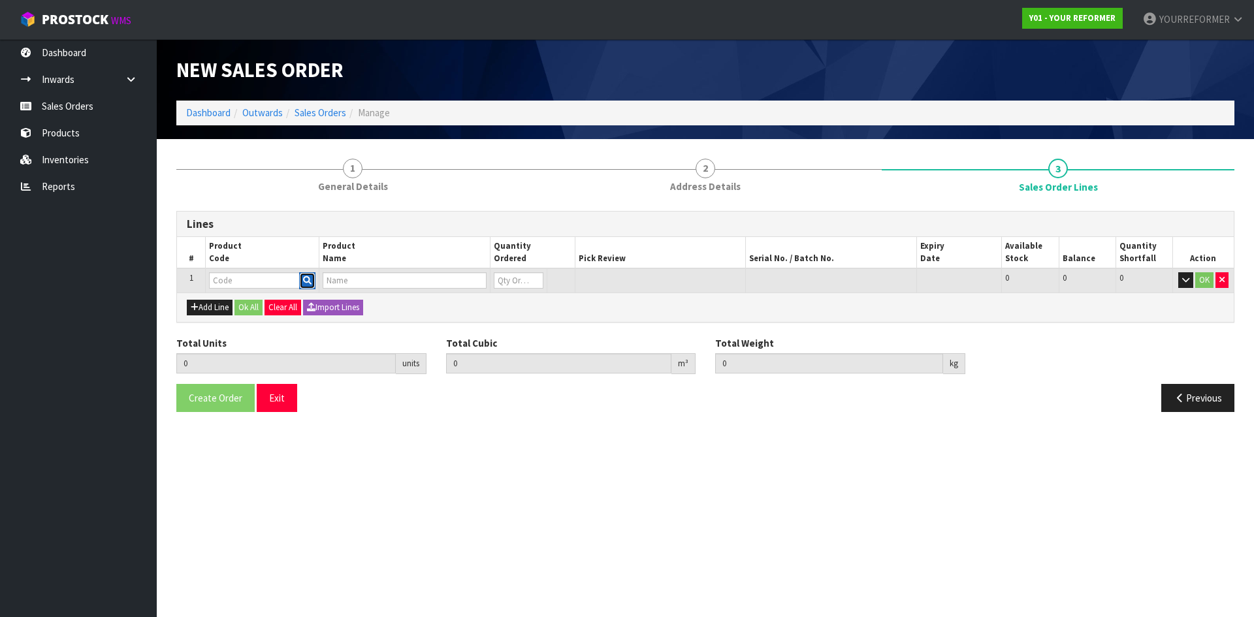
click at [313, 277] on button "button" at bounding box center [307, 280] width 16 height 17
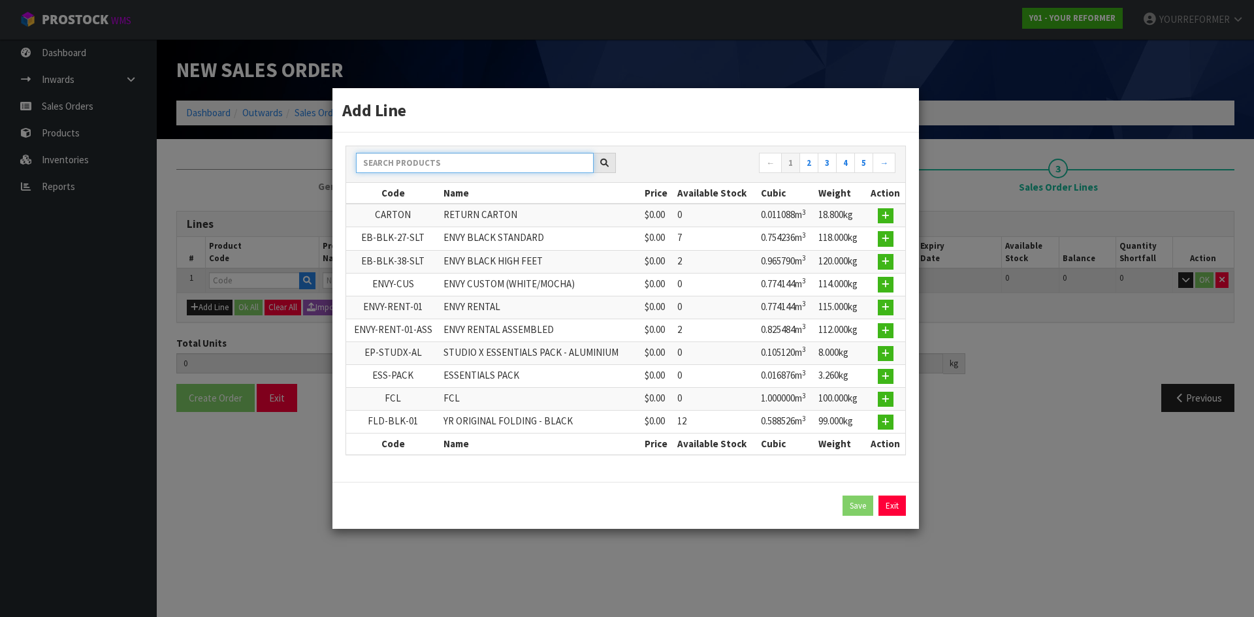
click at [417, 171] on input "text" at bounding box center [475, 163] width 238 height 20
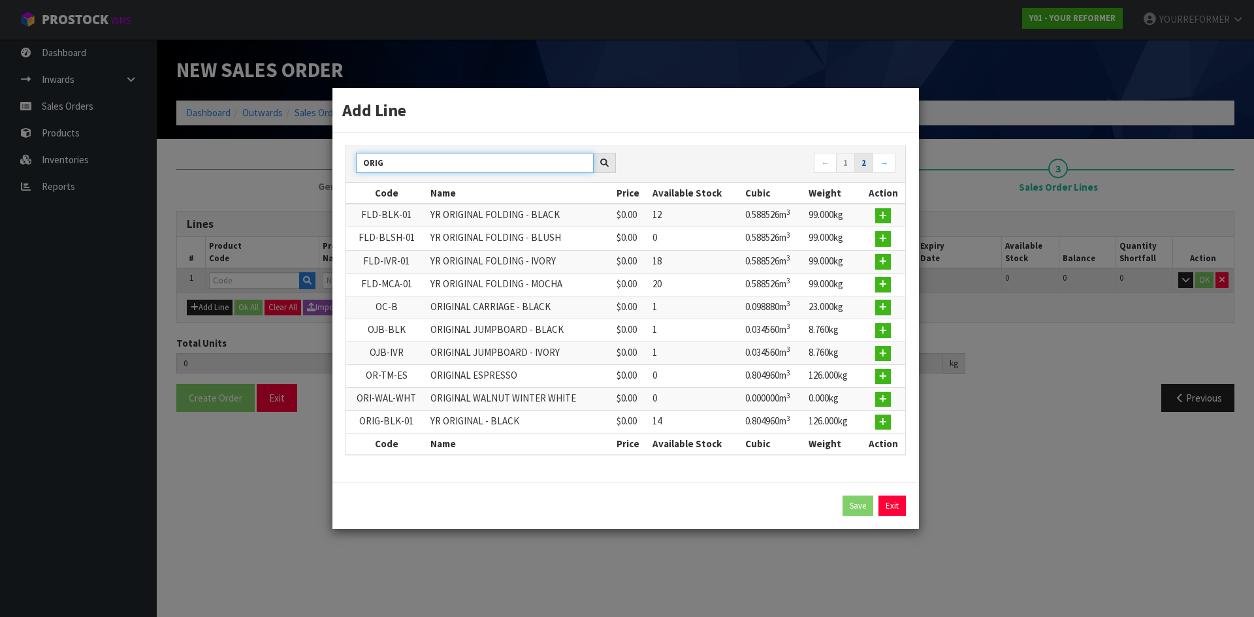
type input "ORIG"
drag, startPoint x: 862, startPoint y: 168, endPoint x: 852, endPoint y: 173, distance: 10.8
click at [862, 168] on link "2" at bounding box center [863, 163] width 19 height 21
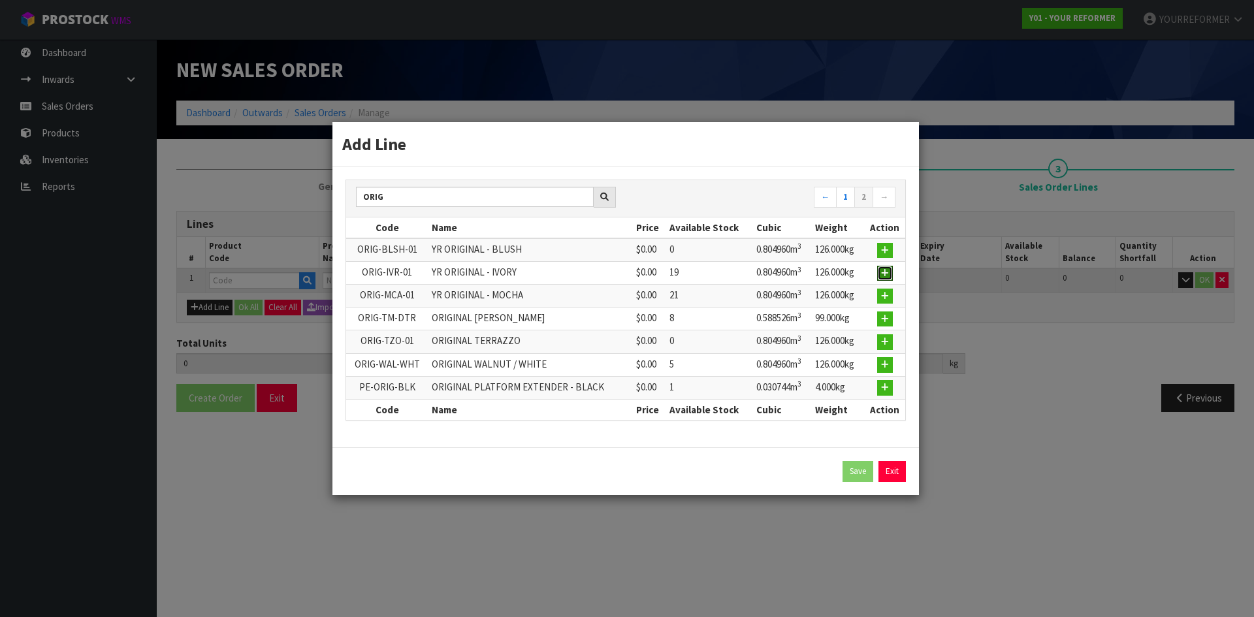
click at [877, 274] on button "button" at bounding box center [885, 274] width 16 height 16
type input "0.000000"
type input "0.000"
type input "ORIG-IVR-01"
type input "YR ORIGINAL - IVORY"
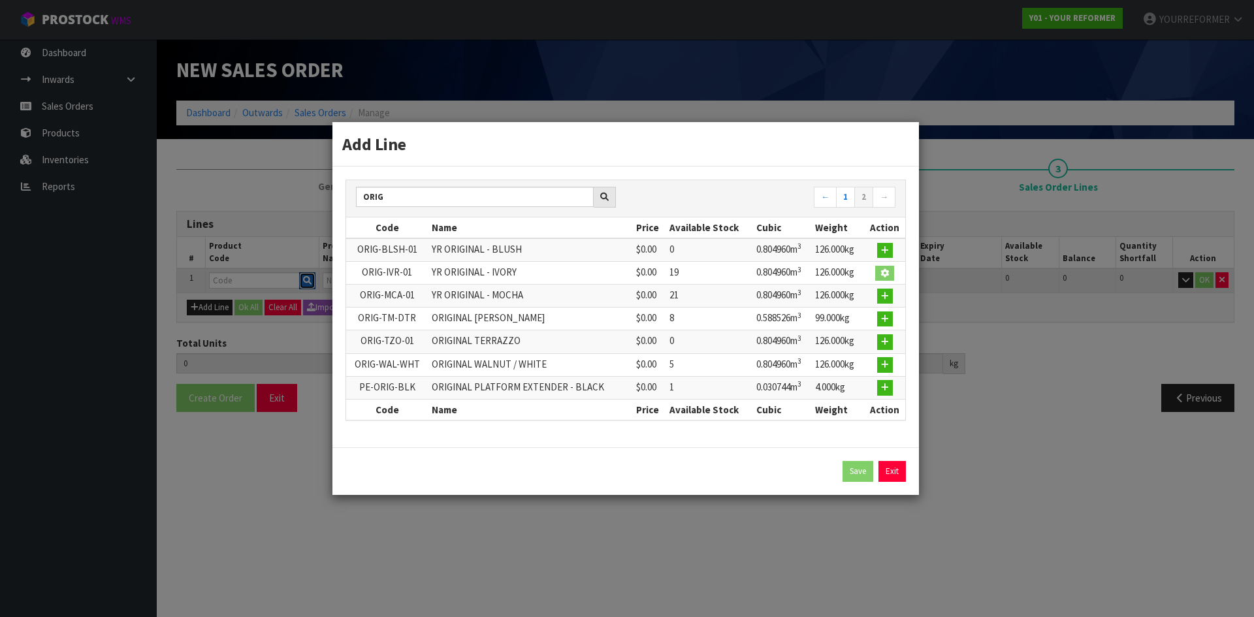
type input "0"
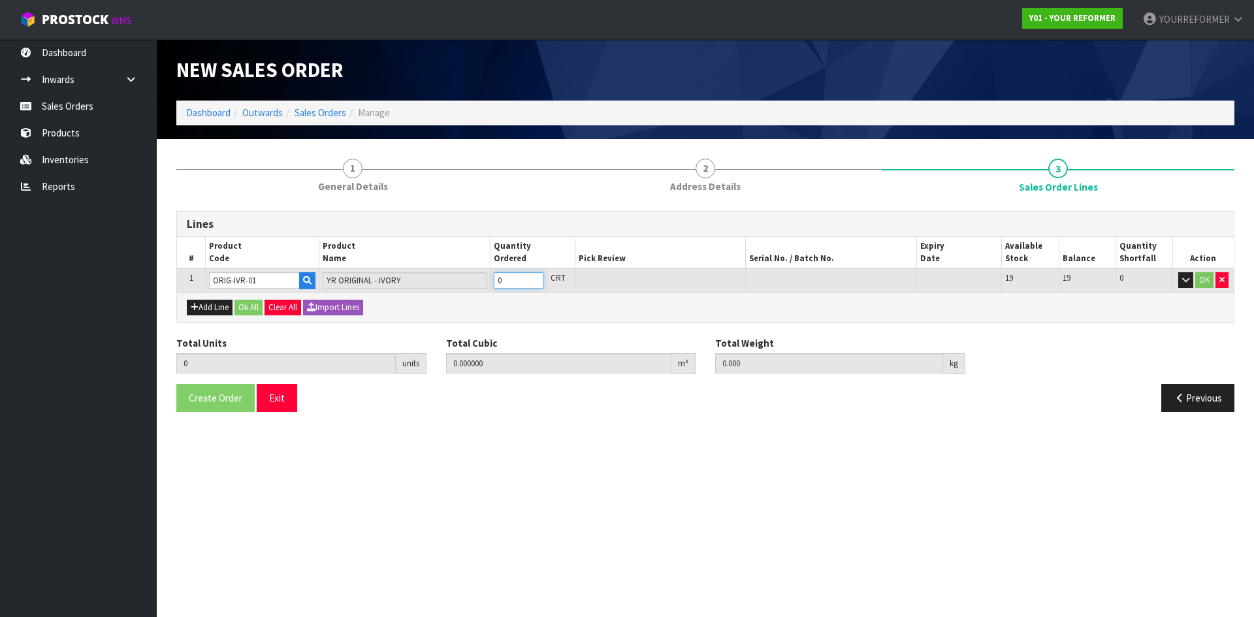
type input "1"
type input "0.80496"
type input "126"
drag, startPoint x: 533, startPoint y: 276, endPoint x: 302, endPoint y: 314, distance: 233.7
type input "1"
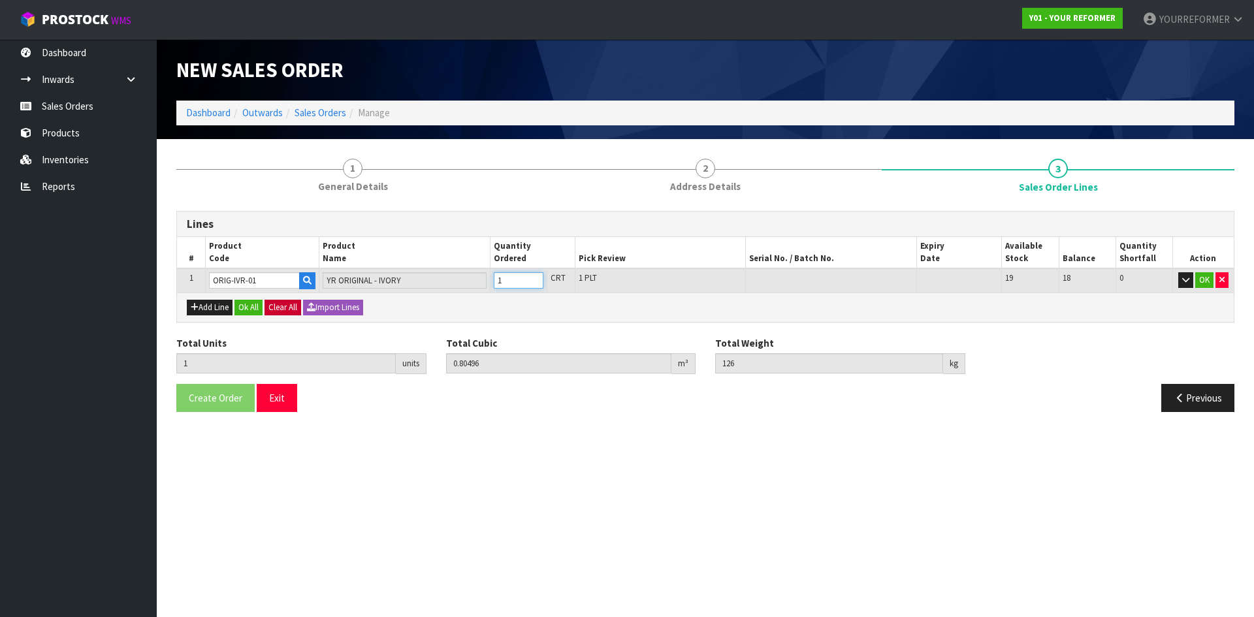
click at [531, 276] on input "1" at bounding box center [519, 280] width 50 height 16
click at [220, 306] on button "Add Line" at bounding box center [210, 308] width 46 height 16
type input "0"
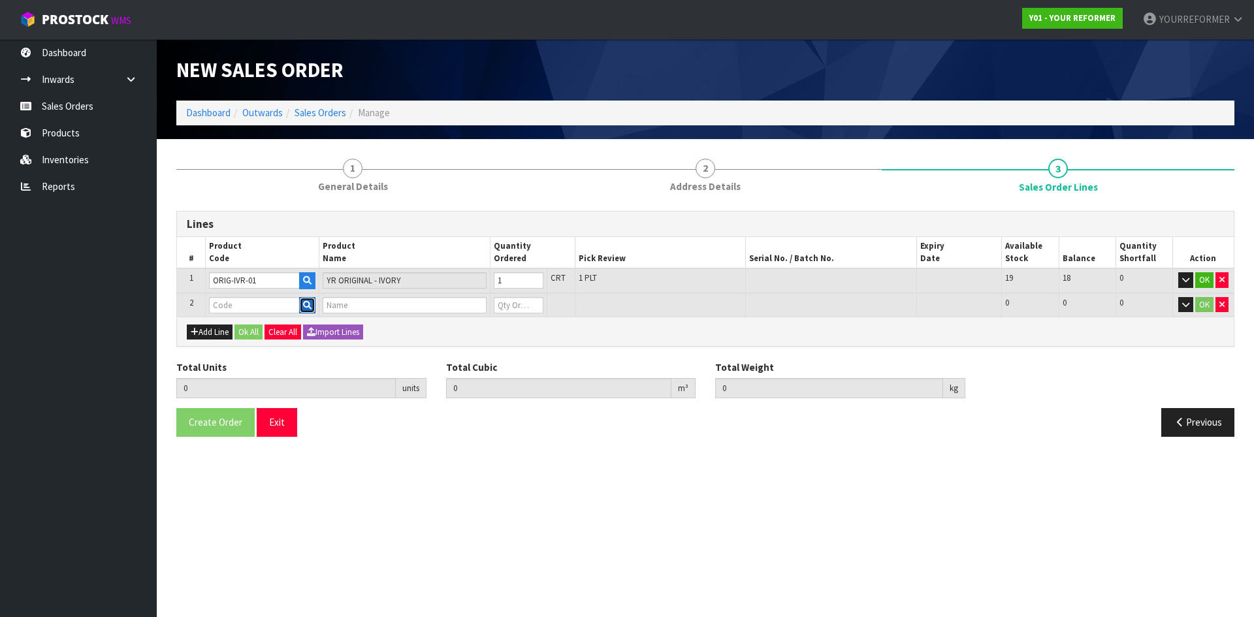
click at [302, 308] on button "button" at bounding box center [307, 305] width 16 height 17
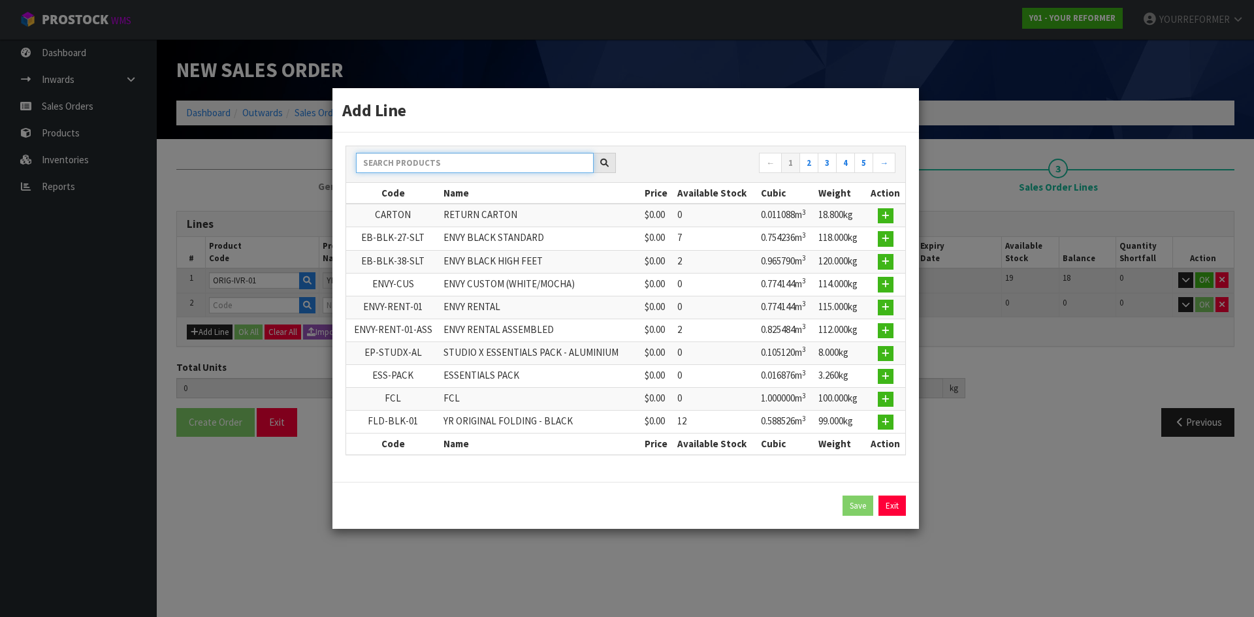
click at [454, 160] on input "text" at bounding box center [475, 163] width 238 height 20
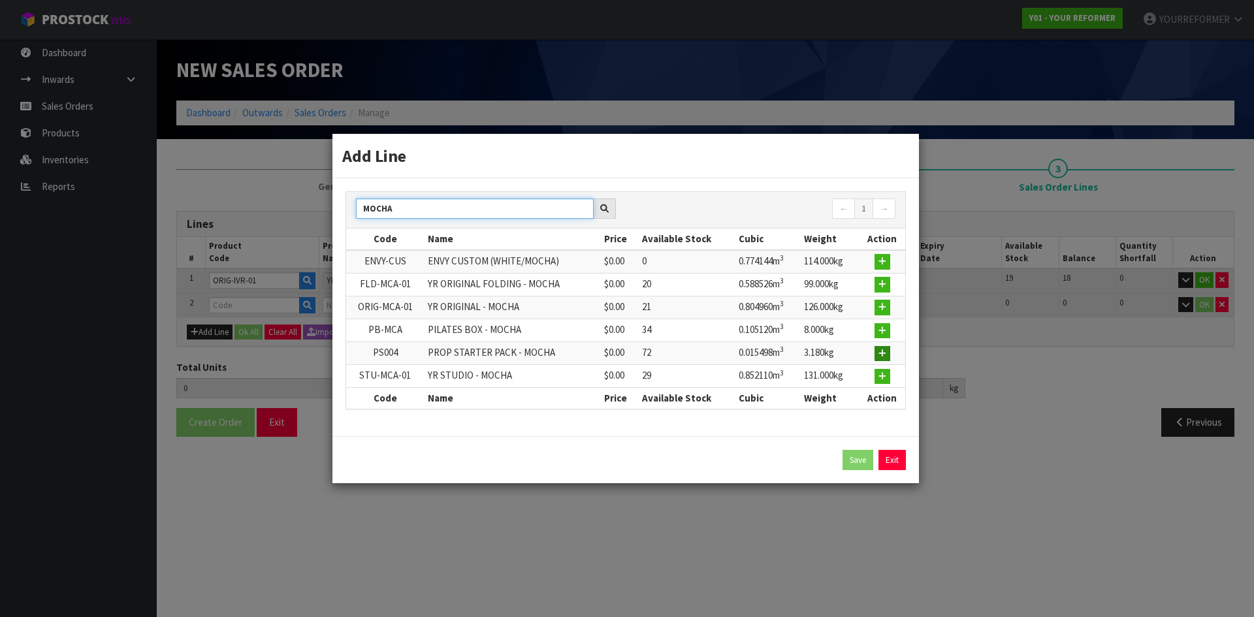
type input "MOCHA"
click at [886, 352] on icon "button" at bounding box center [882, 353] width 8 height 8
type input "1"
type input "0.80496"
type input "126"
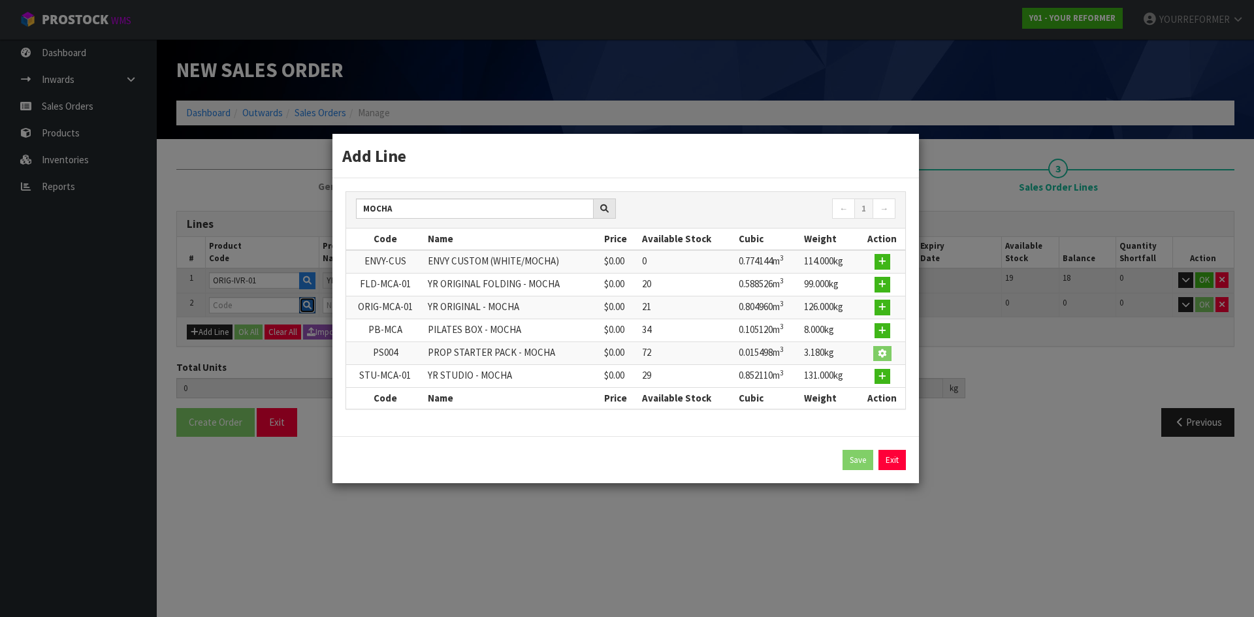
type input "PS004"
type input "PROP STARTER PACK - MOCHA"
type input "0"
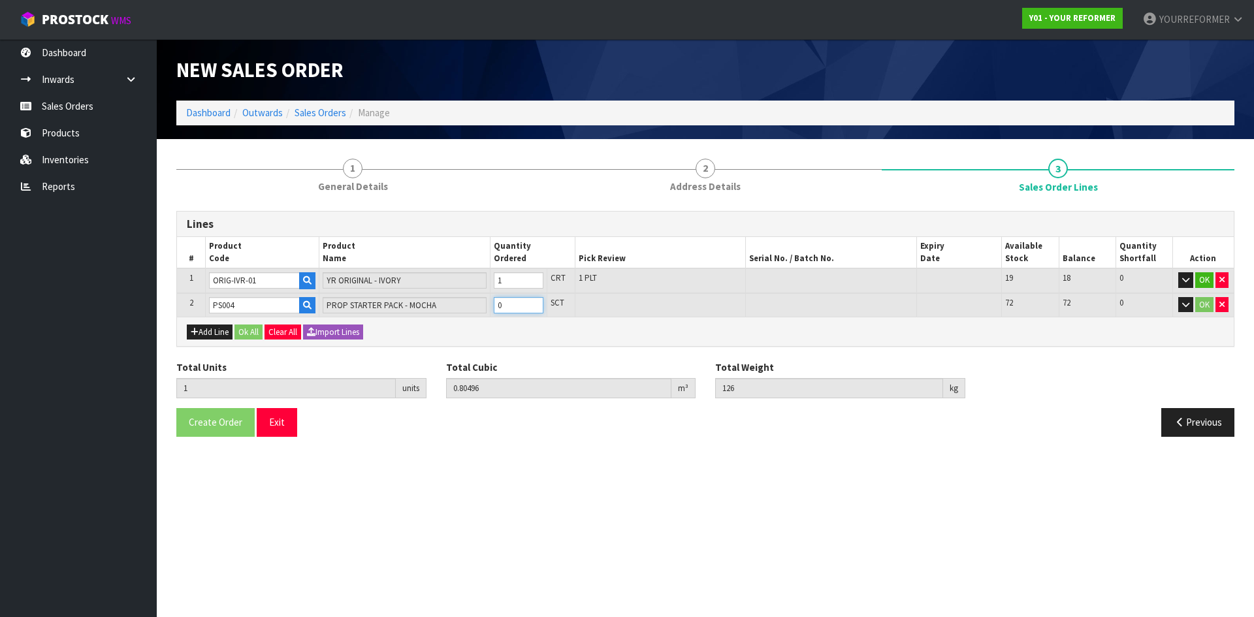
type input "2"
type input "0.820458"
type input "129.18"
type input "1"
click at [534, 300] on input "1" at bounding box center [519, 305] width 50 height 16
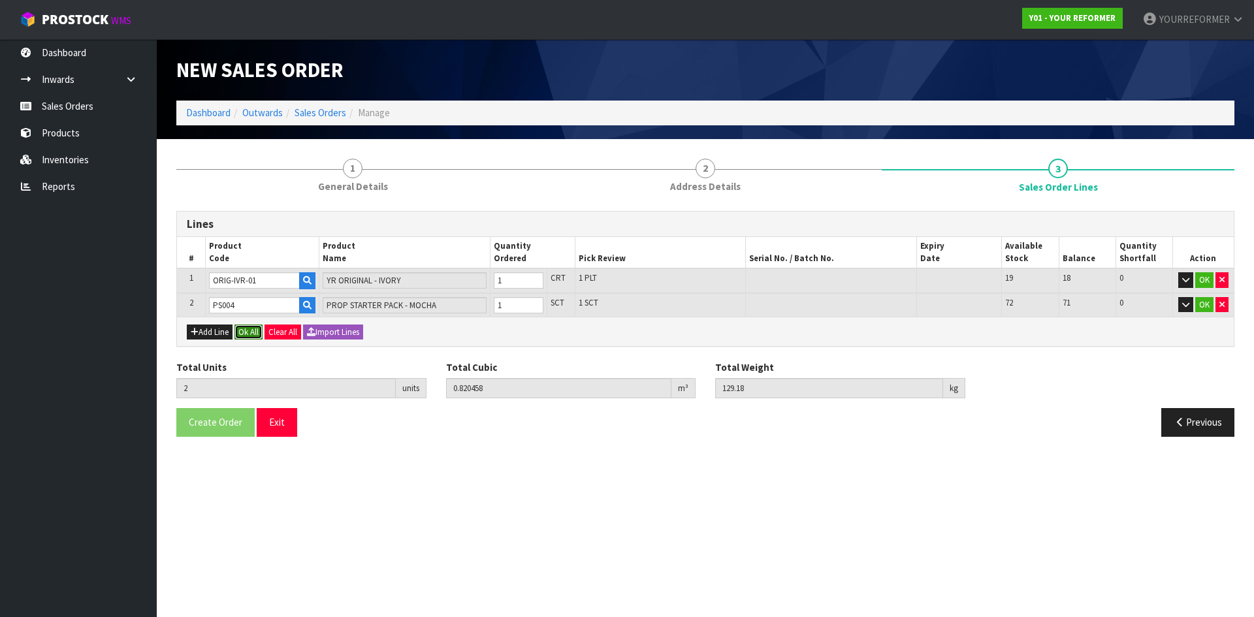
click at [259, 328] on button "Ok All" at bounding box center [248, 333] width 28 height 16
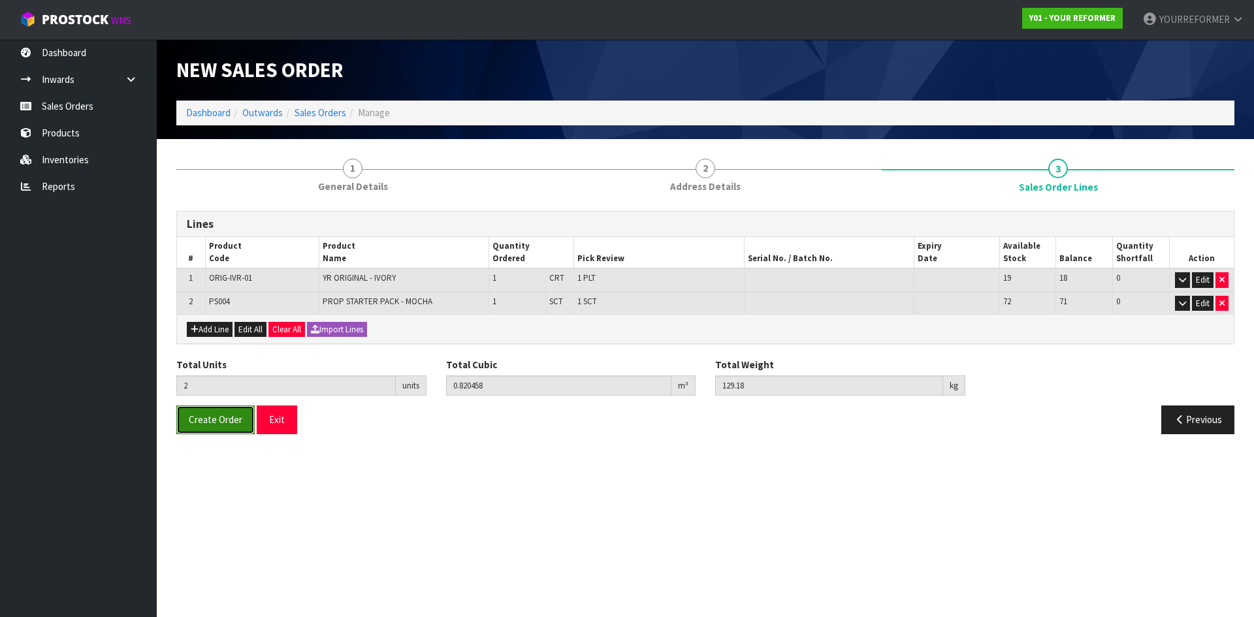
click at [222, 418] on span "Create Order" at bounding box center [216, 419] width 54 height 12
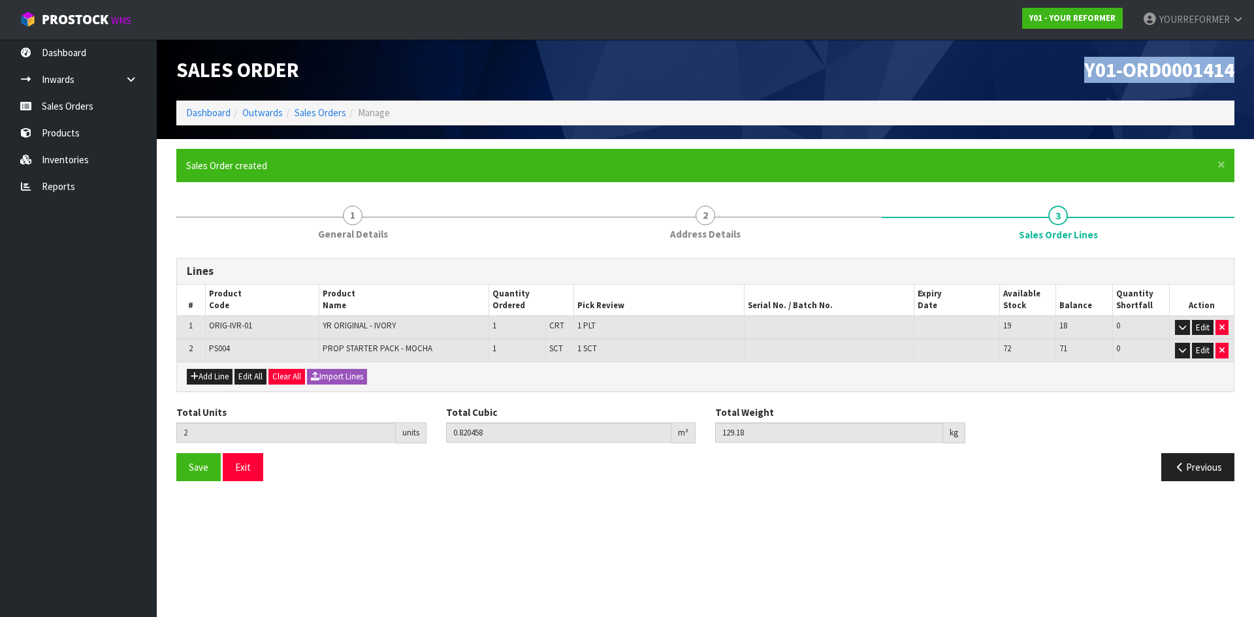
drag, startPoint x: 1233, startPoint y: 74, endPoint x: 1043, endPoint y: 73, distance: 190.0
click at [1049, 73] on h1 "Y01-ORD0001414" at bounding box center [974, 70] width 519 height 22
copy span "Y01-ORD0001414"
click at [95, 113] on link "Sales Orders" at bounding box center [78, 106] width 157 height 27
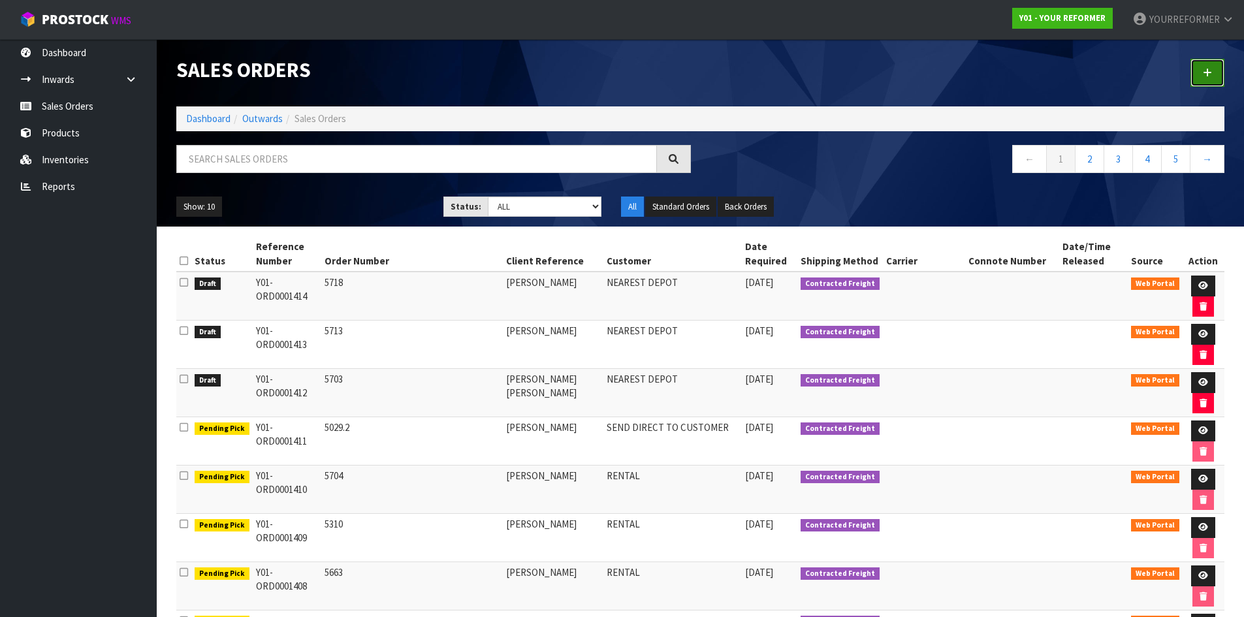
click at [1192, 69] on link at bounding box center [1207, 73] width 34 height 28
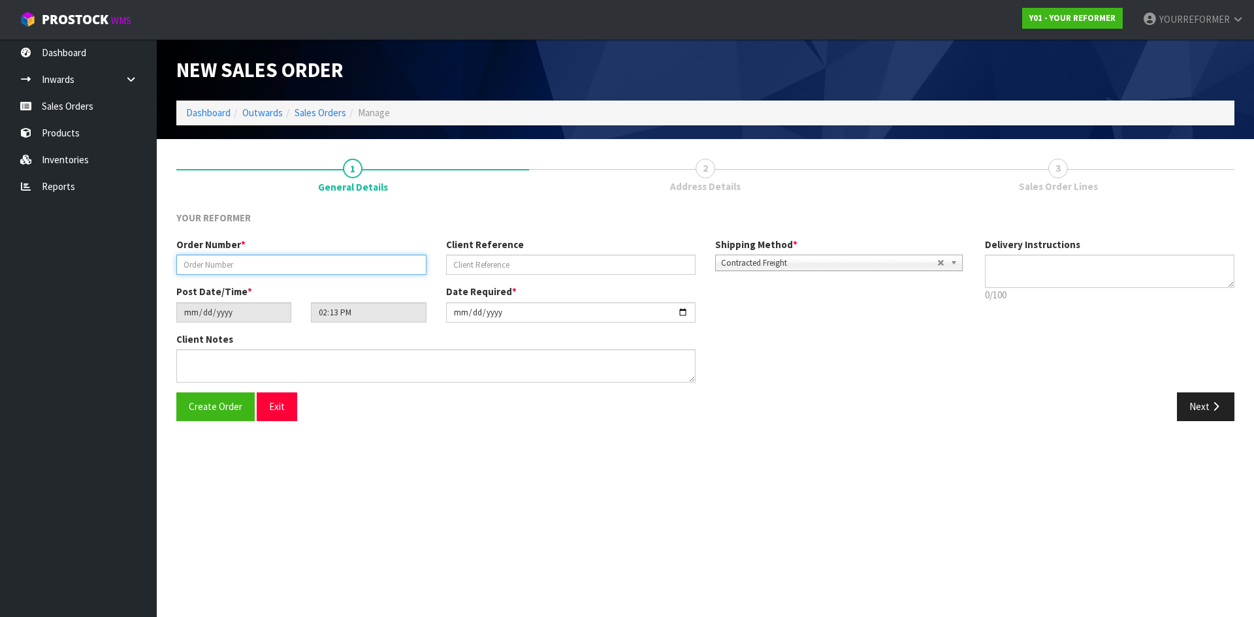
click at [358, 264] on input "text" at bounding box center [301, 265] width 250 height 20
paste input "5756"
type input "5756"
drag, startPoint x: 486, startPoint y: 270, endPoint x: 618, endPoint y: 268, distance: 132.6
click at [486, 270] on input "text" at bounding box center [571, 265] width 250 height 20
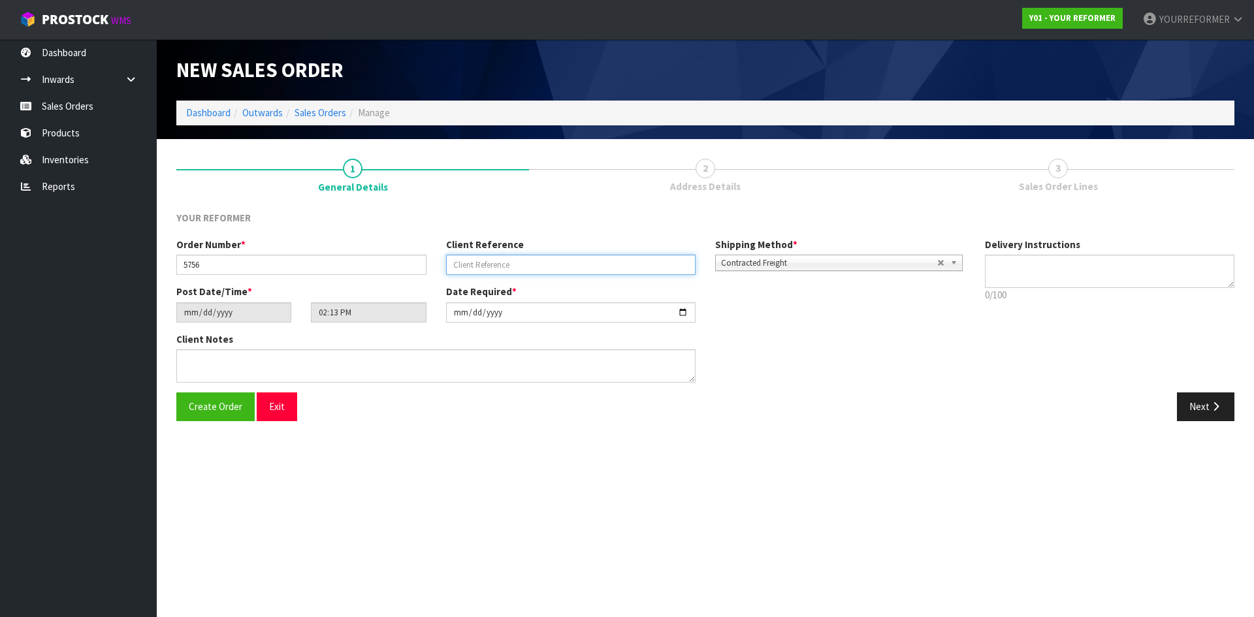
paste input "[PERSON_NAME]"
type input "[PERSON_NAME]"
click at [1121, 278] on textarea at bounding box center [1110, 271] width 250 height 33
click at [1023, 282] on textarea at bounding box center [1110, 271] width 250 height 33
paste textarea "64 20 4010 2183"
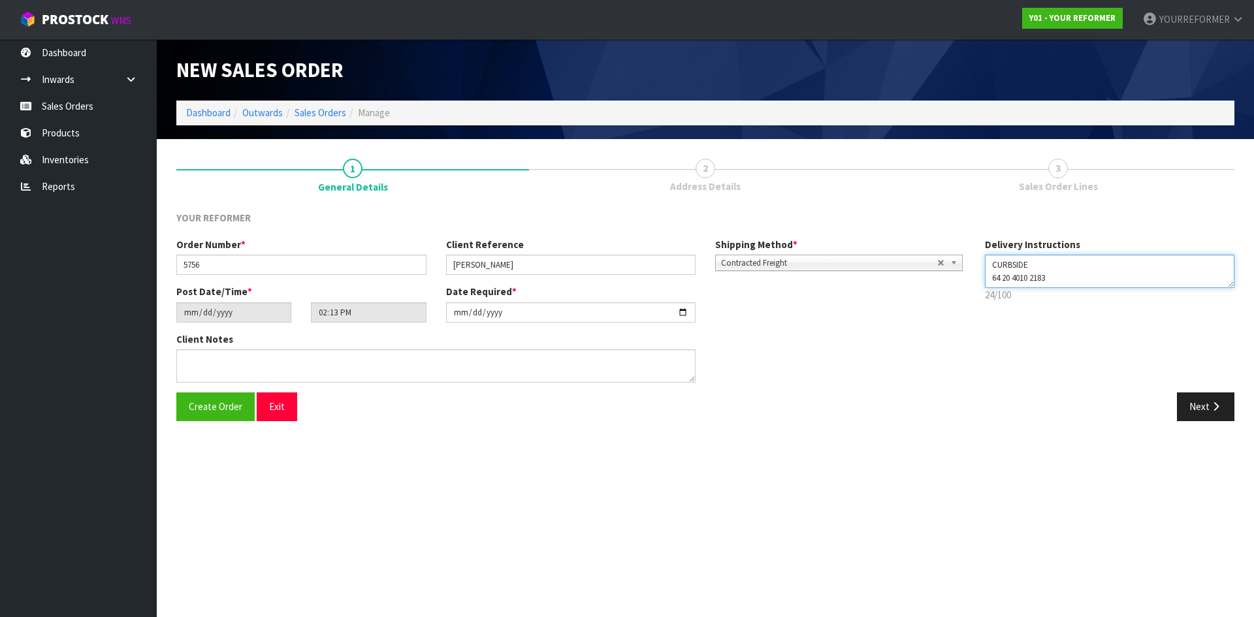
click at [988, 276] on textarea at bounding box center [1110, 271] width 250 height 33
type textarea "CURBSIDE [PHONE_NUMBER]"
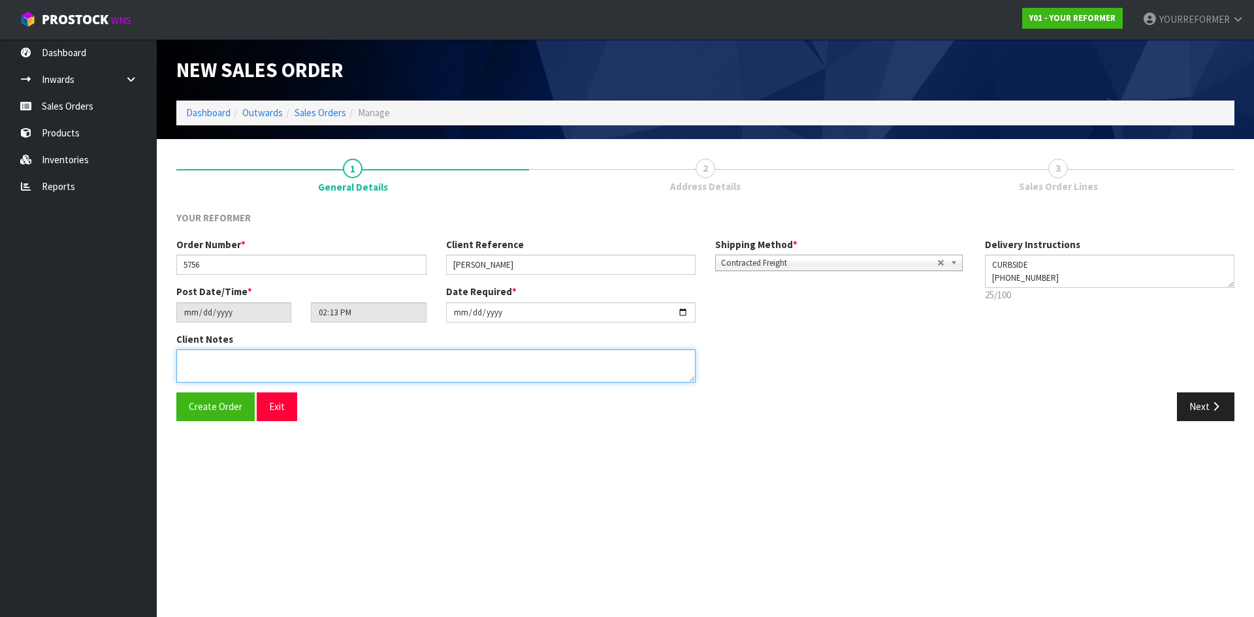
click at [301, 374] on textarea at bounding box center [435, 365] width 519 height 33
paste textarea "[PERSON_NAME] [STREET_ADDRESS] [PHONE_NUMBER]"
type textarea "[PERSON_NAME] [STREET_ADDRESS] [PHONE_NUMBER]"
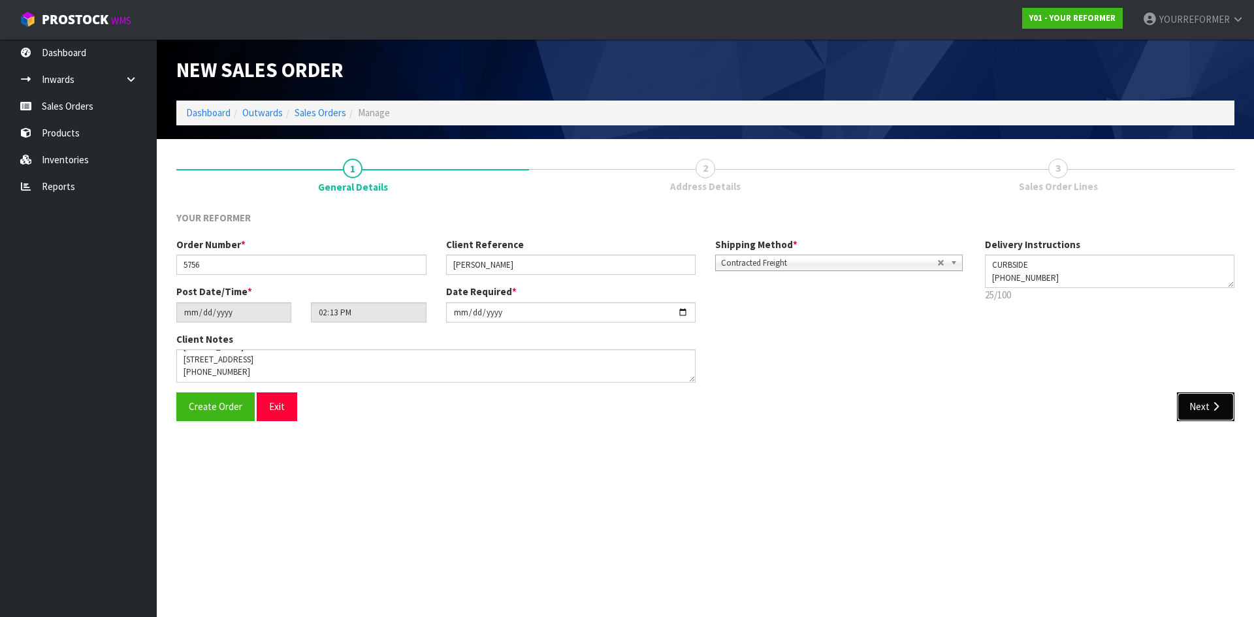
click at [1198, 402] on button "Next" at bounding box center [1205, 406] width 57 height 28
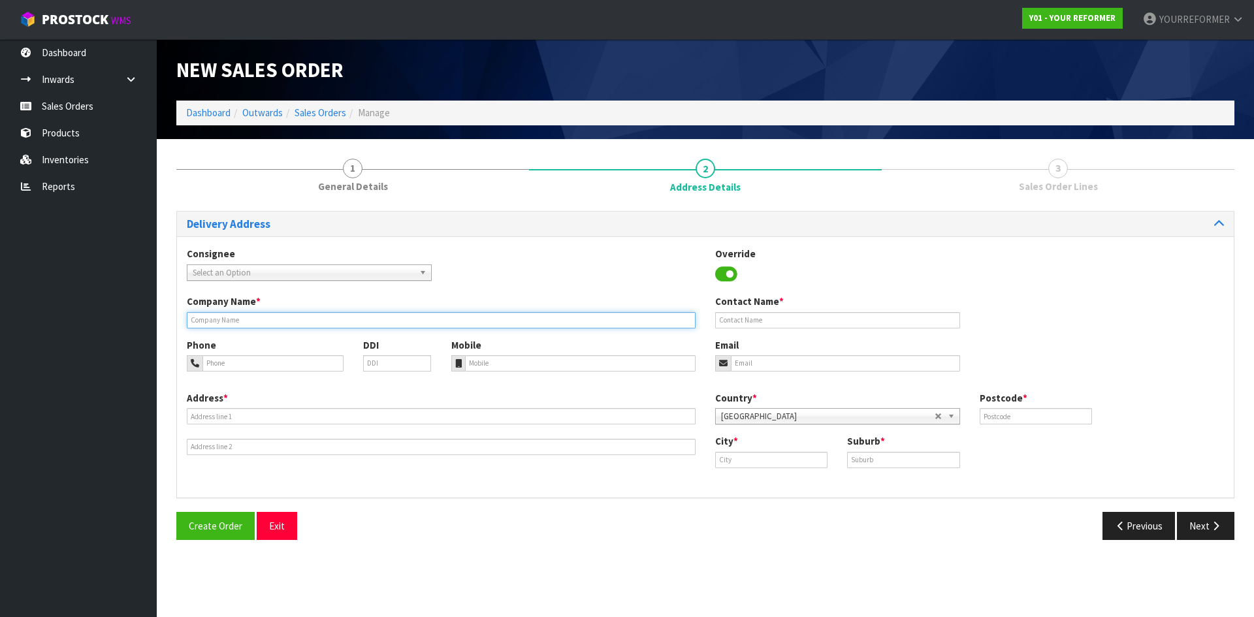
click at [257, 322] on input "text" at bounding box center [441, 320] width 509 height 16
type input "CURBSIDE"
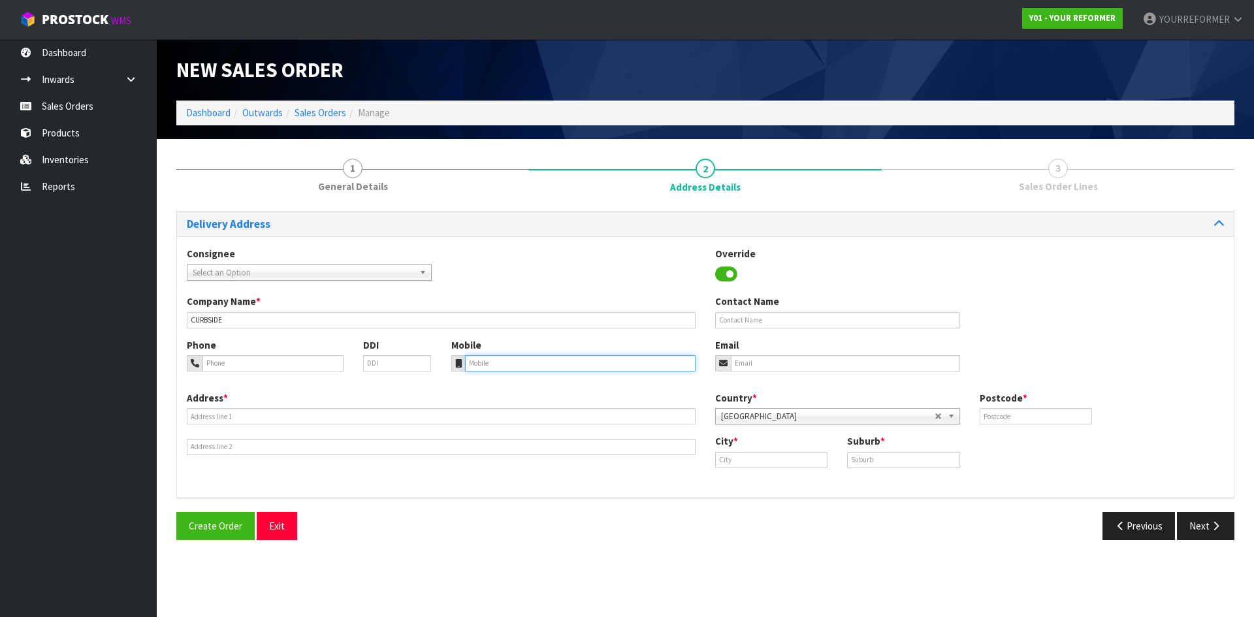
drag, startPoint x: 558, startPoint y: 368, endPoint x: 542, endPoint y: 374, distance: 17.4
click at [558, 368] on input "tel" at bounding box center [580, 363] width 231 height 16
paste input "[PHONE_NUMBER]"
type input "[PHONE_NUMBER]"
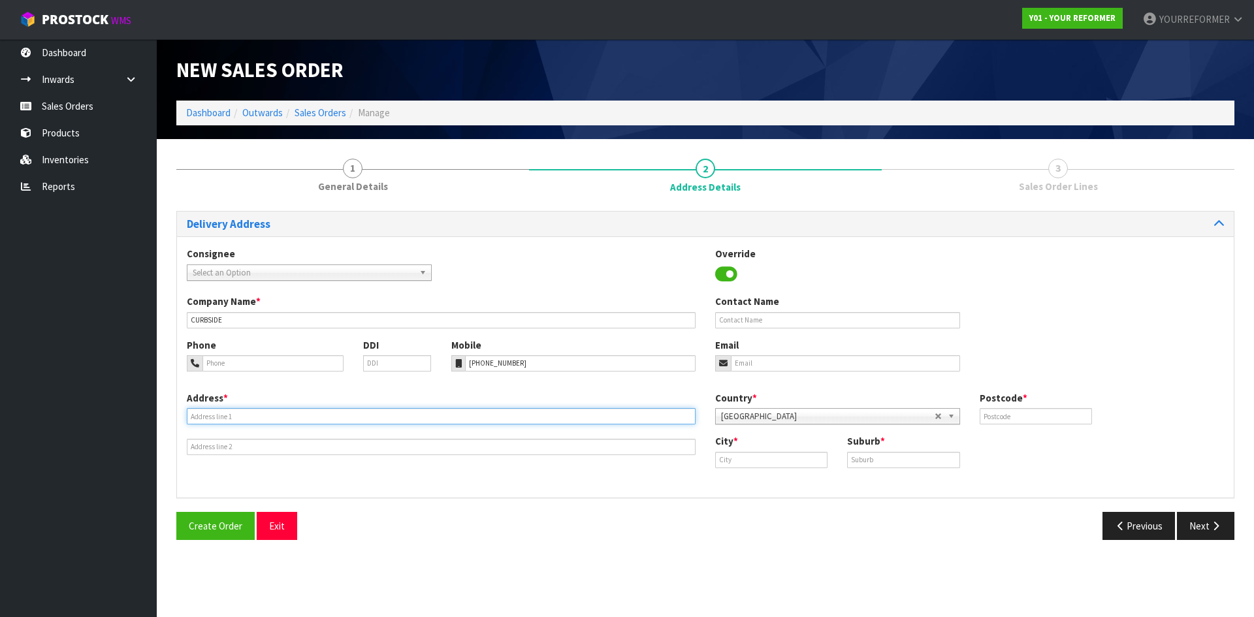
click at [228, 412] on input "text" at bounding box center [441, 416] width 509 height 16
paste input "[STREET_ADDRESS]"
type input "[STREET_ADDRESS]"
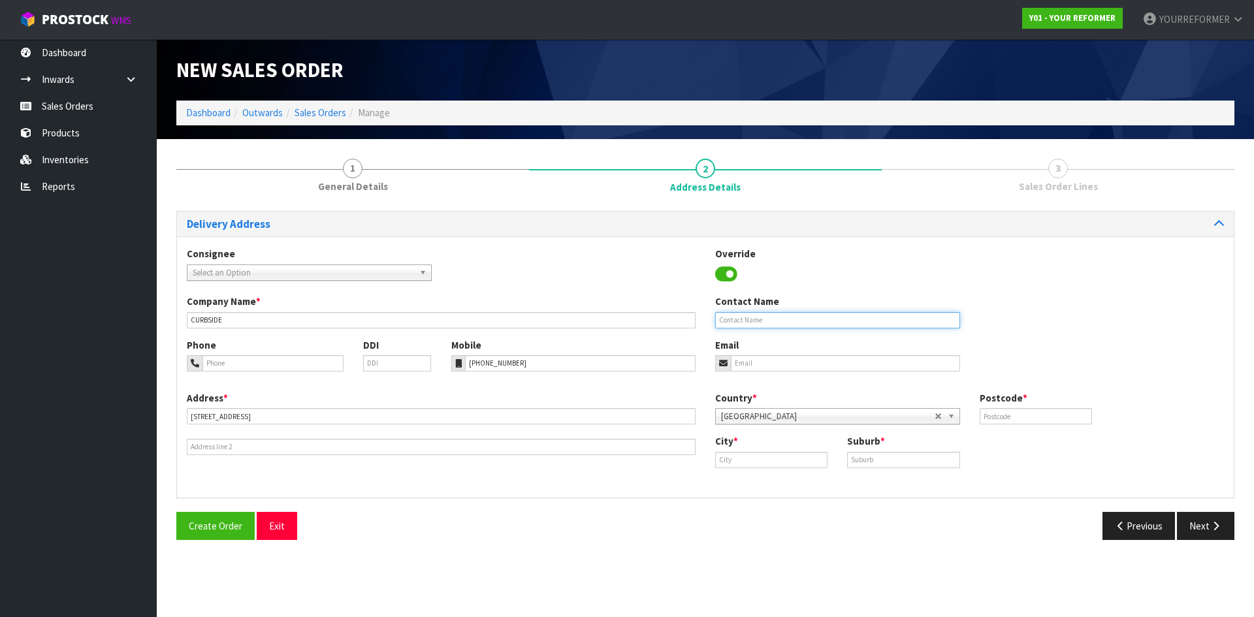
click at [820, 323] on input "text" at bounding box center [837, 320] width 245 height 16
paste input "[PERSON_NAME]"
type input "[PERSON_NAME]"
drag, startPoint x: 797, startPoint y: 364, endPoint x: 778, endPoint y: 377, distance: 23.0
click at [797, 364] on input "email" at bounding box center [845, 363] width 229 height 16
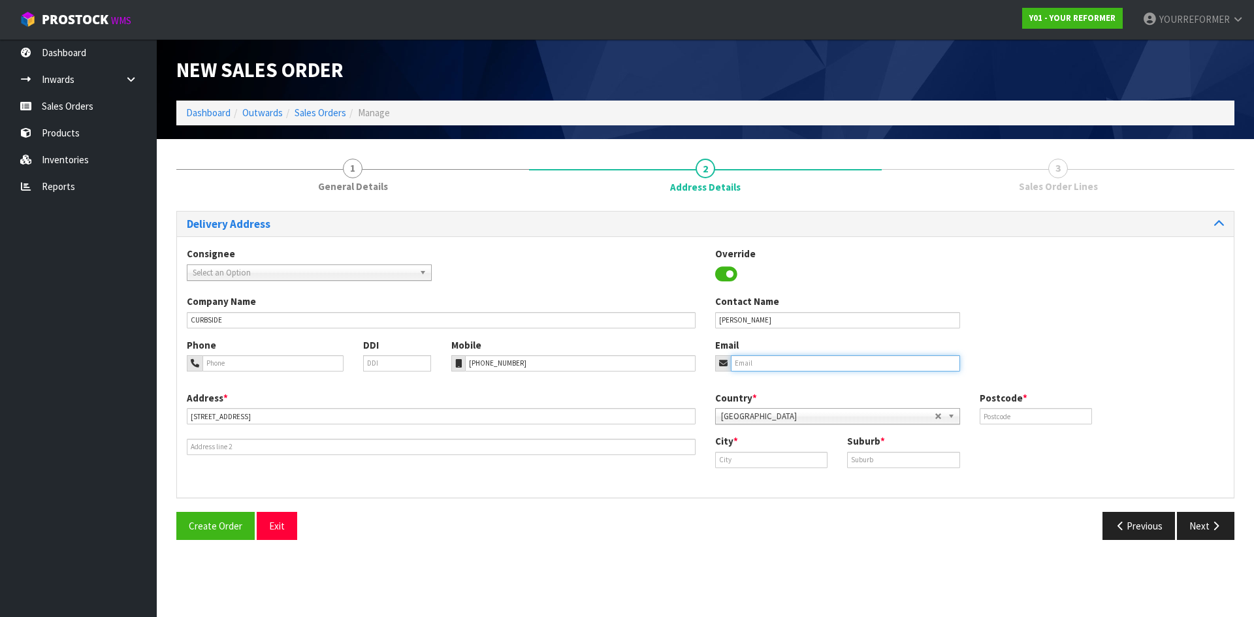
paste input "[EMAIL_ADDRESS][DOMAIN_NAME]"
type input "[EMAIL_ADDRESS][DOMAIN_NAME]"
drag, startPoint x: 999, startPoint y: 413, endPoint x: 983, endPoint y: 415, distance: 15.8
click at [999, 413] on input "text" at bounding box center [1036, 416] width 112 height 16
paste input "0622"
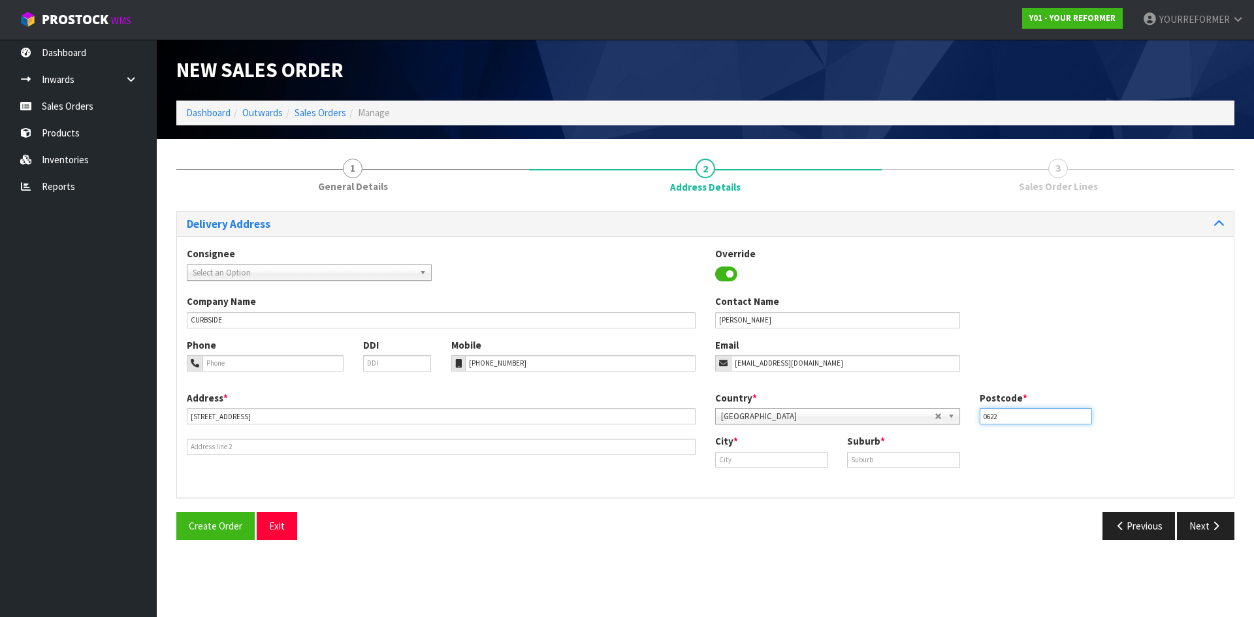
type input "0622"
drag, startPoint x: 880, startPoint y: 456, endPoint x: 823, endPoint y: 462, distance: 57.2
click at [880, 456] on input "text" at bounding box center [903, 460] width 112 height 16
paste input "TAKAPUNA"
type input "TAKAPUNA"
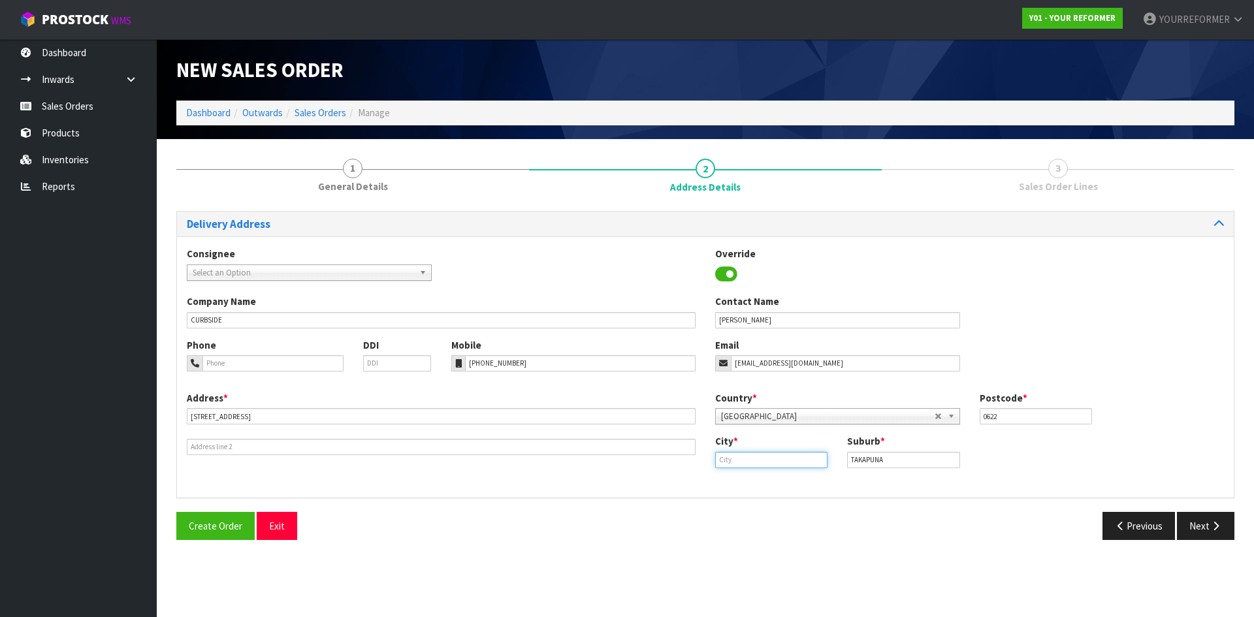
click at [805, 462] on input "text" at bounding box center [771, 460] width 112 height 16
click at [757, 485] on link "[PERSON_NAME] land" at bounding box center [775, 482] width 118 height 18
type input "[GEOGRAPHIC_DATA]"
drag, startPoint x: 1207, startPoint y: 524, endPoint x: 815, endPoint y: 436, distance: 402.2
click at [1207, 524] on button "Next" at bounding box center [1205, 526] width 57 height 28
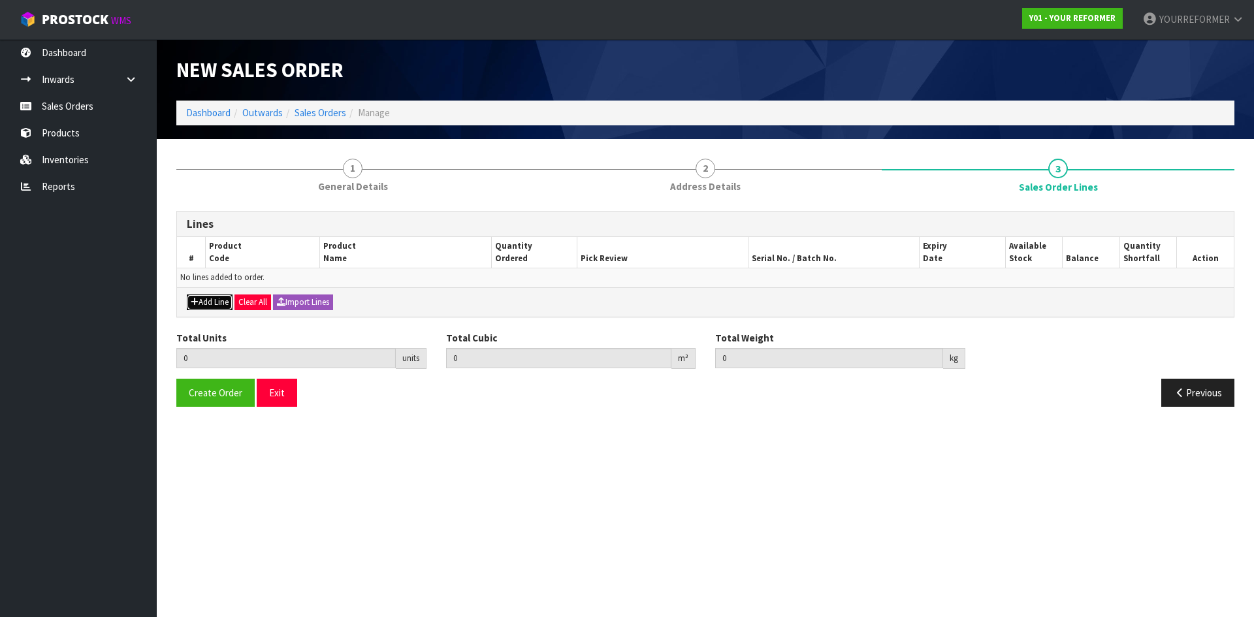
click at [225, 302] on button "Add Line" at bounding box center [210, 303] width 46 height 16
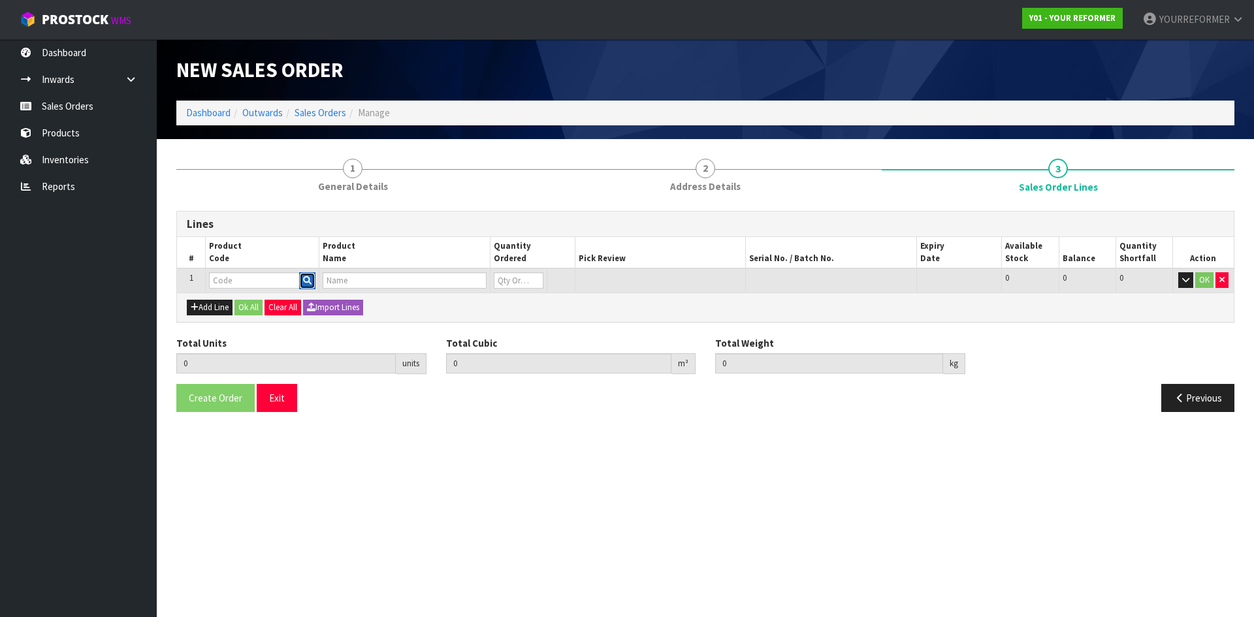
click at [304, 280] on icon "button" at bounding box center [307, 280] width 8 height 8
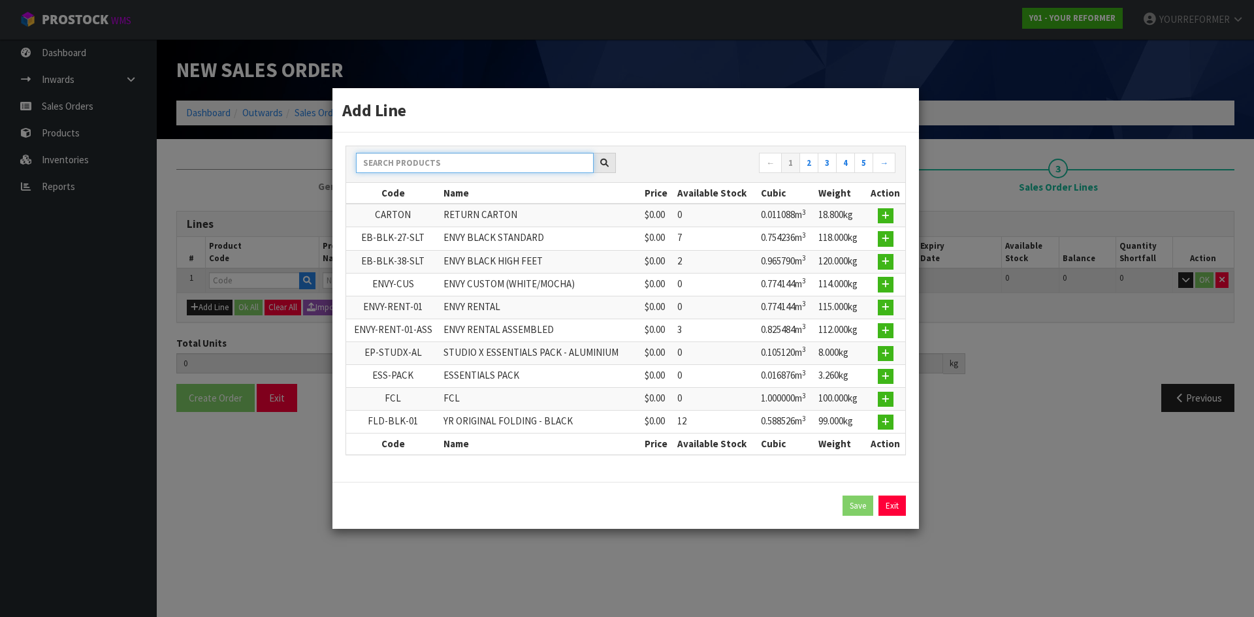
click at [402, 159] on input "text" at bounding box center [475, 163] width 238 height 20
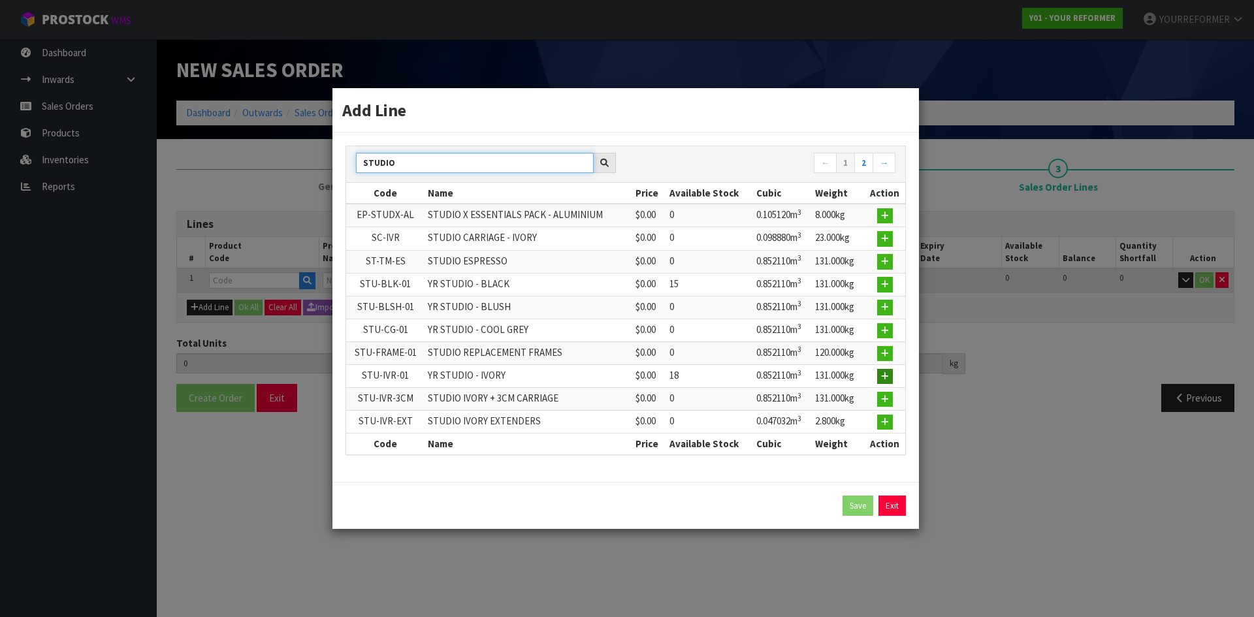
type input "STUDIO"
click at [891, 381] on button "button" at bounding box center [885, 377] width 16 height 16
type input "0.000000"
type input "0.000"
type input "STU-IVR-01"
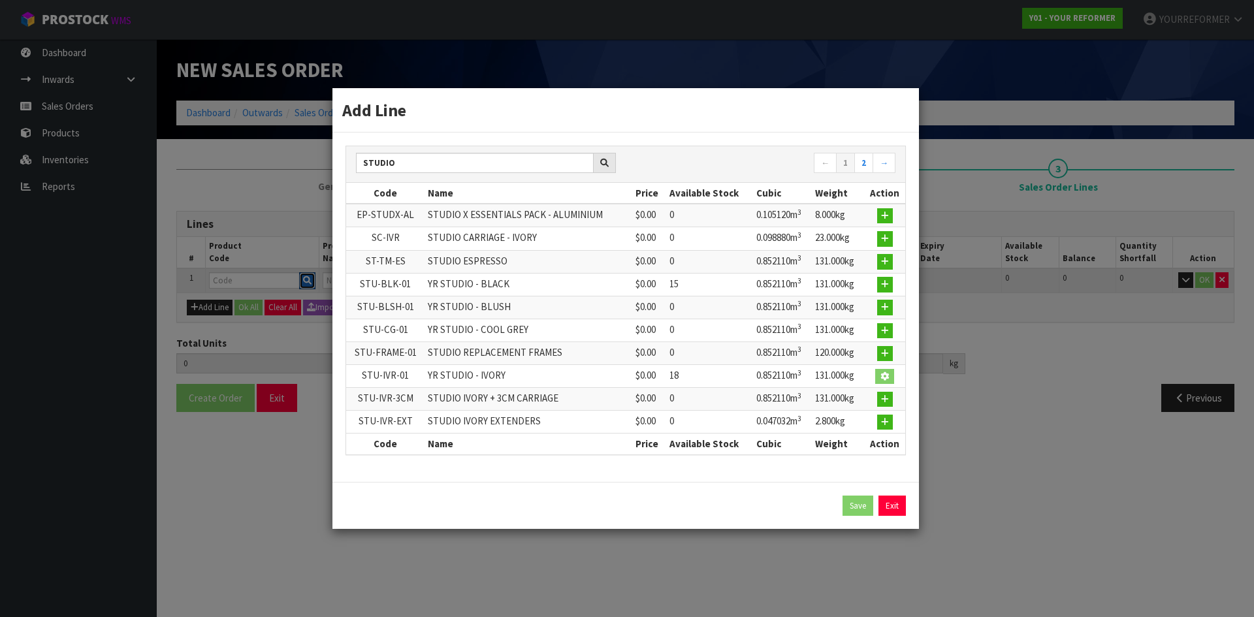
type input "YR STUDIO - IVORY"
type input "0"
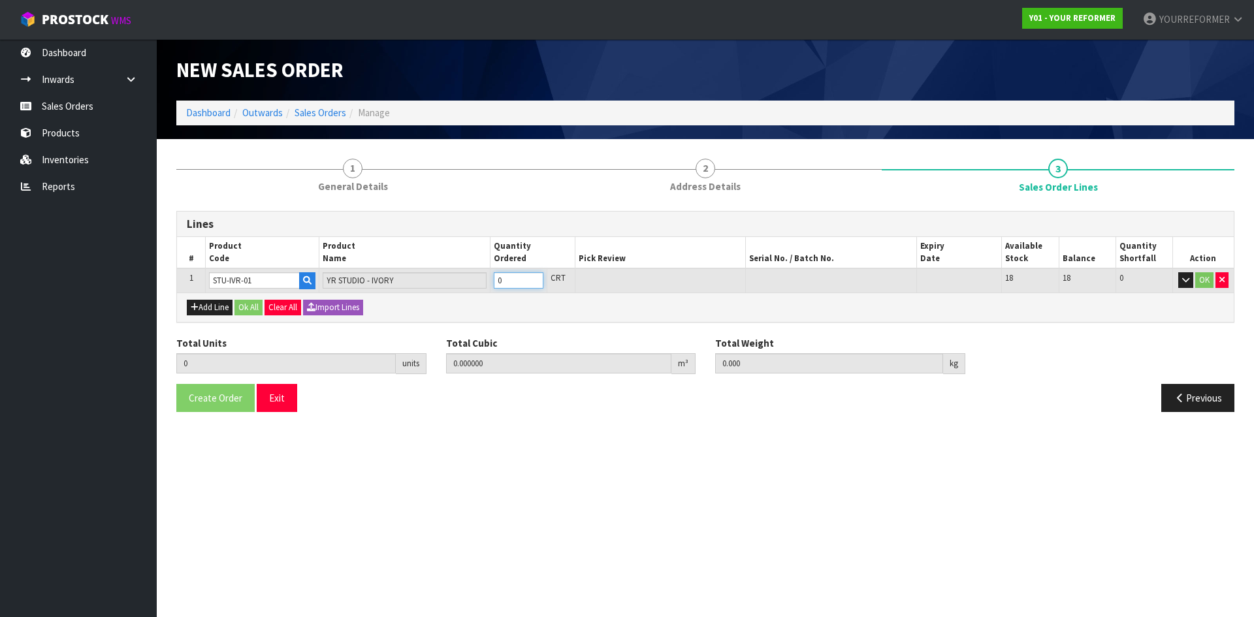
type input "1"
type input "0.85211"
type input "131"
type input "1"
click at [532, 277] on input "1" at bounding box center [519, 280] width 50 height 16
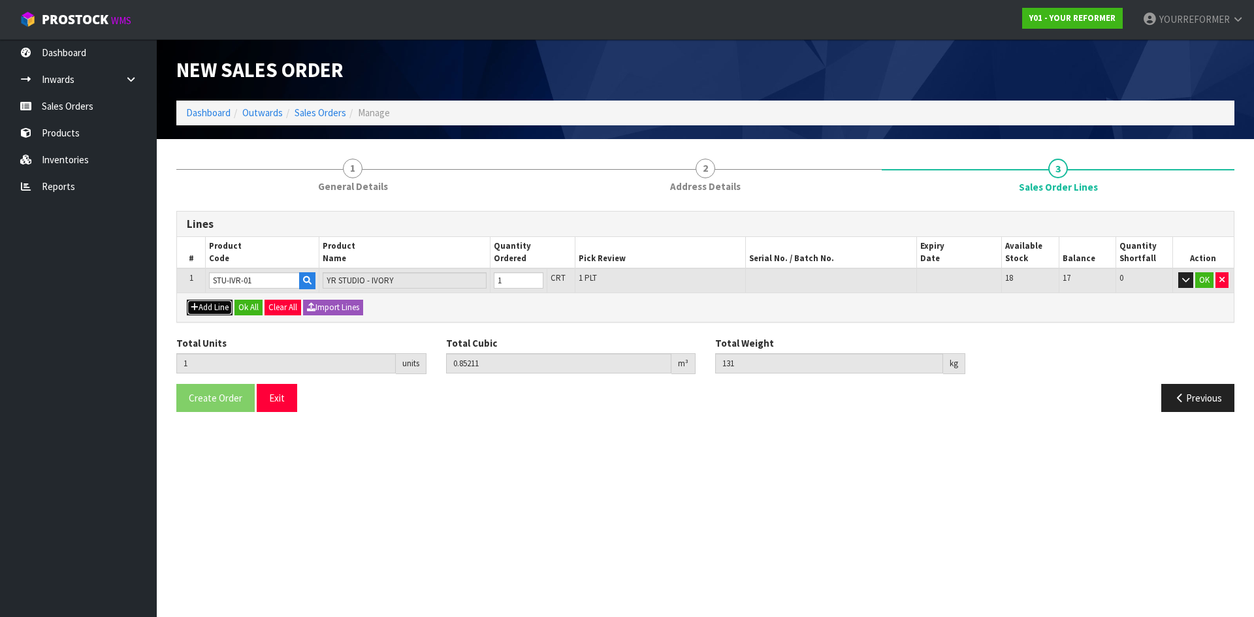
click at [206, 307] on button "Add Line" at bounding box center [210, 308] width 46 height 16
type input "0"
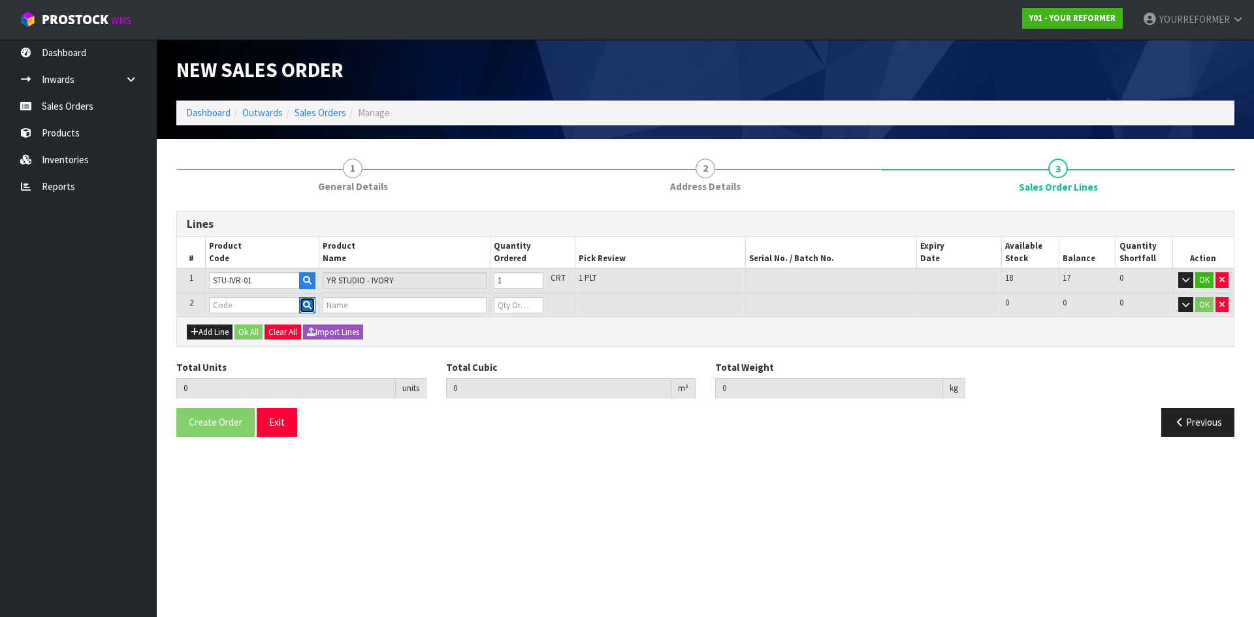
click at [304, 306] on icon "button" at bounding box center [307, 305] width 8 height 8
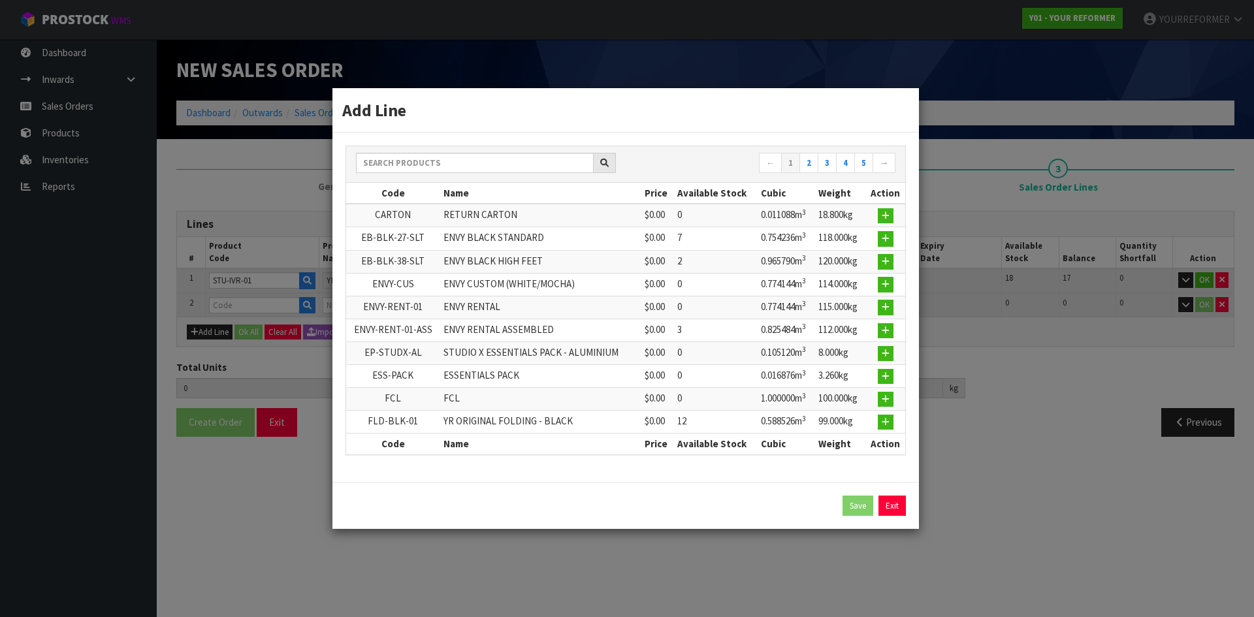
click at [417, 183] on th "Code" at bounding box center [393, 193] width 94 height 21
click at [415, 167] on input "text" at bounding box center [475, 163] width 238 height 20
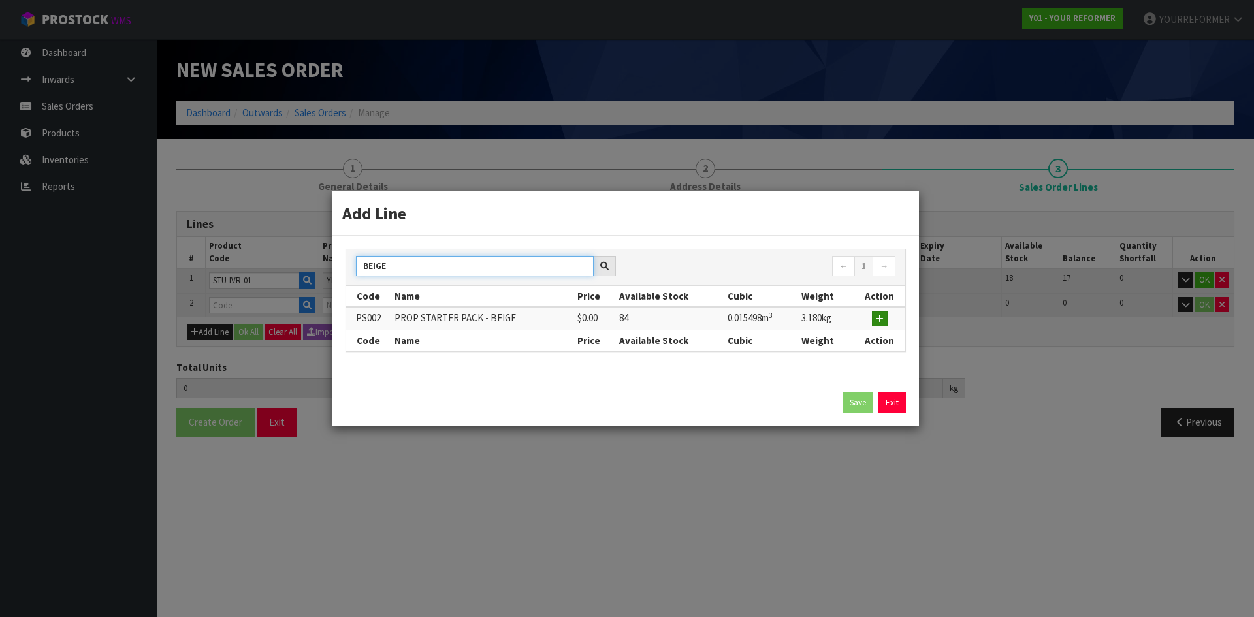
type input "BEIGE"
click at [877, 321] on icon "button" at bounding box center [880, 319] width 8 height 8
type input "1"
type input "0.85211"
type input "131"
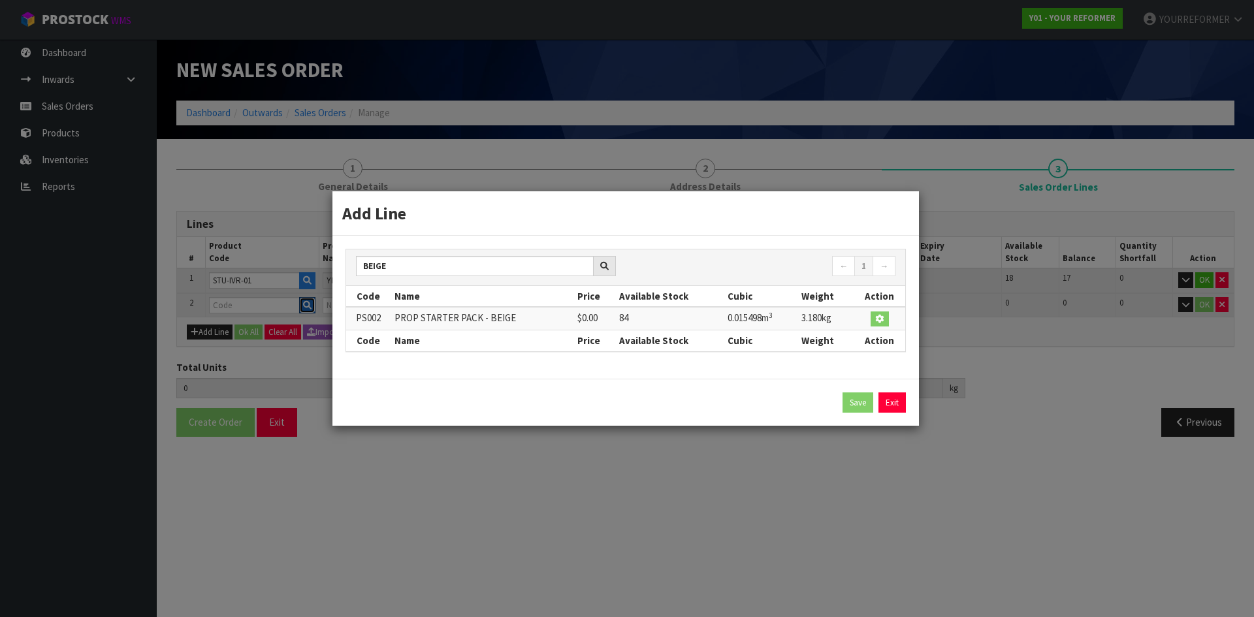
type input "PS002"
type input "PROP STARTER PACK - BEIGE"
type input "0"
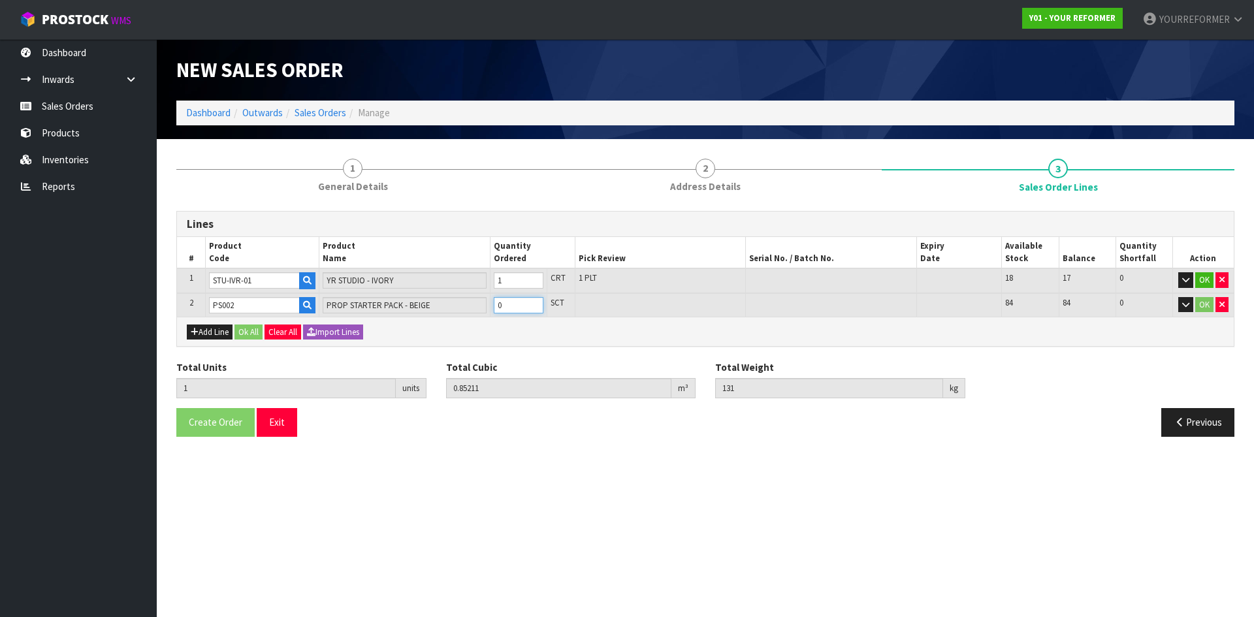
type input "2"
type input "0.867608"
type input "134.18"
type input "1"
click at [535, 302] on input "1" at bounding box center [519, 305] width 50 height 16
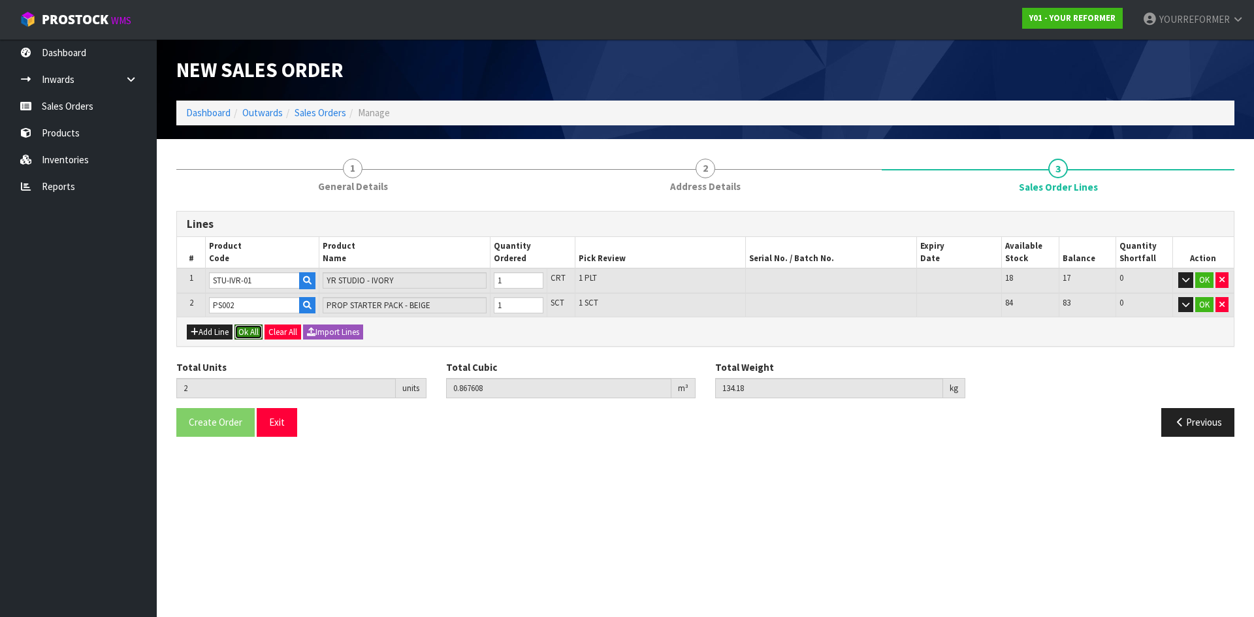
click at [255, 338] on button "Ok All" at bounding box center [248, 333] width 28 height 16
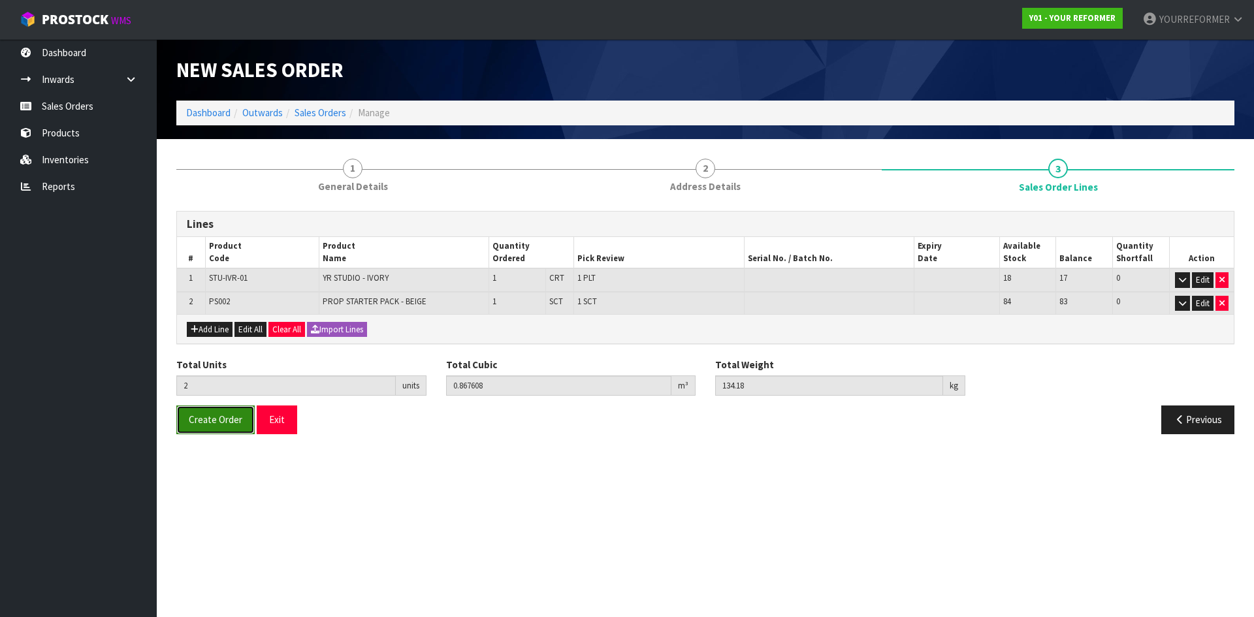
click at [216, 425] on span "Create Order" at bounding box center [216, 419] width 54 height 12
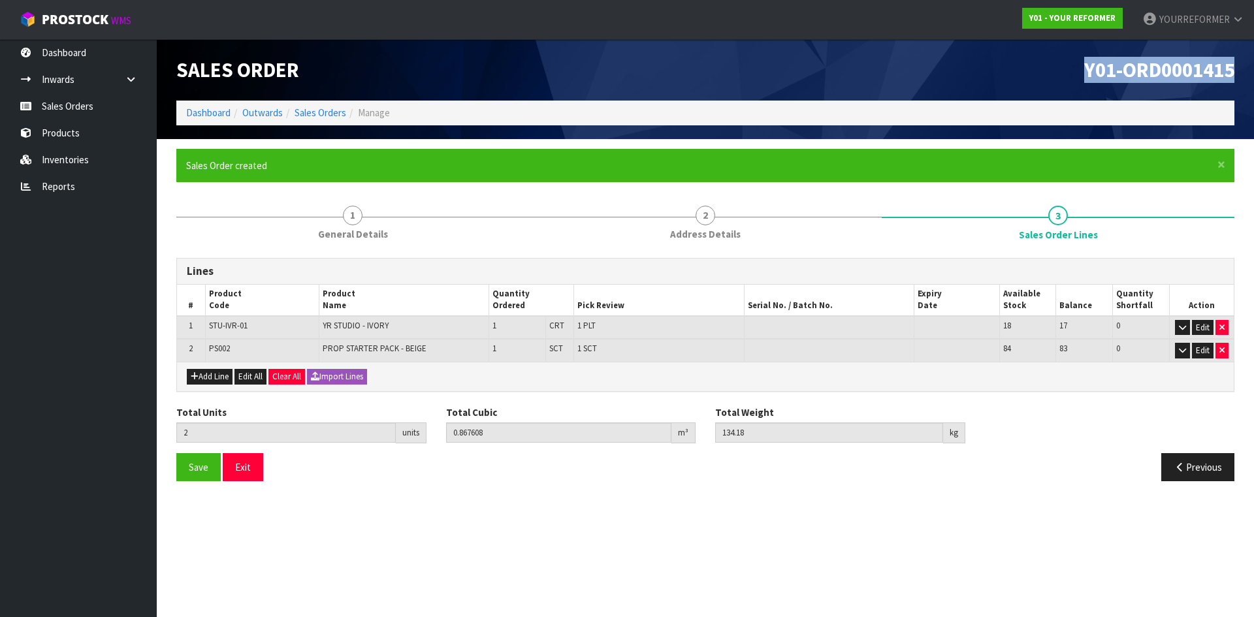
drag, startPoint x: 1235, startPoint y: 63, endPoint x: 966, endPoint y: 73, distance: 269.2
click at [987, 69] on div "Y01-ORD0001415" at bounding box center [974, 69] width 539 height 61
copy span "Y01-ORD0001415"
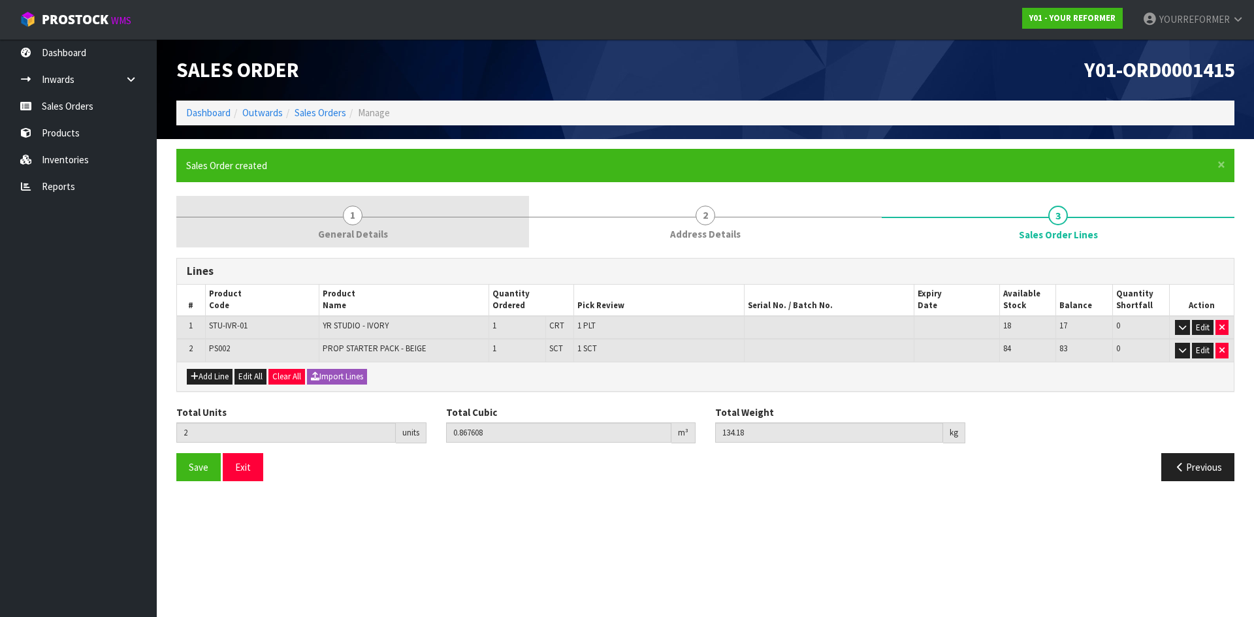
click at [333, 233] on span "General Details" at bounding box center [353, 234] width 70 height 14
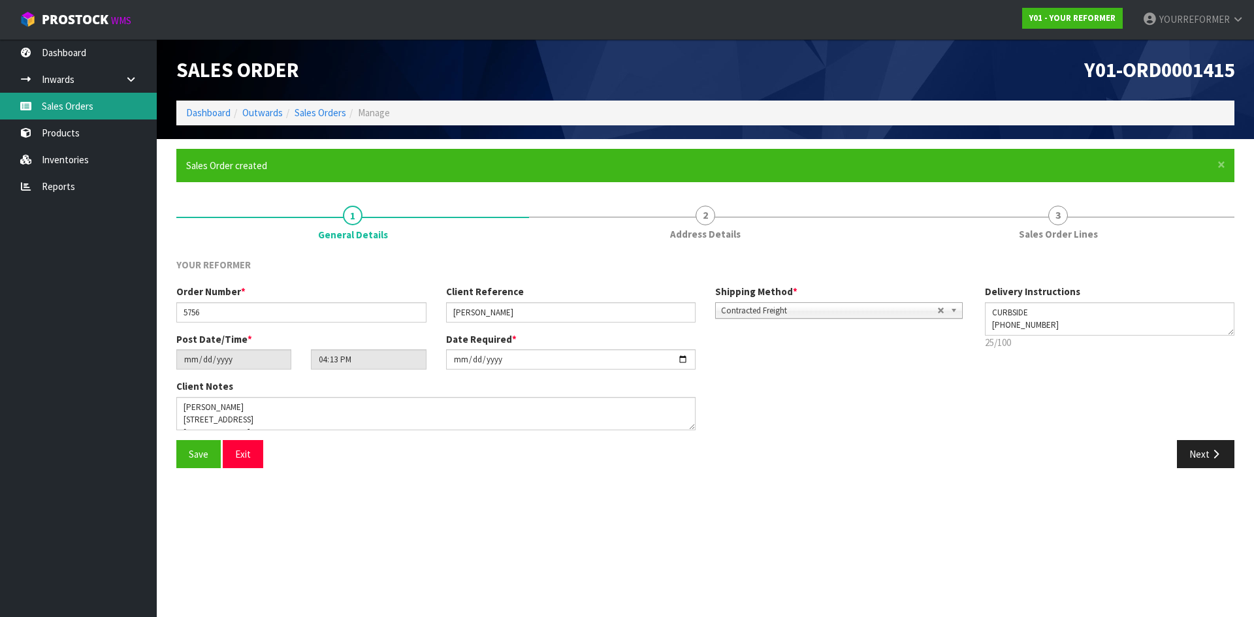
drag, startPoint x: 83, startPoint y: 108, endPoint x: 126, endPoint y: 118, distance: 44.2
click at [83, 108] on link "Sales Orders" at bounding box center [78, 106] width 157 height 27
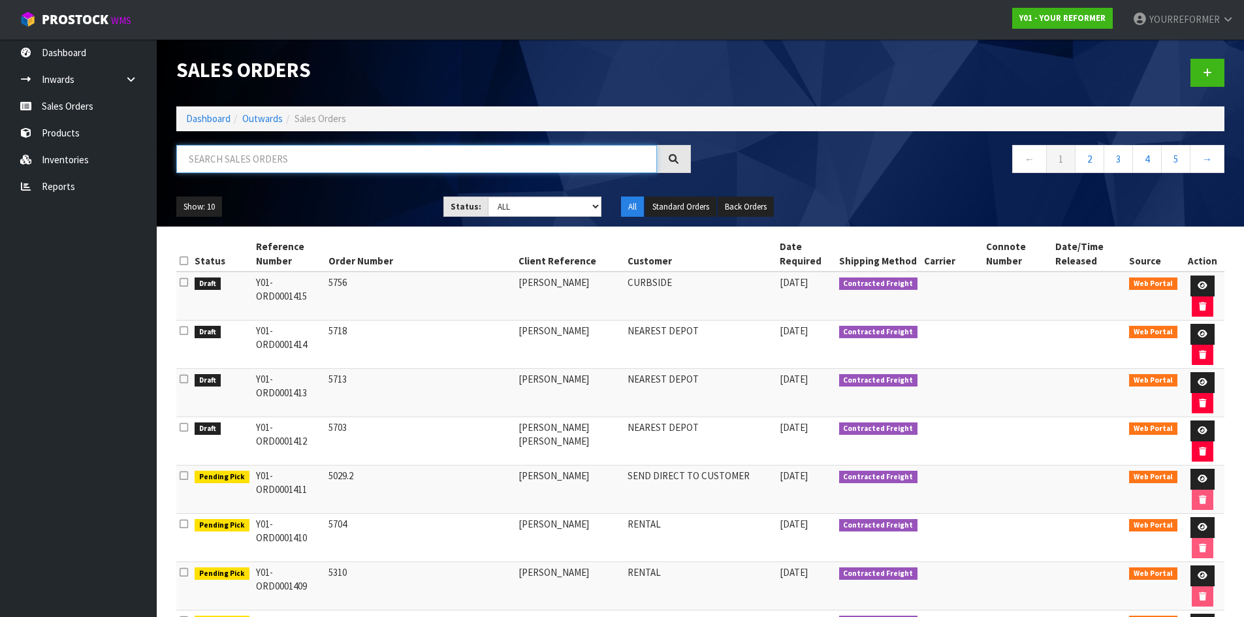
click at [281, 165] on input "text" at bounding box center [416, 159] width 481 height 28
click at [1206, 72] on icon at bounding box center [1207, 73] width 9 height 10
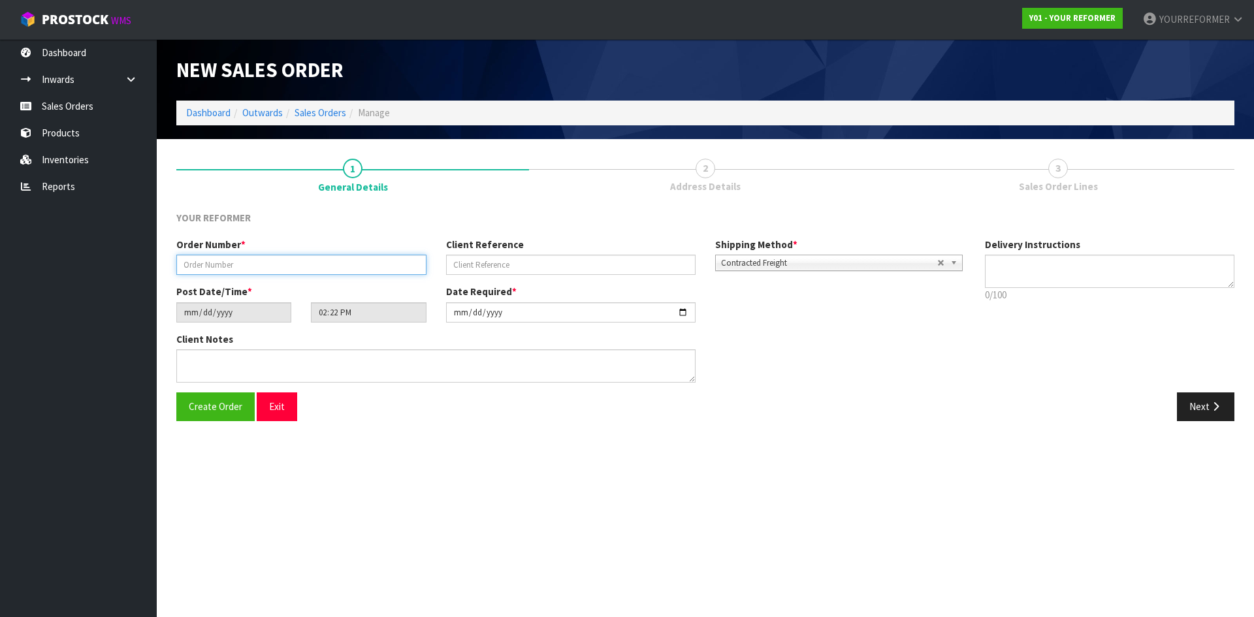
drag, startPoint x: 238, startPoint y: 258, endPoint x: 244, endPoint y: 264, distance: 8.4
click at [241, 263] on input "text" at bounding box center [301, 265] width 250 height 20
paste input "5757"
type input "5757"
drag, startPoint x: 509, startPoint y: 270, endPoint x: 492, endPoint y: 278, distance: 19.3
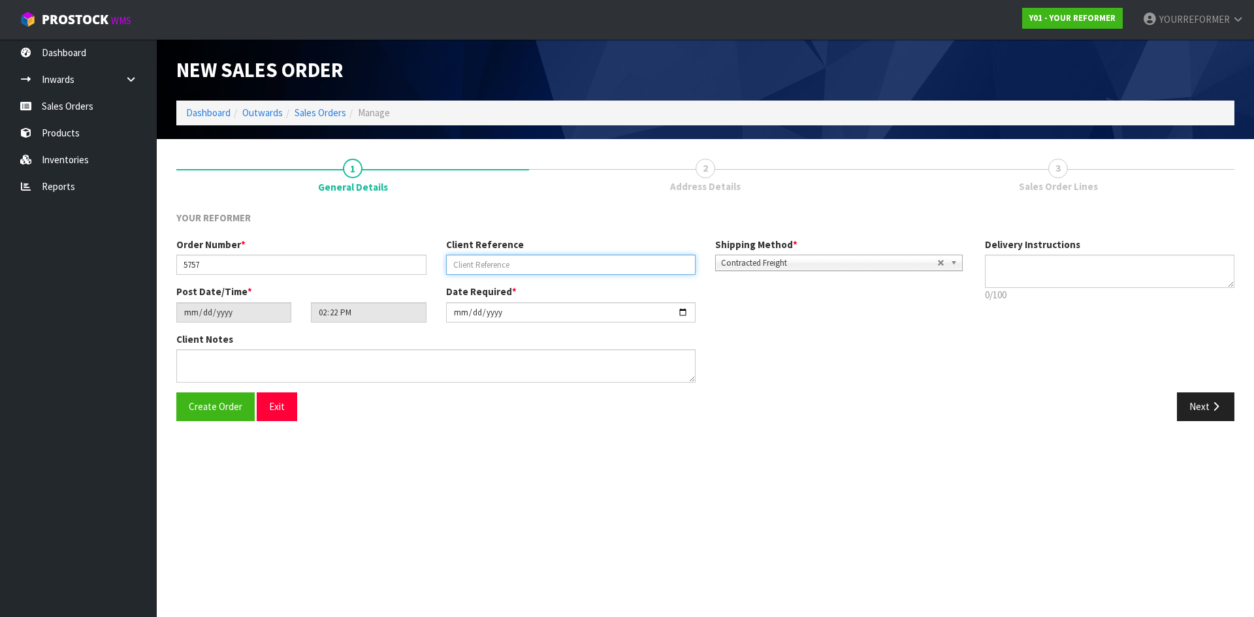
click at [509, 270] on input "text" at bounding box center [571, 265] width 250 height 20
drag, startPoint x: 568, startPoint y: 263, endPoint x: 801, endPoint y: 291, distance: 234.1
click at [569, 264] on input "text" at bounding box center [571, 265] width 250 height 20
paste input "[PERSON_NAME]"
type input "[PERSON_NAME]"
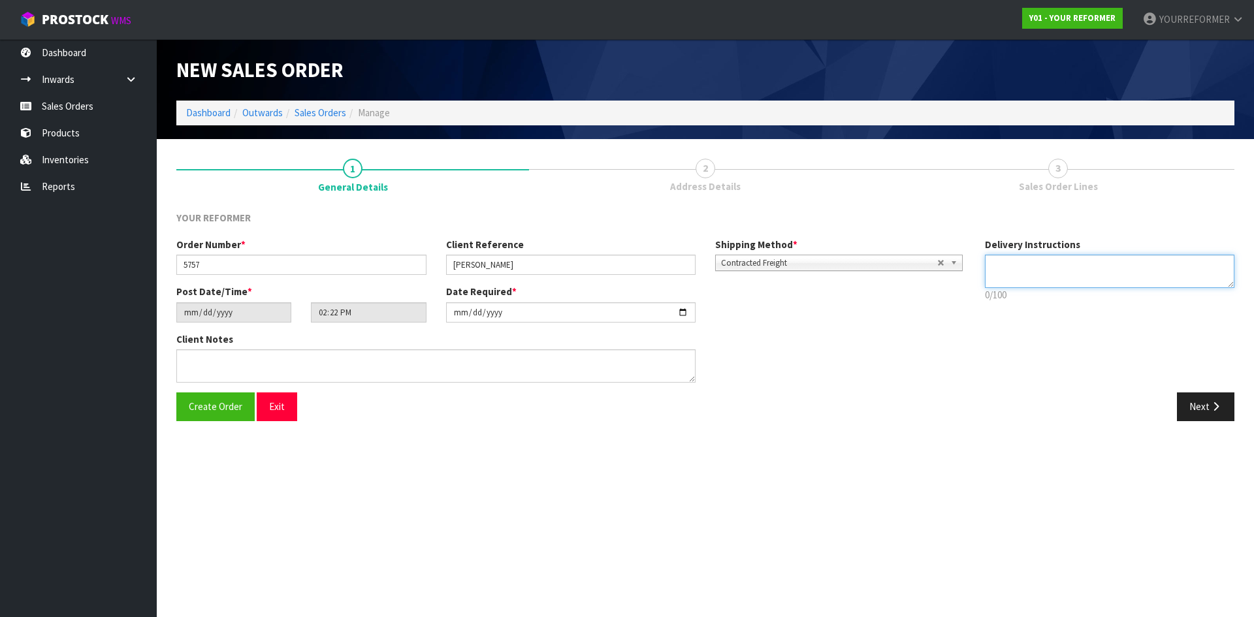
drag, startPoint x: 998, startPoint y: 272, endPoint x: 1087, endPoint y: 270, distance: 89.5
click at [1001, 270] on textarea at bounding box center [1110, 271] width 250 height 33
click at [1016, 273] on textarea at bounding box center [1110, 271] width 250 height 33
paste textarea "[PHONE_NUMBER]"
type textarea "NEAREST DEPOT [PHONE_NUMBER]"
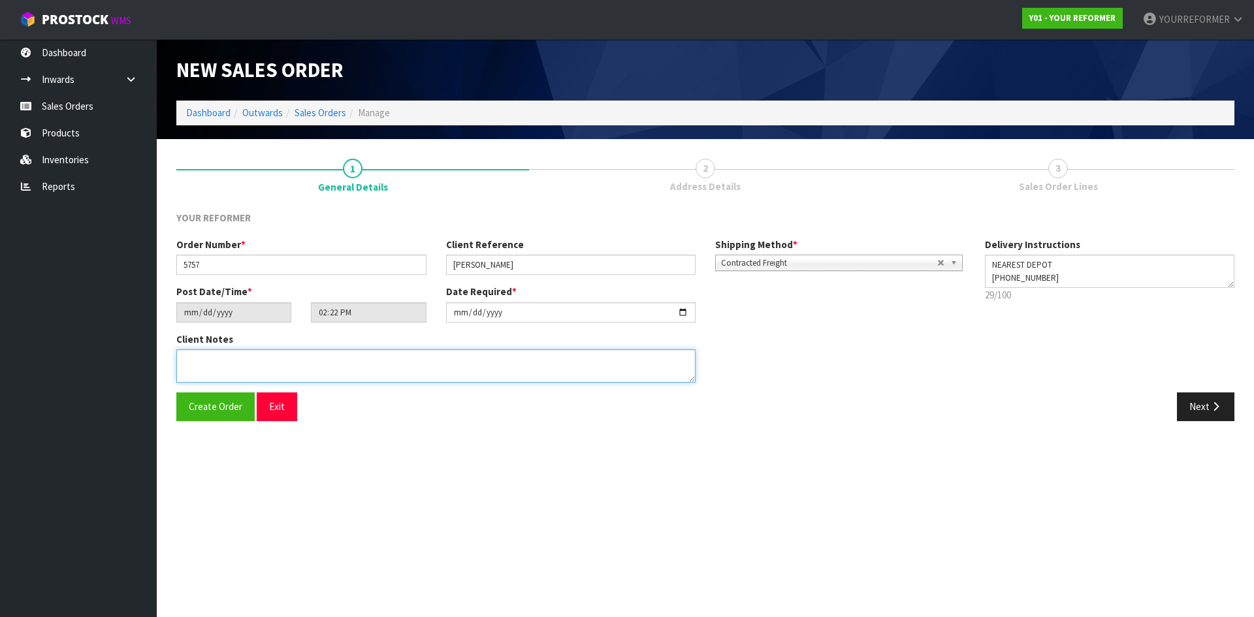
click at [438, 367] on textarea at bounding box center [435, 365] width 519 height 33
paste textarea "[PERSON_NAME] [STREET_ADDRESS] [PHONE_NUMBER]"
type textarea "[PERSON_NAME] [STREET_ADDRESS] [PHONE_NUMBER]"
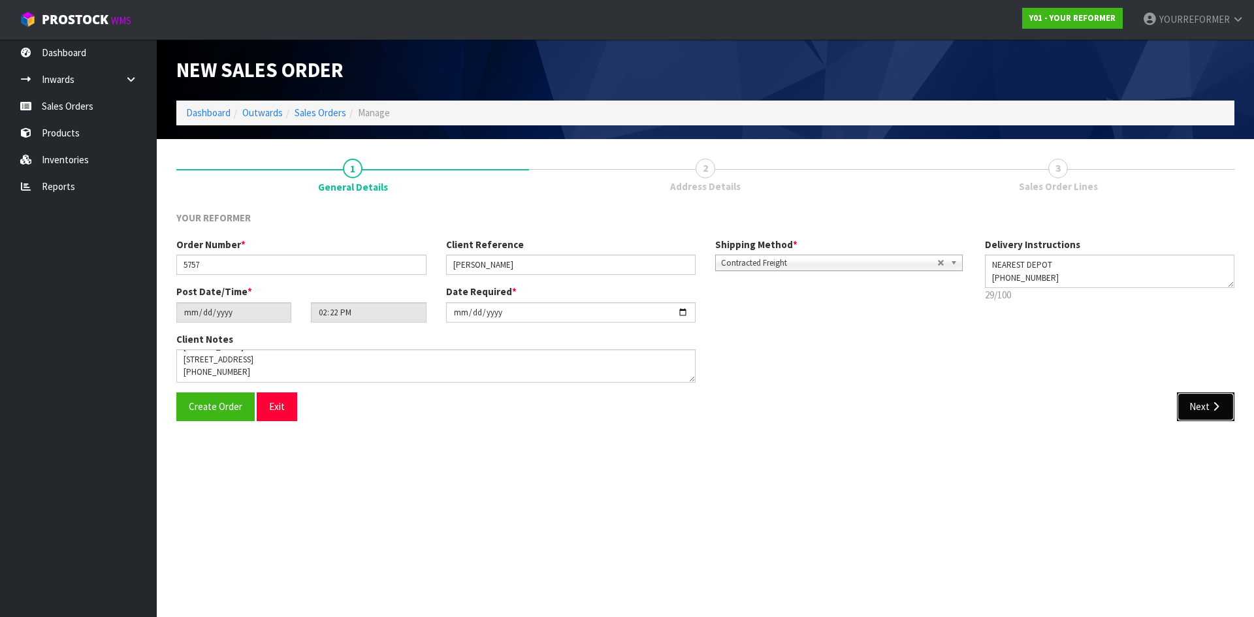
click at [1206, 402] on button "Next" at bounding box center [1205, 406] width 57 height 28
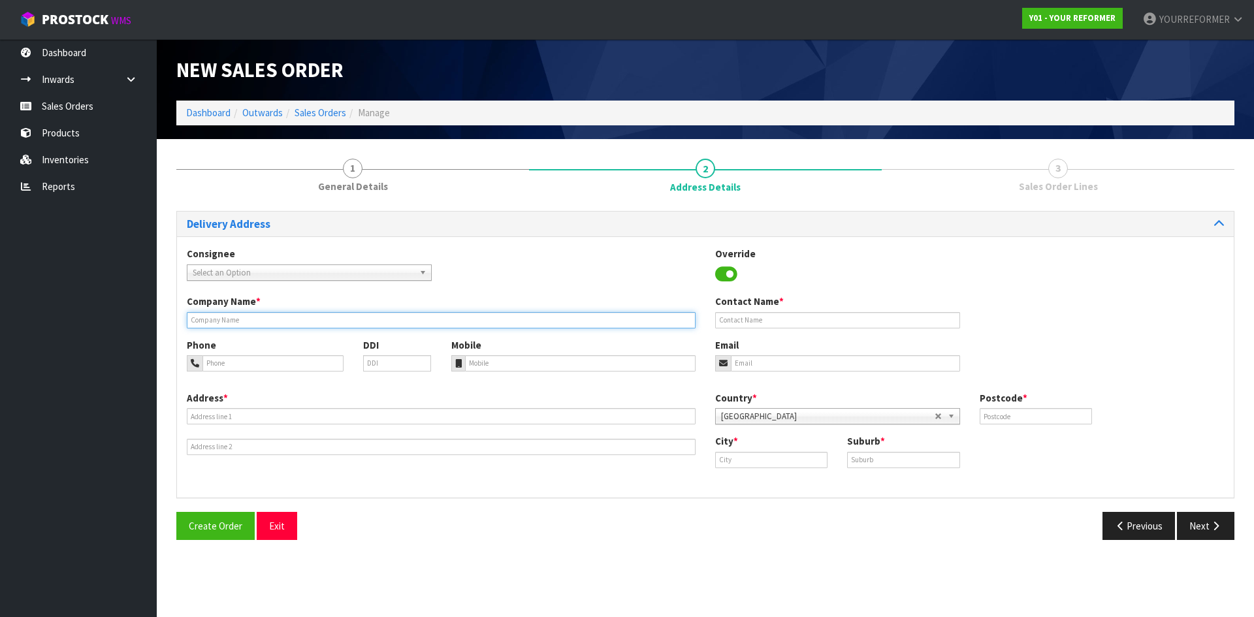
click at [236, 315] on input "text" at bounding box center [441, 320] width 509 height 16
type input "NEAREST DEPOT"
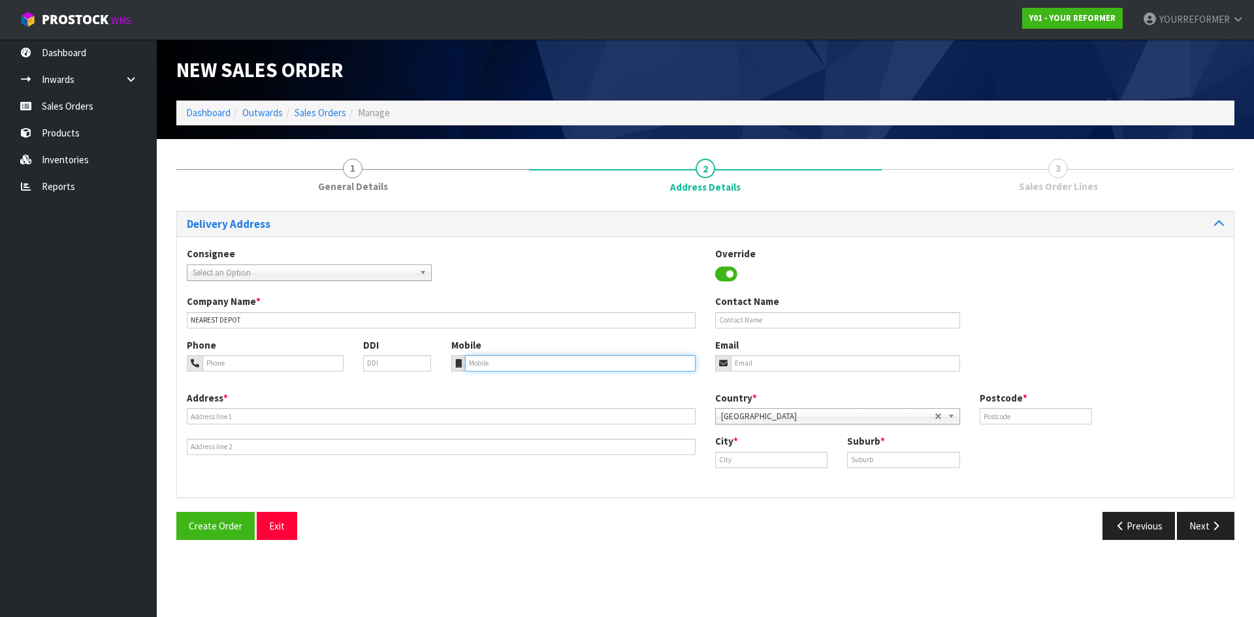
click at [573, 357] on input "tel" at bounding box center [580, 363] width 231 height 16
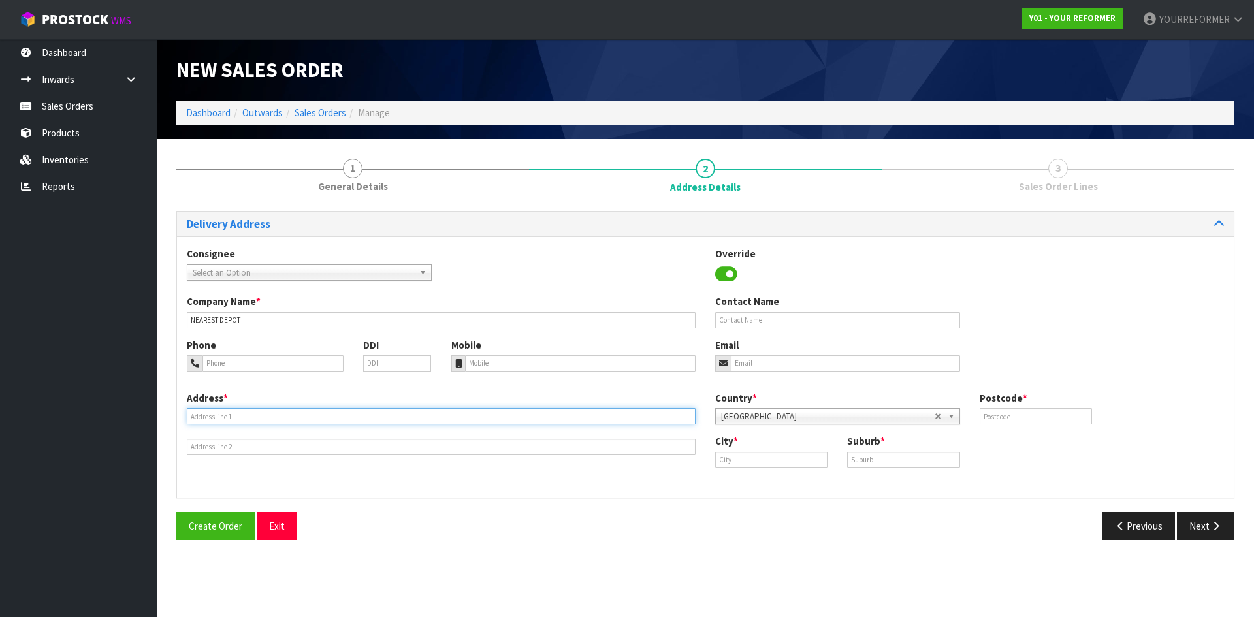
drag, startPoint x: 238, startPoint y: 415, endPoint x: 250, endPoint y: 425, distance: 16.2
click at [238, 415] on input "text" at bounding box center [441, 416] width 509 height 16
paste input "[STREET_ADDRESS]"
type input "[STREET_ADDRESS]"
